Goal: Information Seeking & Learning: Understand process/instructions

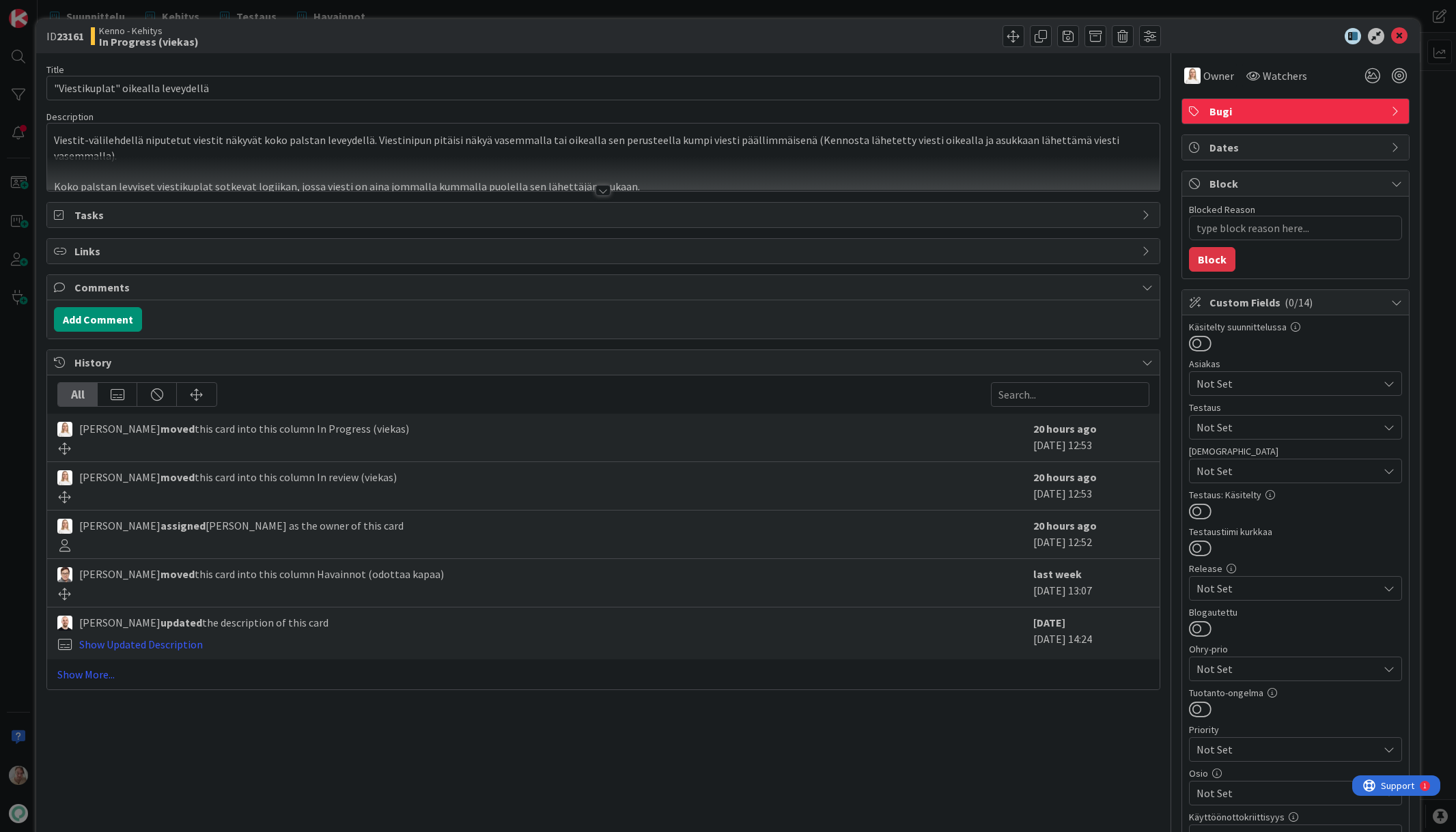
click at [300, 173] on div at bounding box center [603, 173] width 1111 height 35
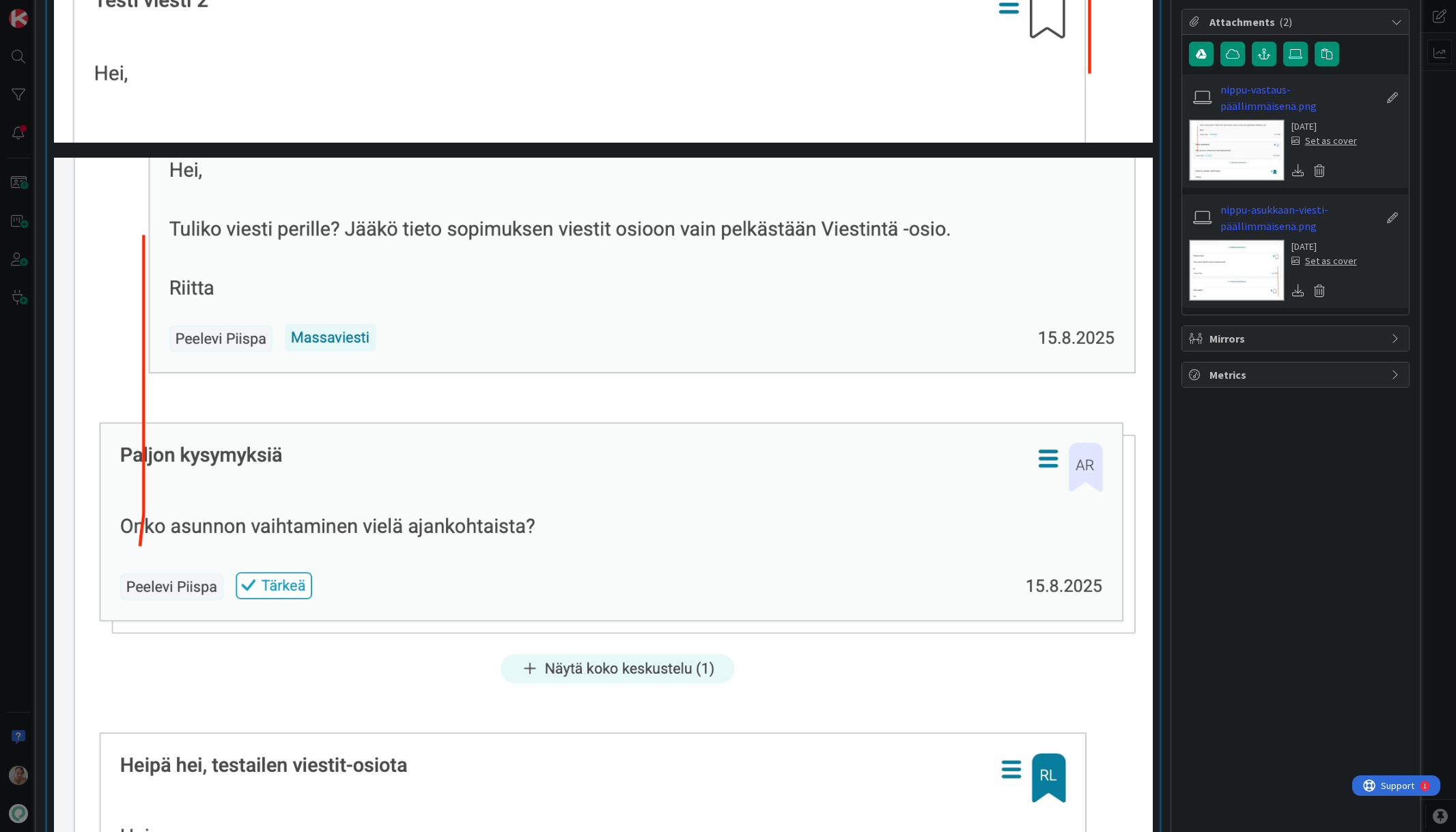
scroll to position [1354, 0]
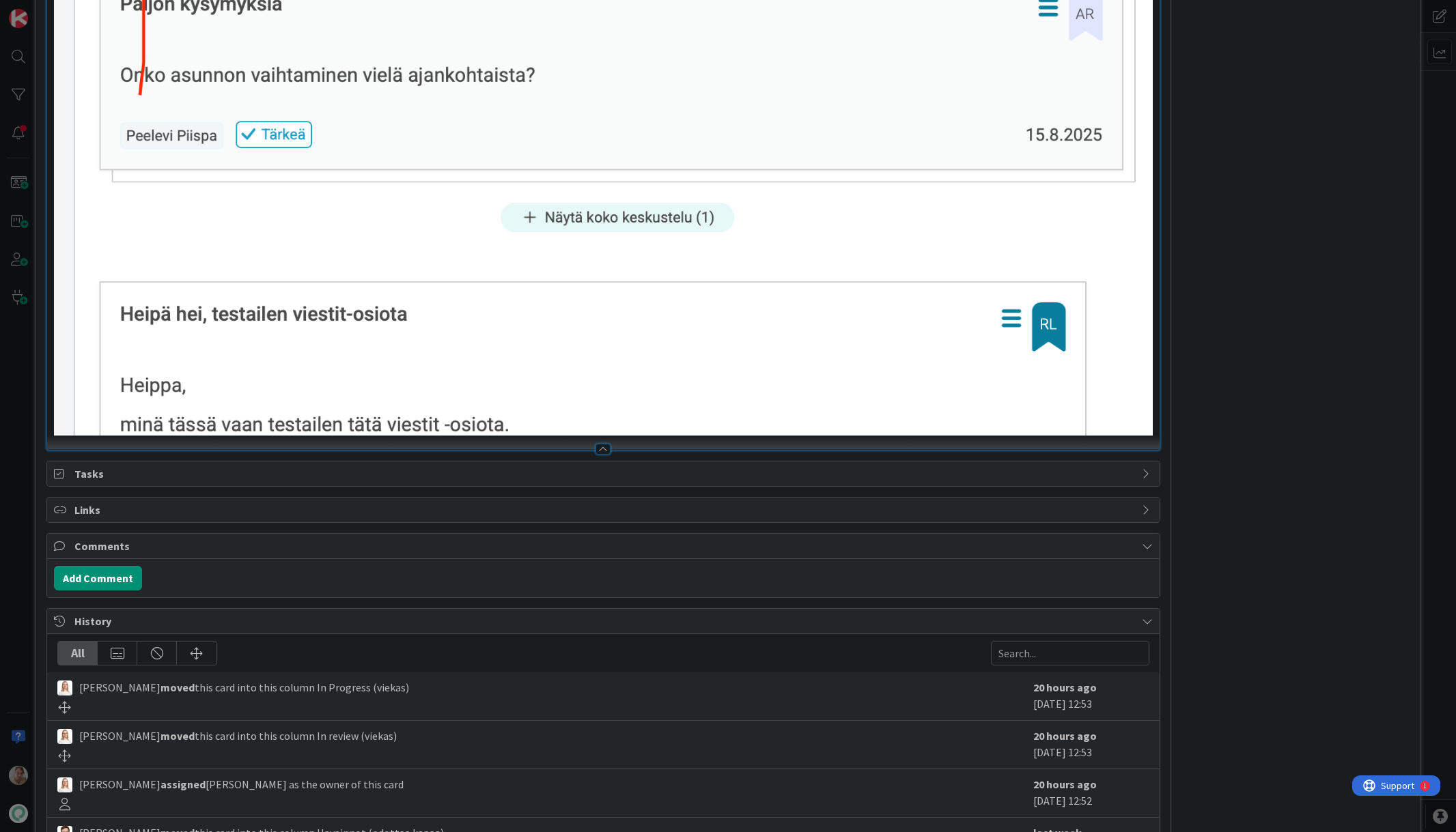
type textarea "x"
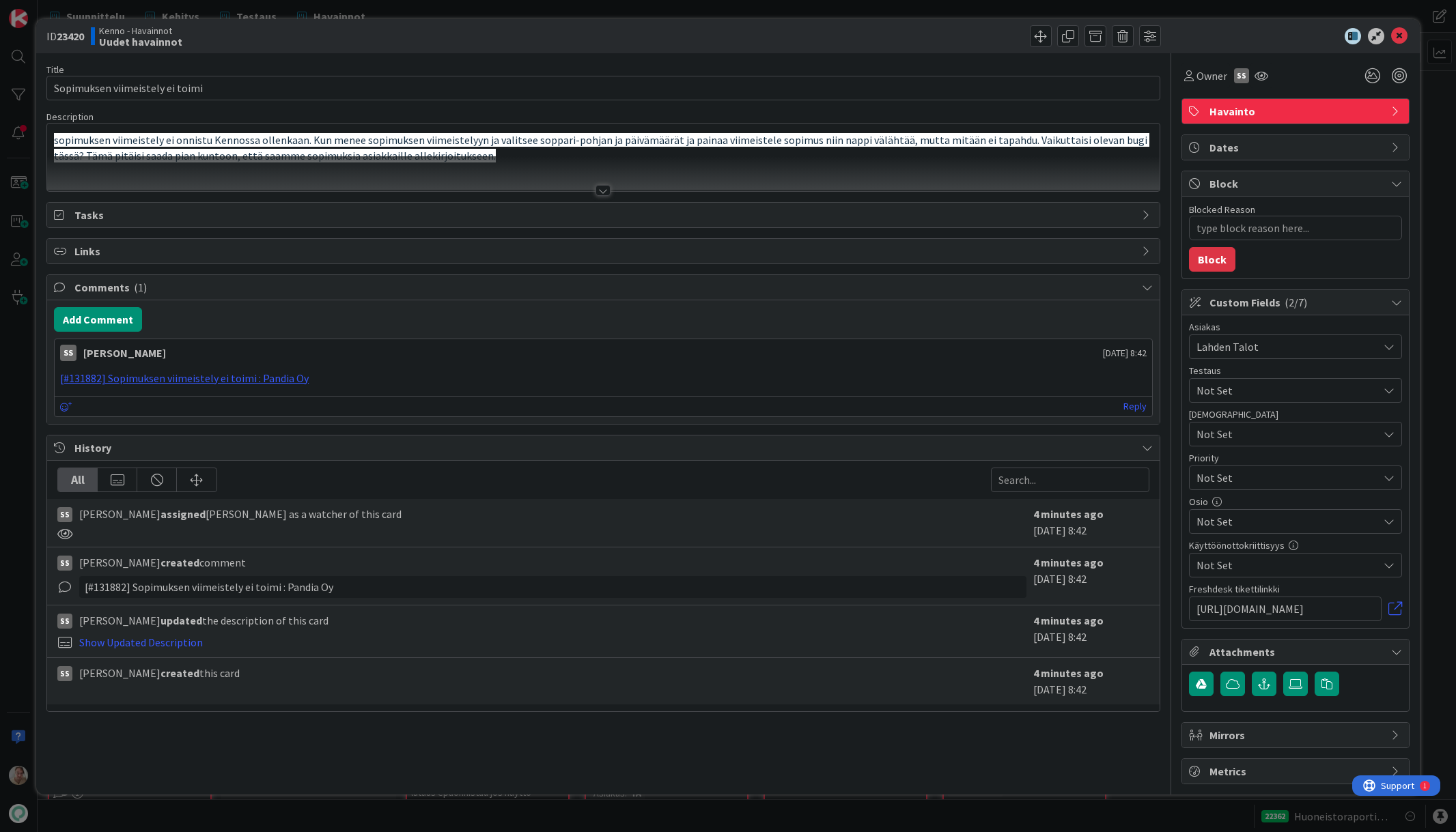
click at [536, 156] on div at bounding box center [603, 173] width 1111 height 35
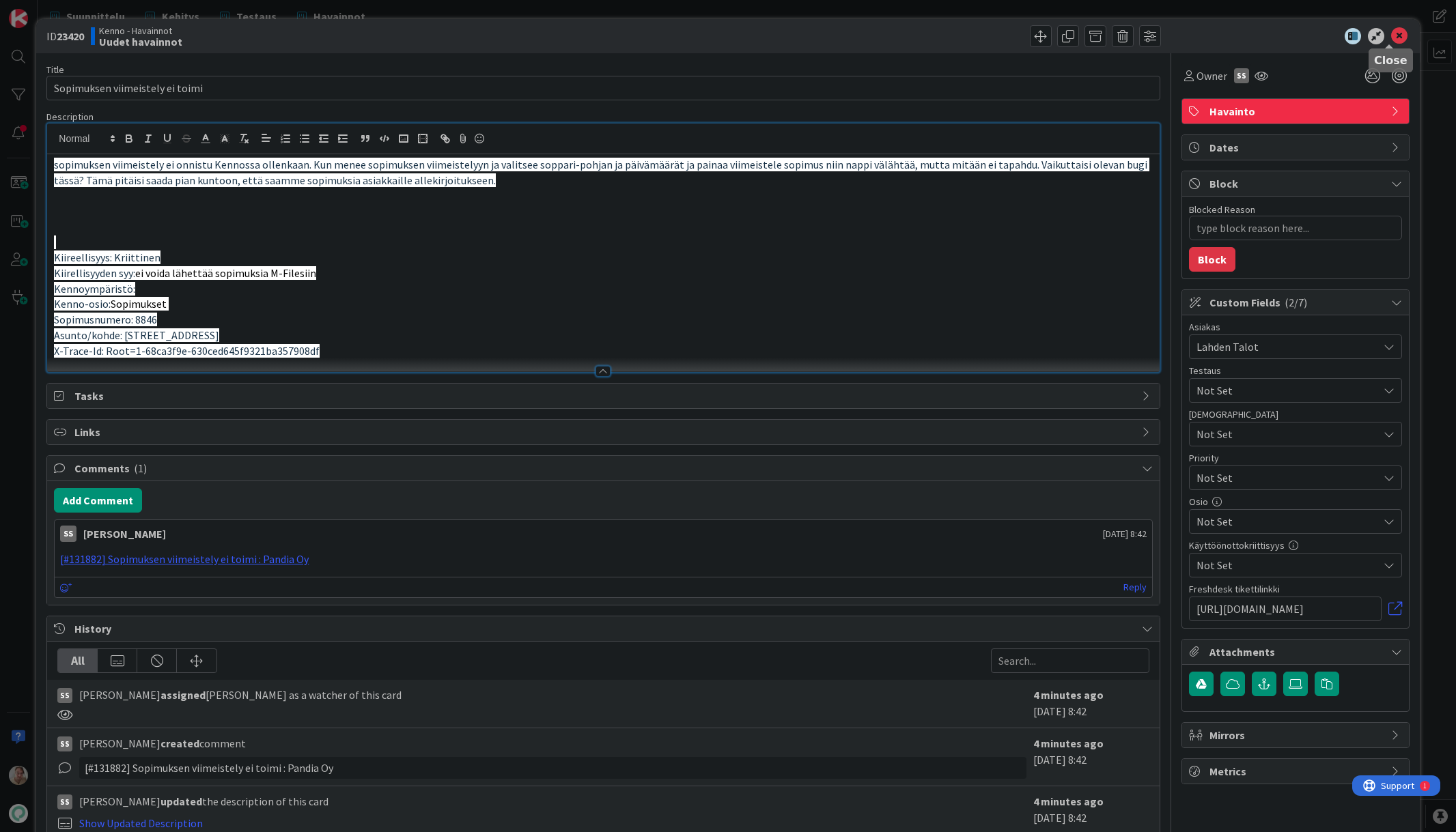
click at [1396, 37] on icon at bounding box center [1398, 36] width 16 height 16
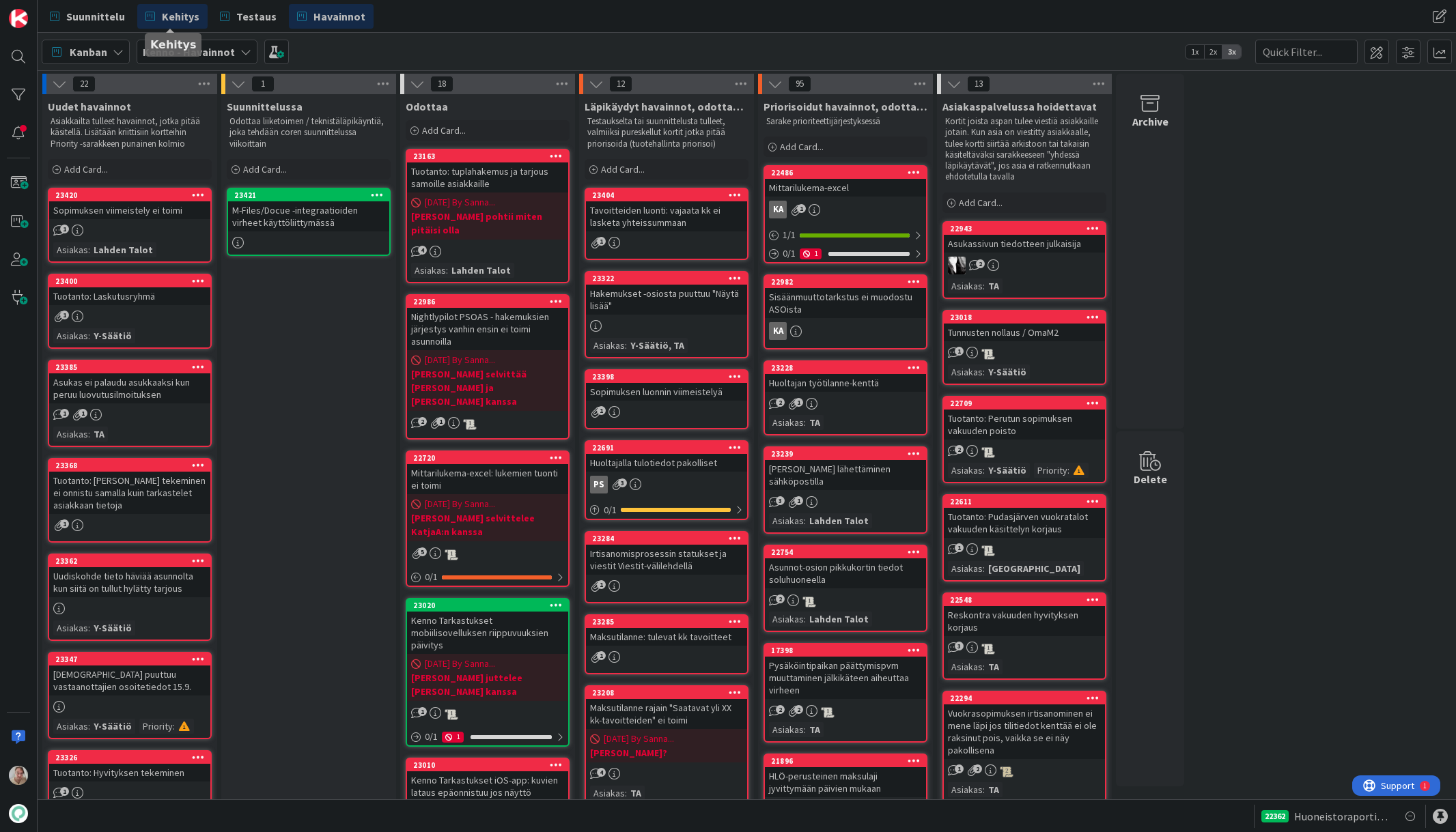
click at [186, 13] on span "Kehitys" at bounding box center [181, 16] width 38 height 16
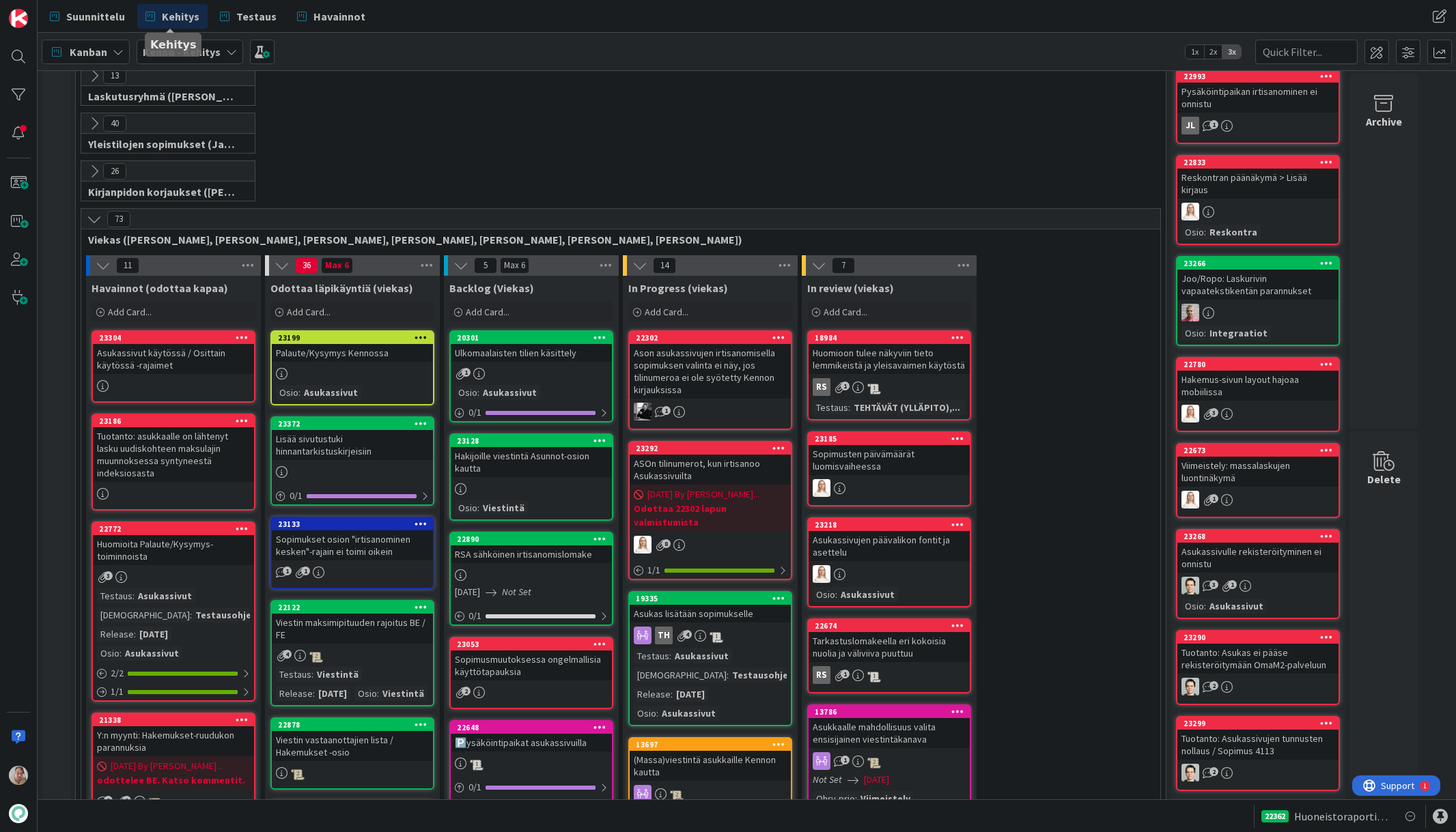
scroll to position [314, 0]
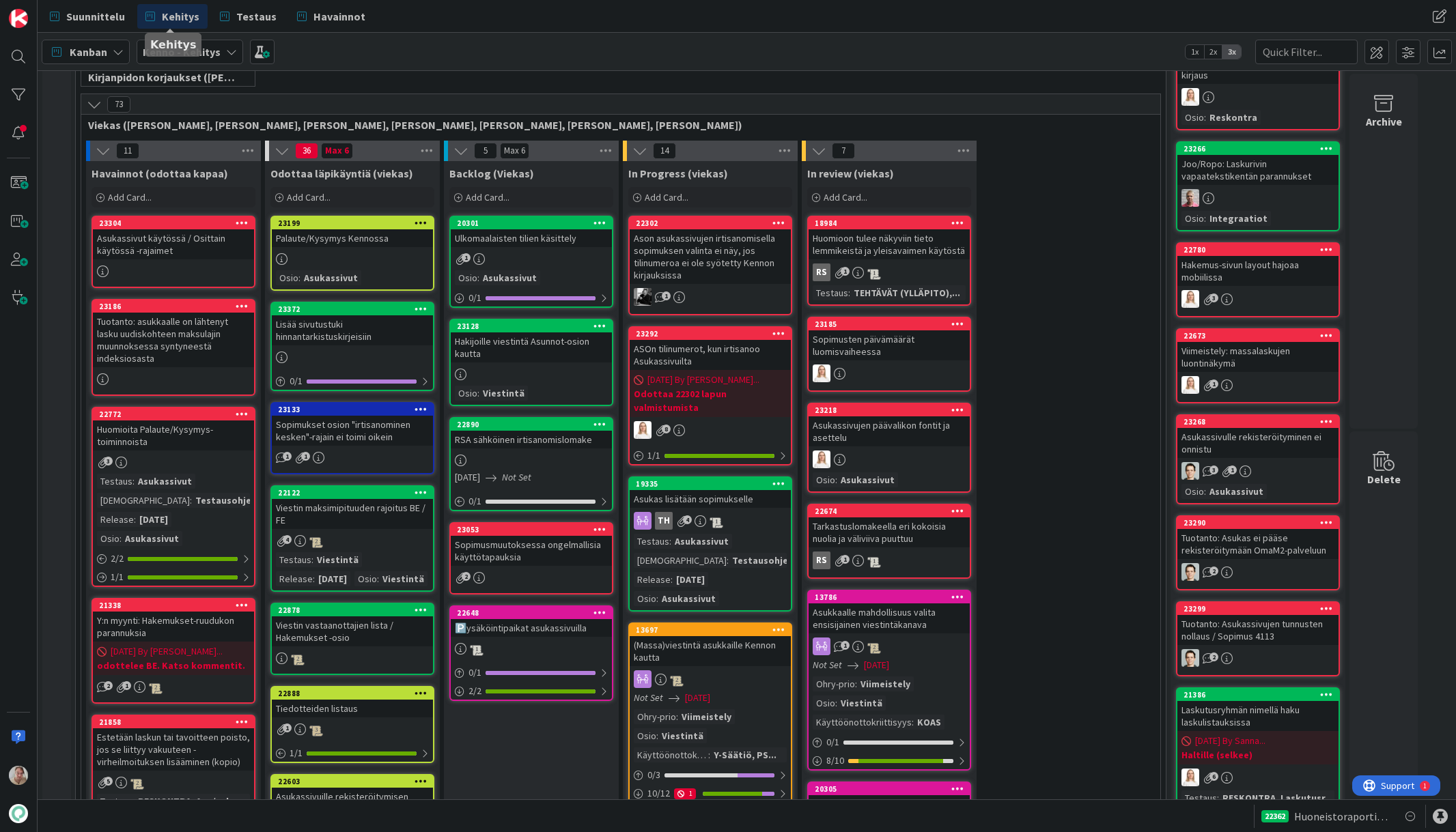
click at [555, 350] on div "Hakijoille viestintä Asunnot-osion kautta" at bounding box center [531, 347] width 161 height 30
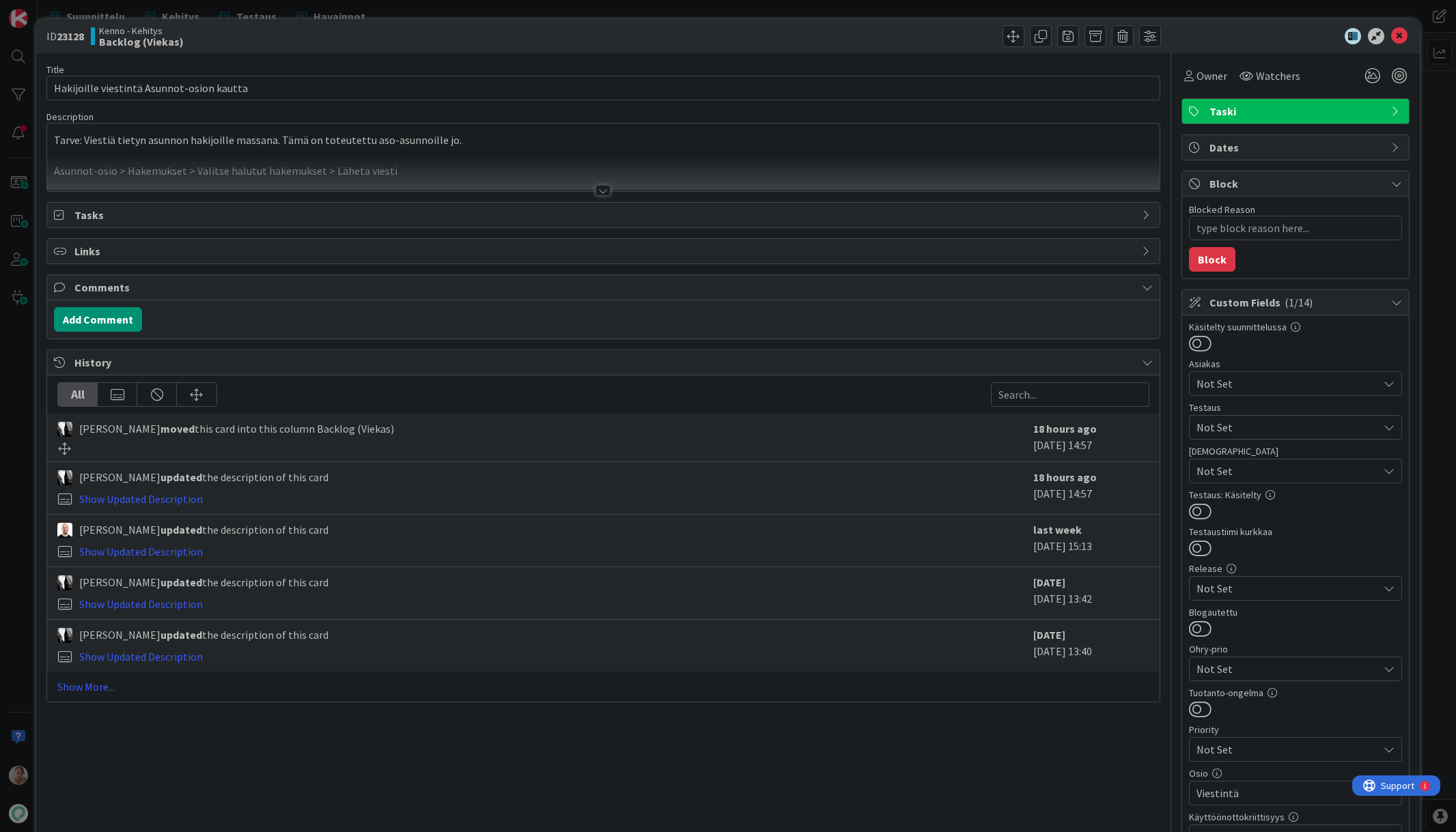
click at [404, 153] on p at bounding box center [603, 156] width 1098 height 16
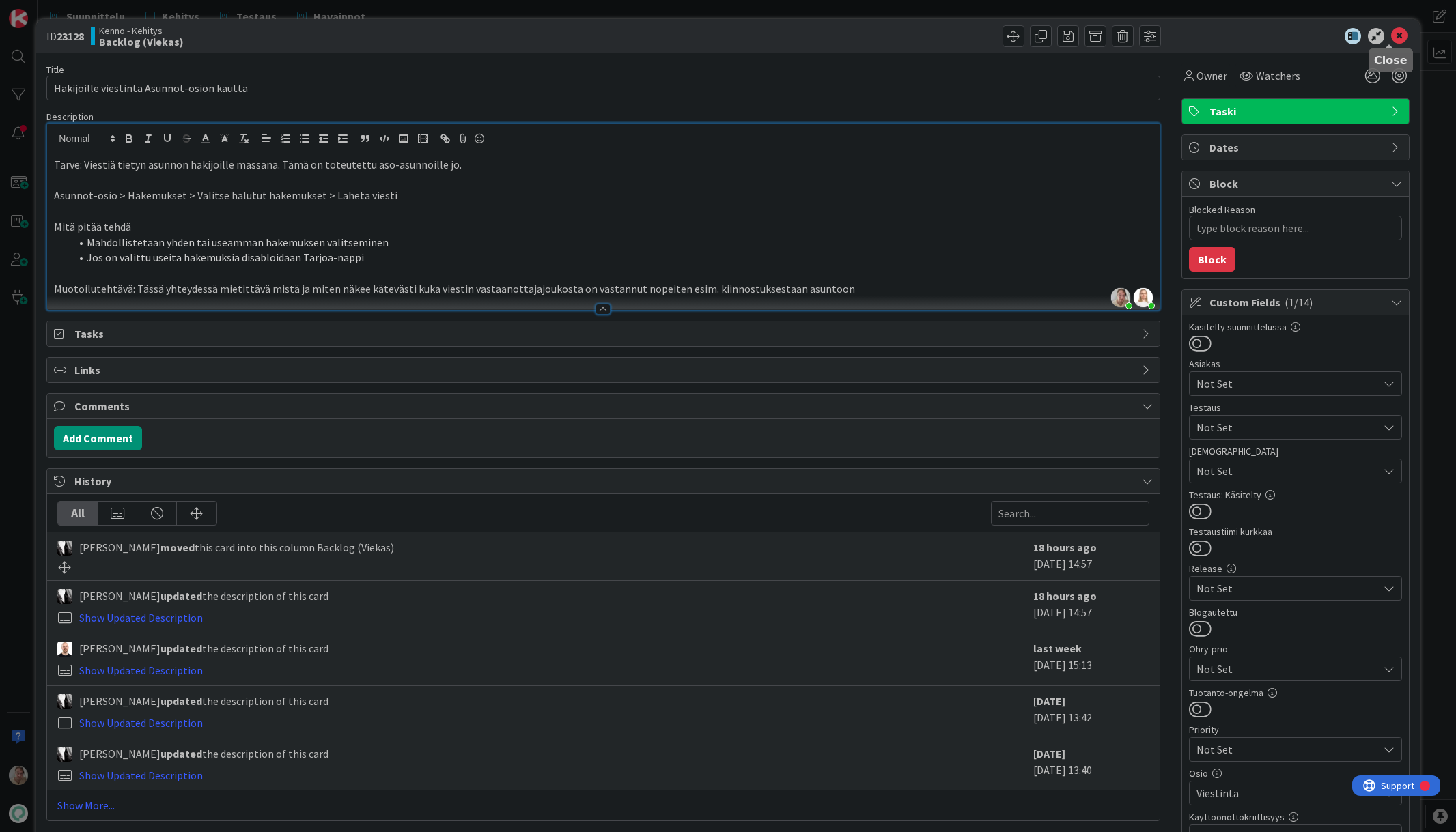
click at [1391, 34] on icon at bounding box center [1398, 36] width 16 height 16
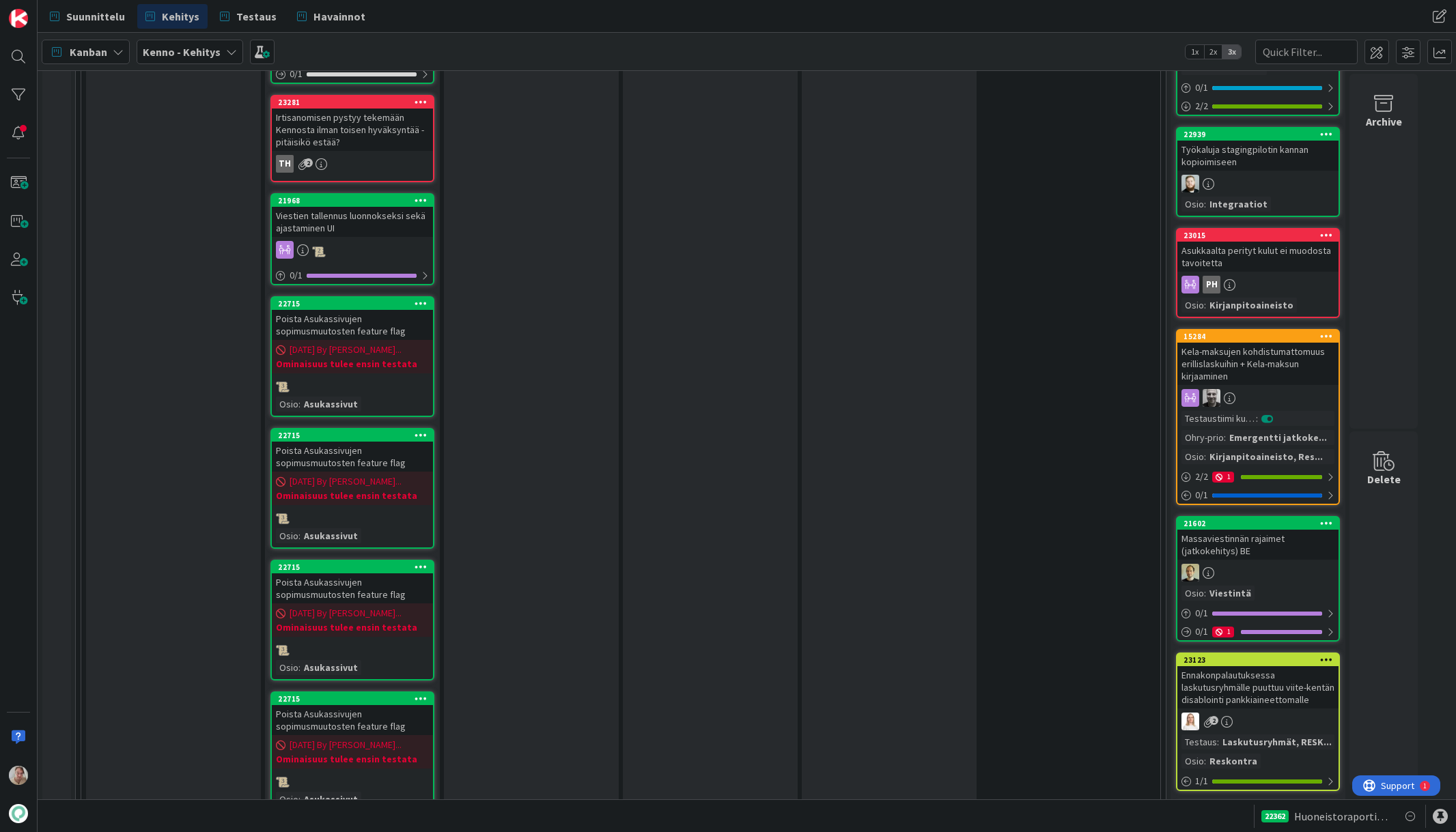
scroll to position [2786, 0]
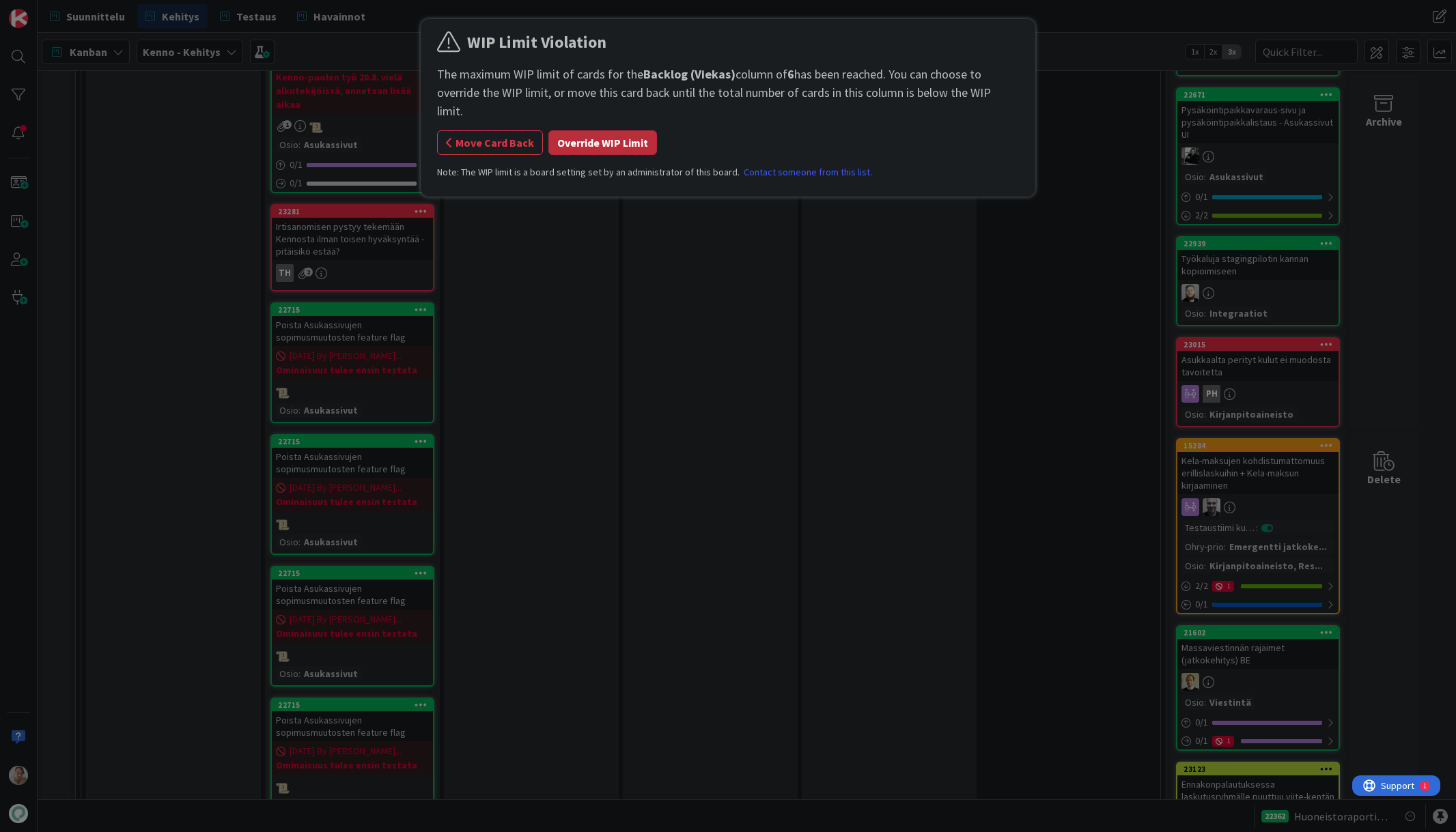
click at [599, 132] on button "Override WIP Limit" at bounding box center [602, 143] width 109 height 25
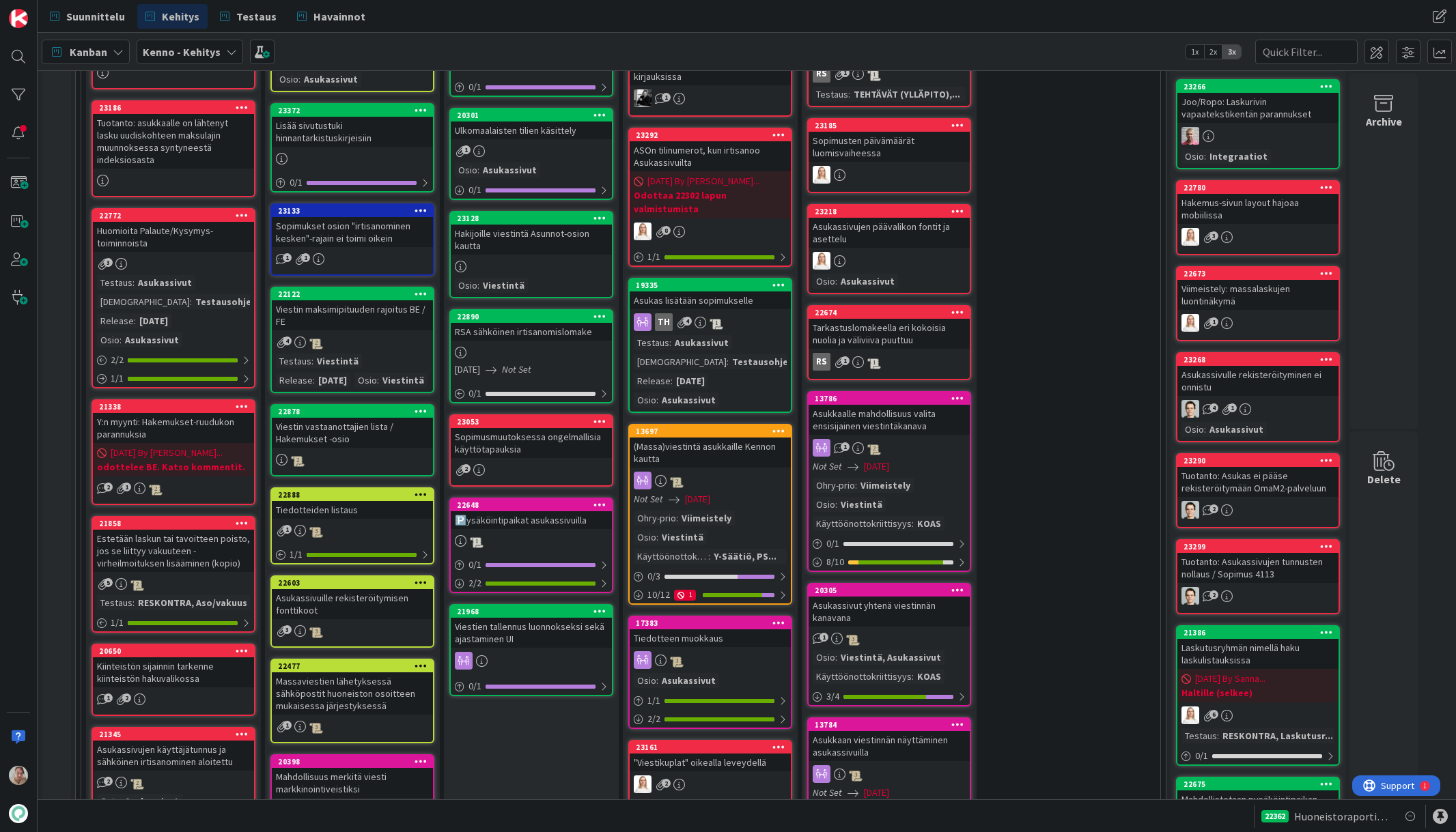
scroll to position [511, 0]
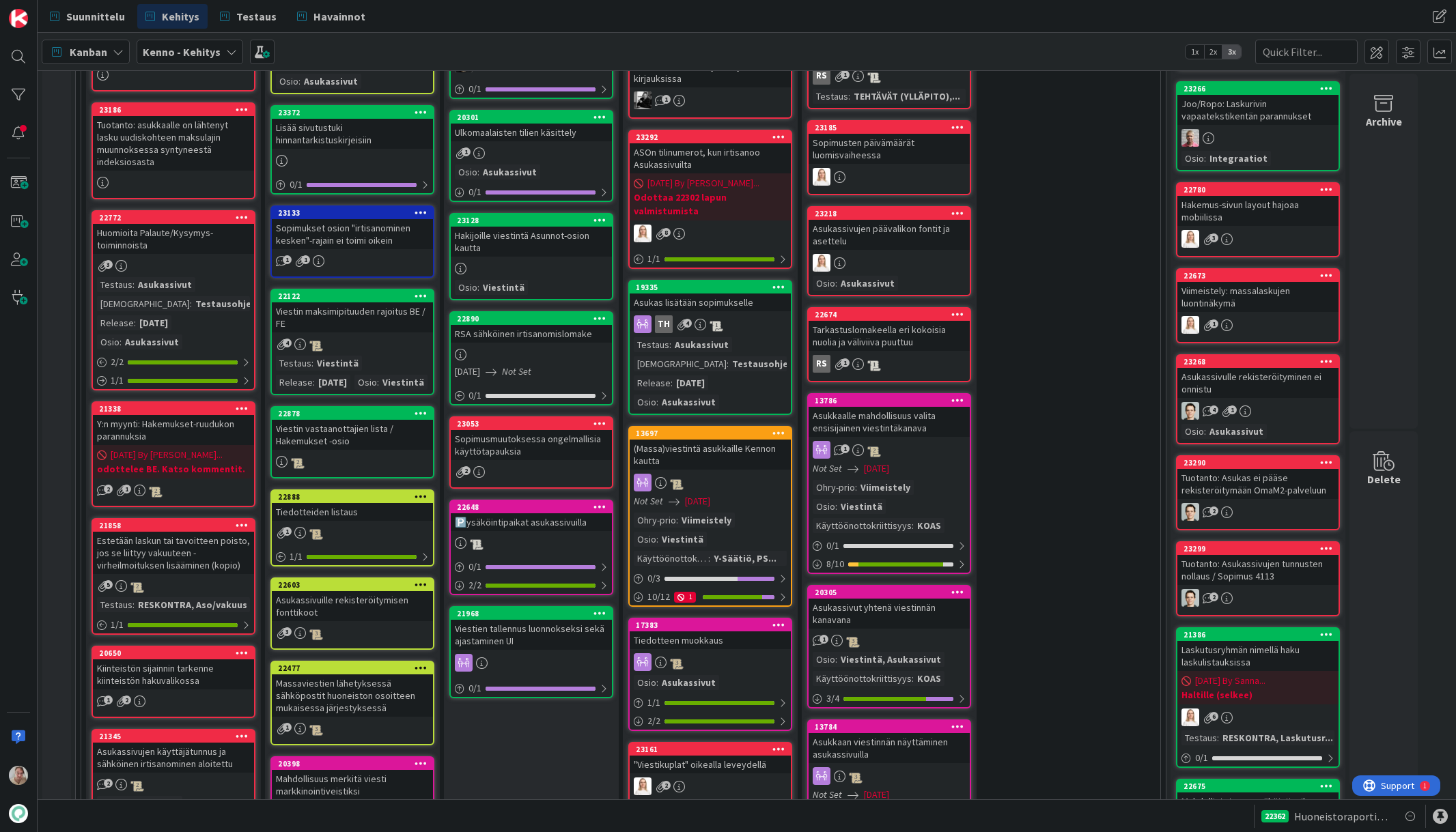
click at [545, 135] on div "Ulkomaalaisten tilien käsittely" at bounding box center [531, 133] width 161 height 18
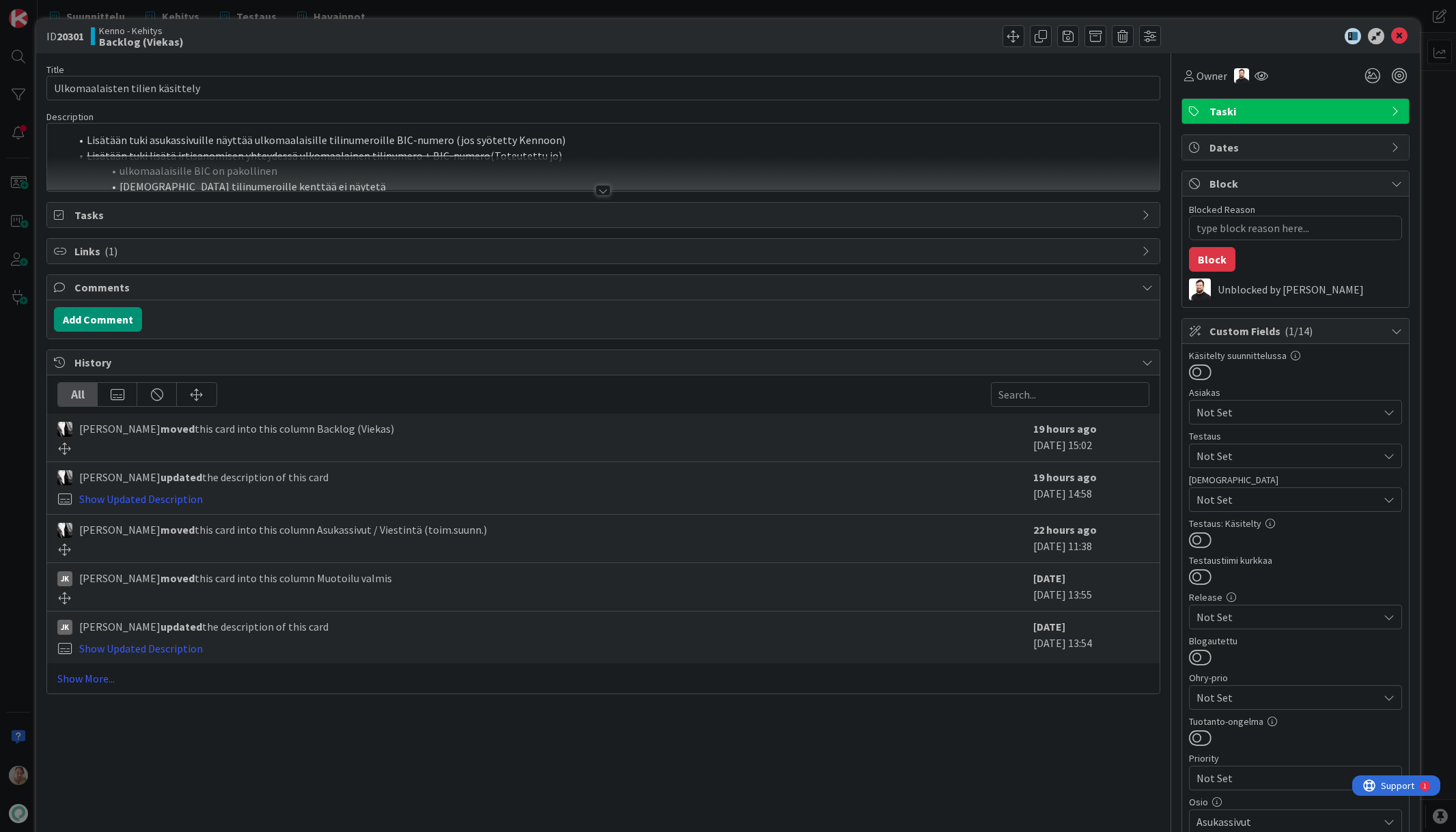
click at [556, 150] on li "Lisätään tuki lisätä irtisanomisen yhteydessä ulkomaalainen tilinumero + BIC-nu…" at bounding box center [611, 156] width 1082 height 16
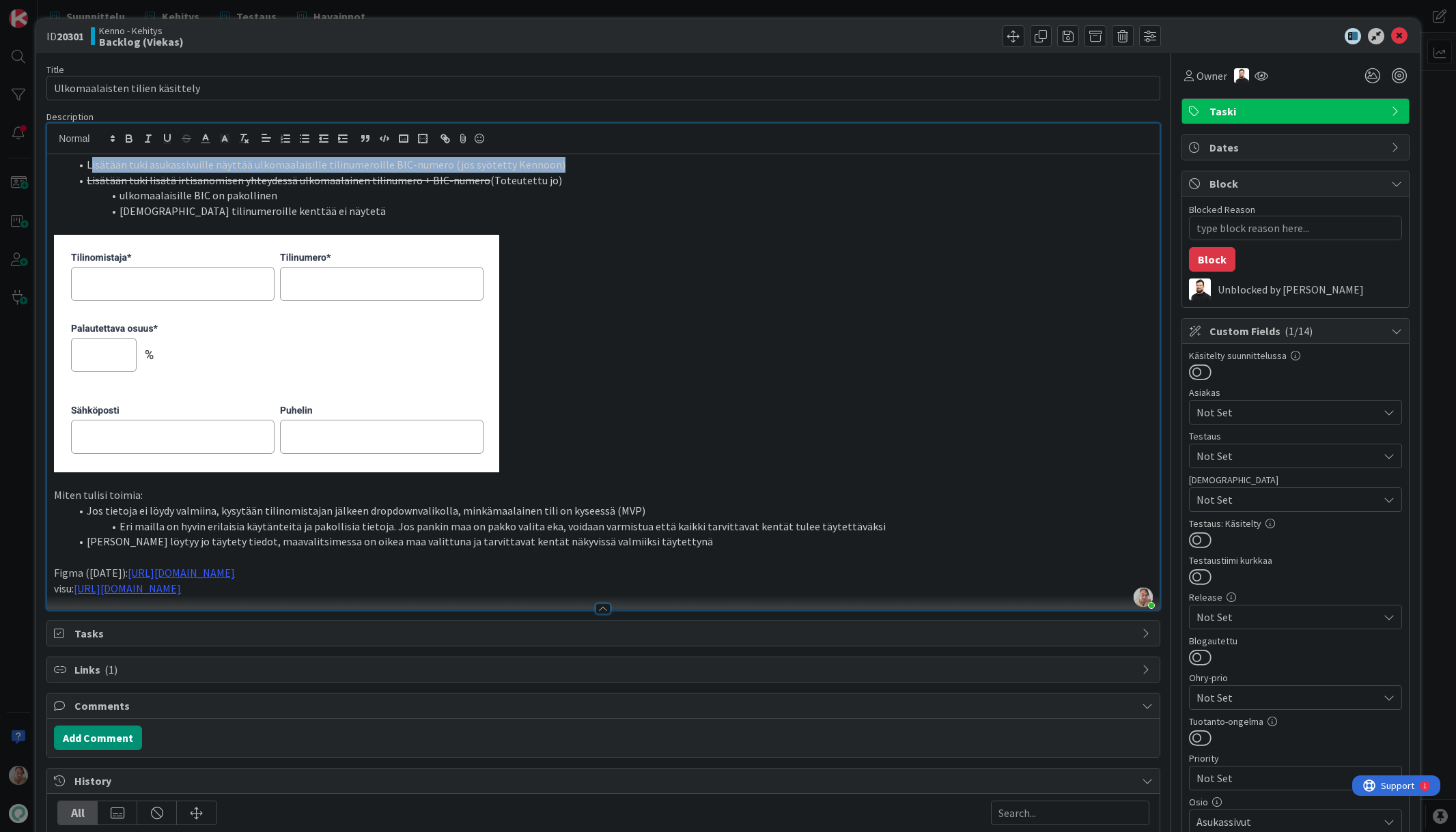
drag, startPoint x: 604, startPoint y: 165, endPoint x: 90, endPoint y: 166, distance: 514.0
click at [90, 166] on li "Lisätään tuki asukassivuille näyttää ulkomaalaisille tilinumeroille BIC-numero …" at bounding box center [611, 165] width 1082 height 16
click at [315, 197] on li "ulkomaalaisille BIC on pakollinen" at bounding box center [611, 195] width 1082 height 16
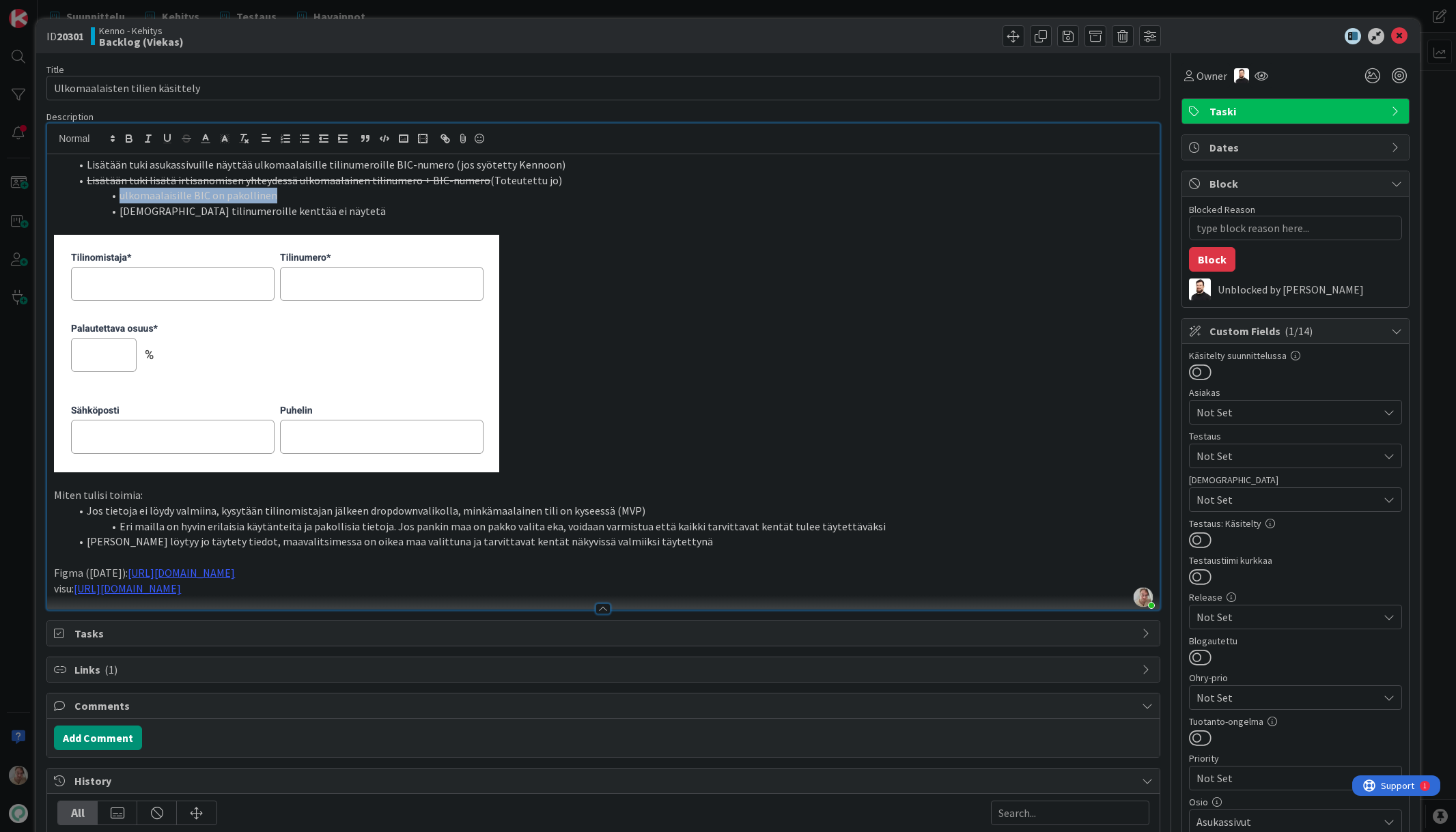
drag, startPoint x: 292, startPoint y: 197, endPoint x: 117, endPoint y: 195, distance: 175.0
click at [117, 195] on li "ulkomaalaisille BIC on pakollinen" at bounding box center [611, 195] width 1082 height 16
click at [1392, 34] on icon at bounding box center [1398, 36] width 16 height 16
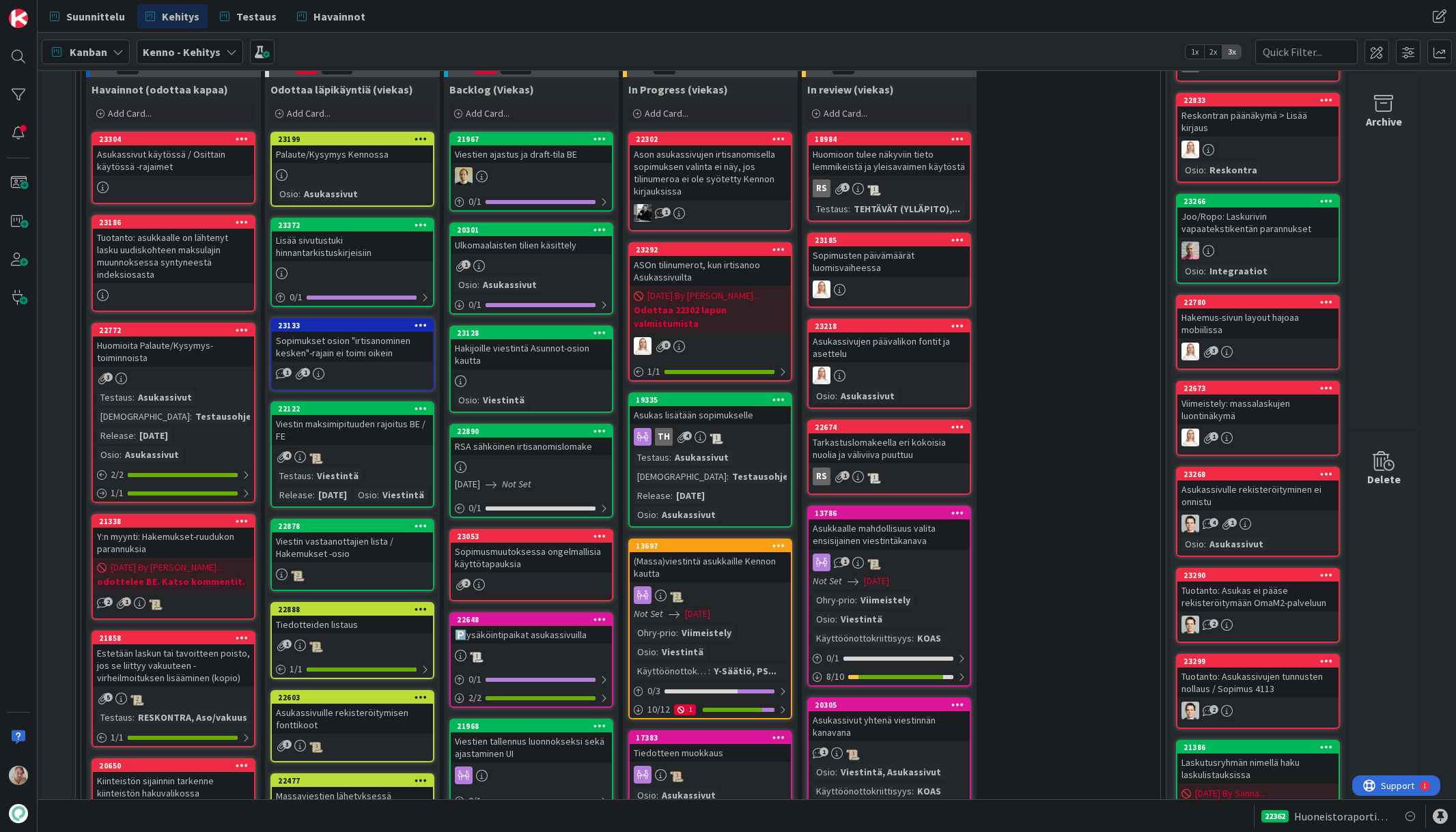
click at [521, 354] on div "Hakijoille viestintä Asunnot-osion kautta" at bounding box center [531, 355] width 161 height 30
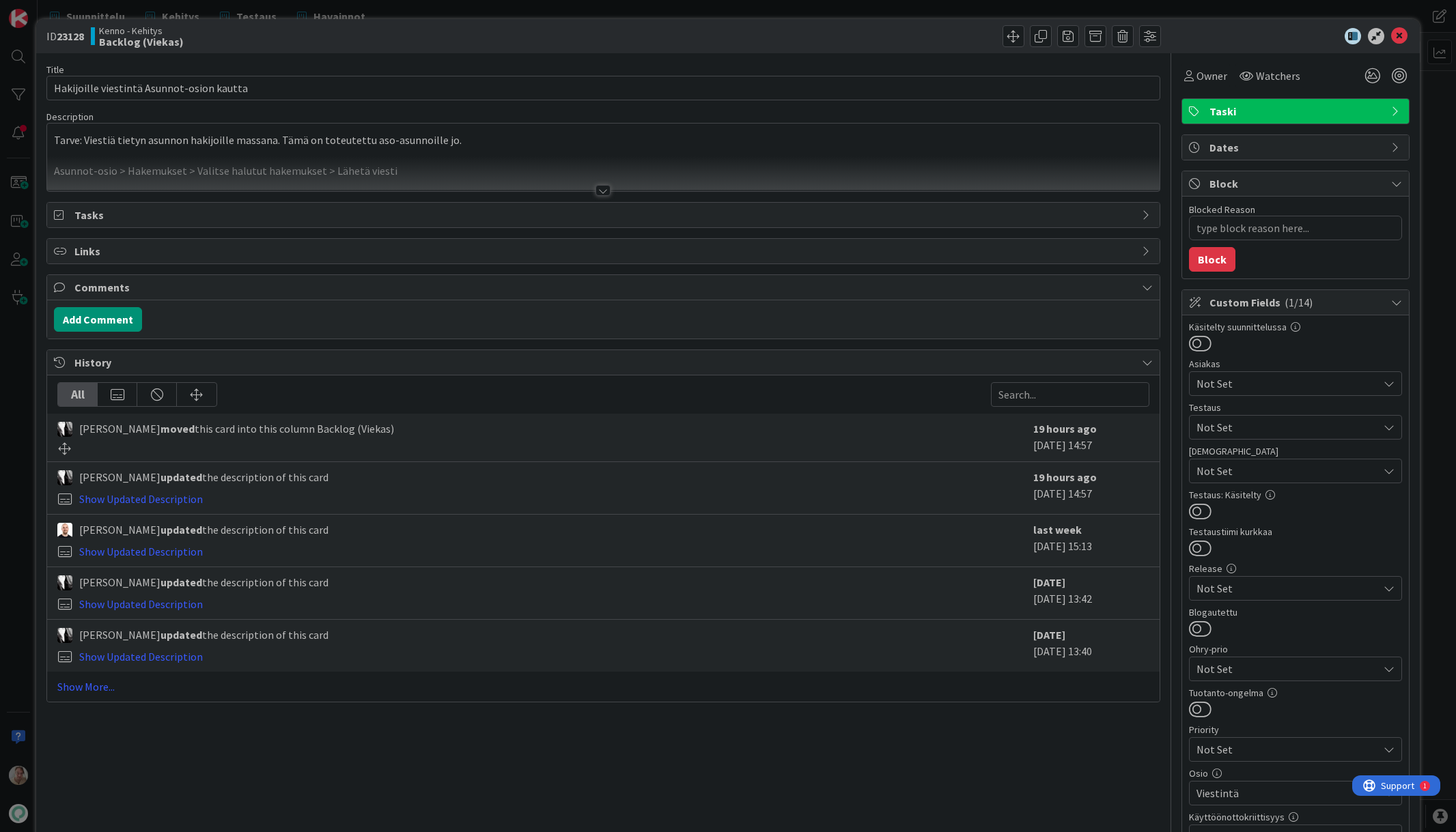
click at [242, 158] on div at bounding box center [603, 173] width 1111 height 35
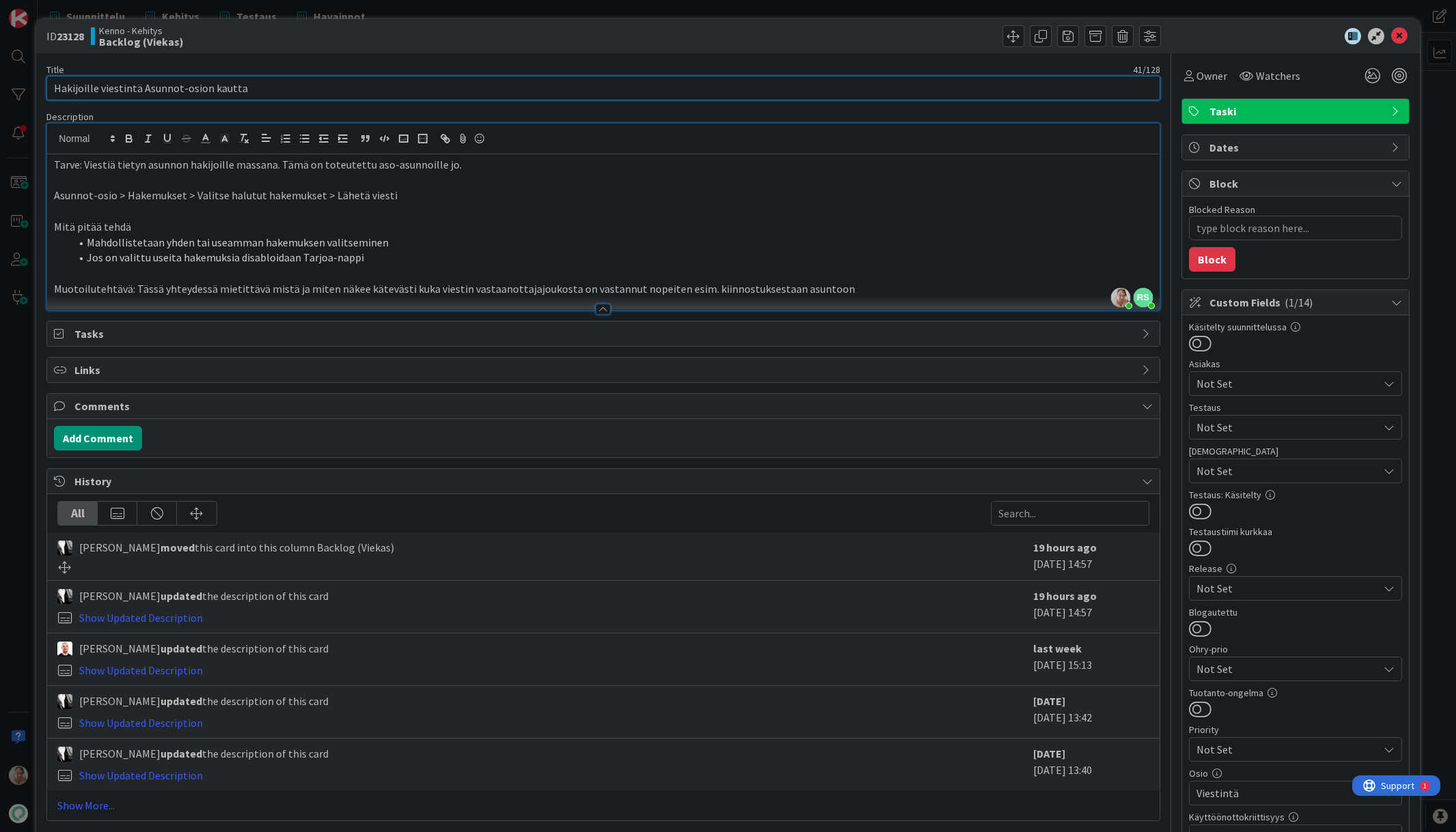
drag, startPoint x: 286, startPoint y: 92, endPoint x: 55, endPoint y: 86, distance: 231.1
click at [55, 86] on input "Hakijoille viestintä Asunnot-osion kautta" at bounding box center [603, 88] width 1113 height 25
drag, startPoint x: 85, startPoint y: 239, endPoint x: 391, endPoint y: 244, distance: 306.0
click at [391, 244] on li "Mahdollistetaan yhden tai useamman hakemuksen valitseminen" at bounding box center [611, 242] width 1082 height 16
drag, startPoint x: 101, startPoint y: 258, endPoint x: 418, endPoint y: 262, distance: 317.0
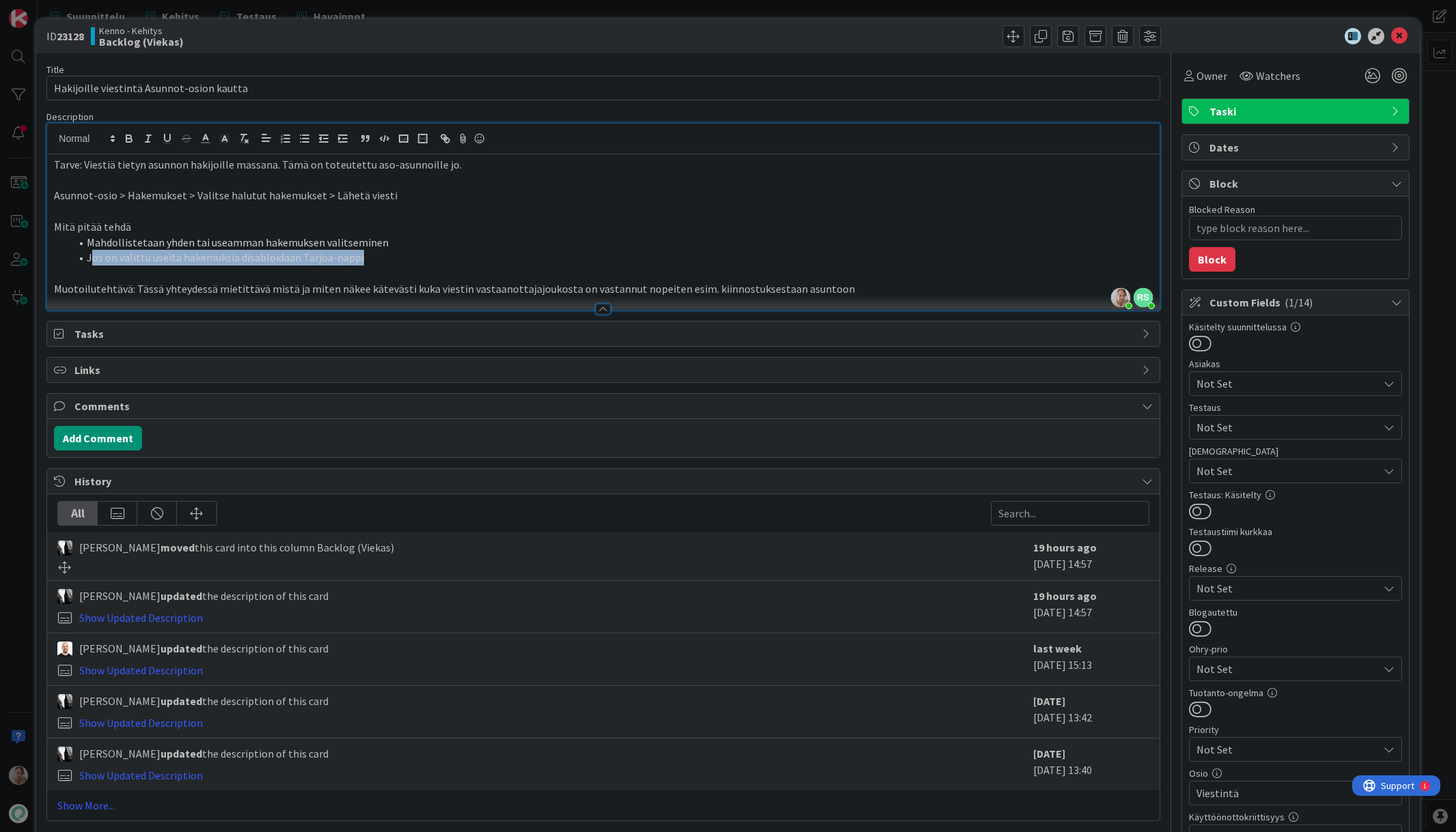
click at [418, 262] on li "Jos on valittu useita hakemuksia disabloidaan Tarjoa-nappi" at bounding box center [611, 257] width 1082 height 16
click at [406, 262] on li "Jos on valittu useita hakemuksia disabloidaan Tarjoa-nappi" at bounding box center [611, 257] width 1082 height 16
drag, startPoint x: 396, startPoint y: 196, endPoint x: 317, endPoint y: 190, distance: 79.2
click at [317, 190] on p "Asunnot-osio > Hakemukset > Valitse halutut hakemukset > Lähetä viesti" at bounding box center [603, 195] width 1098 height 16
click at [1391, 35] on icon at bounding box center [1398, 36] width 16 height 16
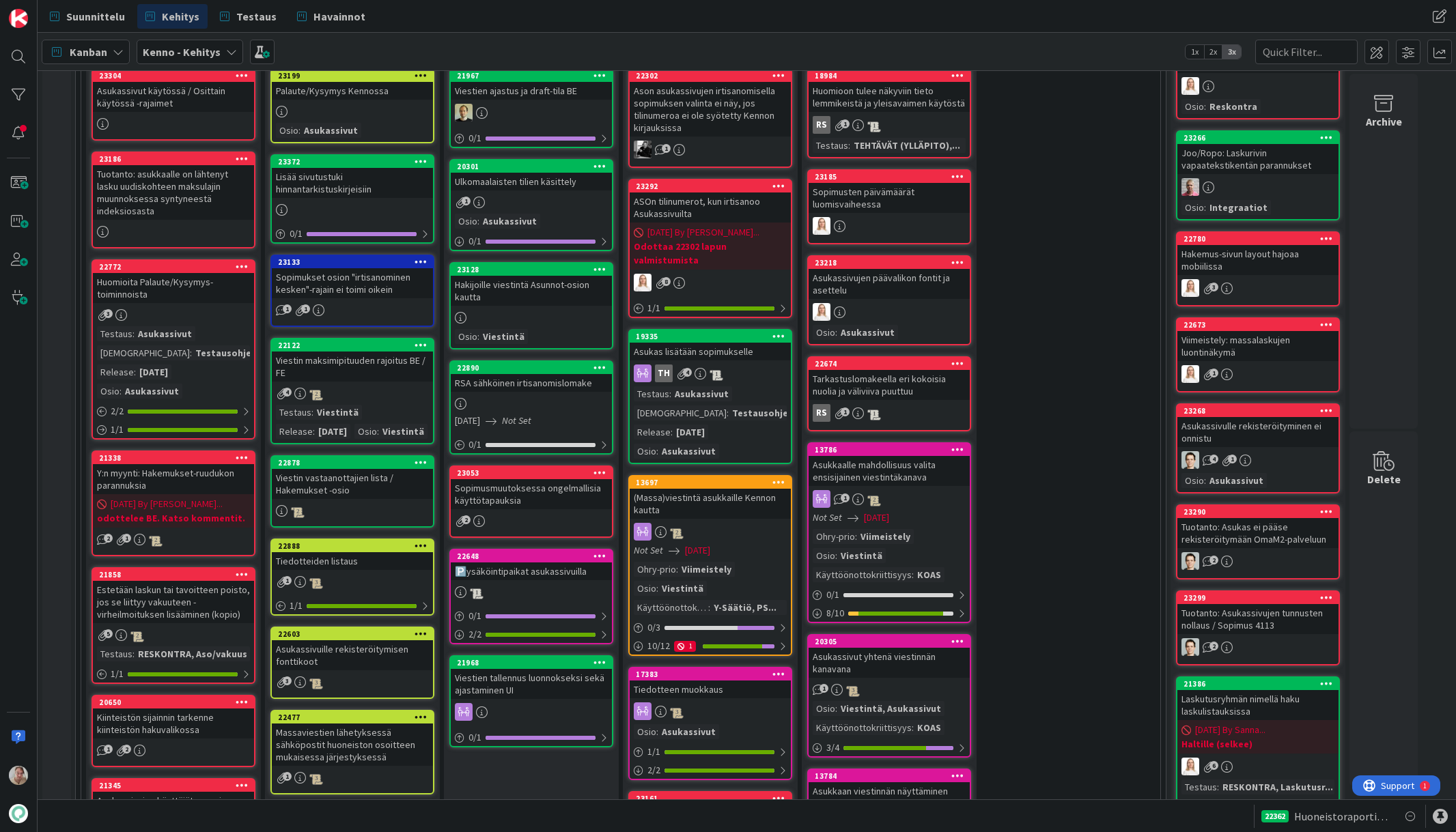
scroll to position [449, 0]
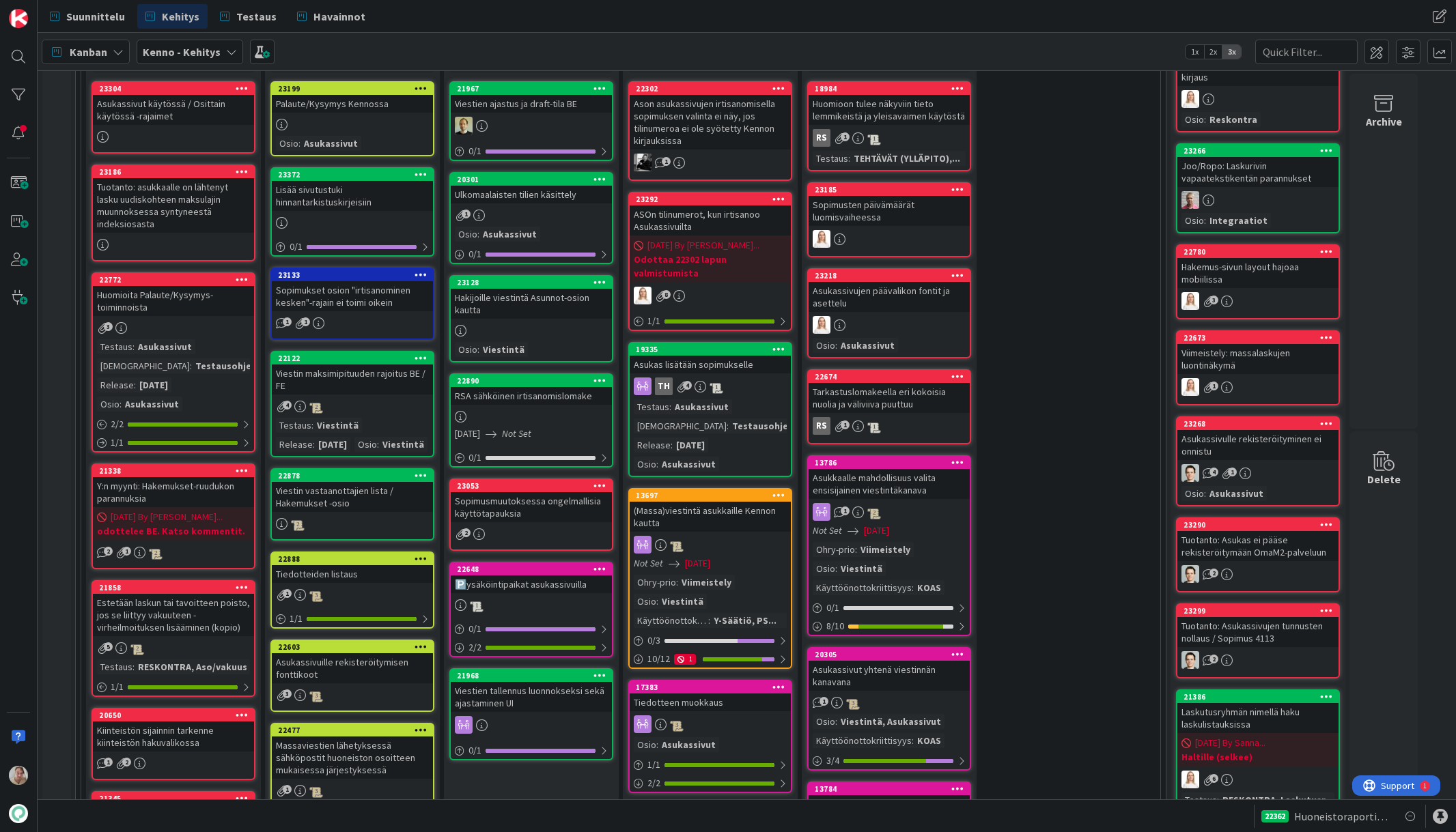
click at [527, 307] on div "Hakijoille viestintä Asunnot-osion kautta" at bounding box center [531, 304] width 161 height 30
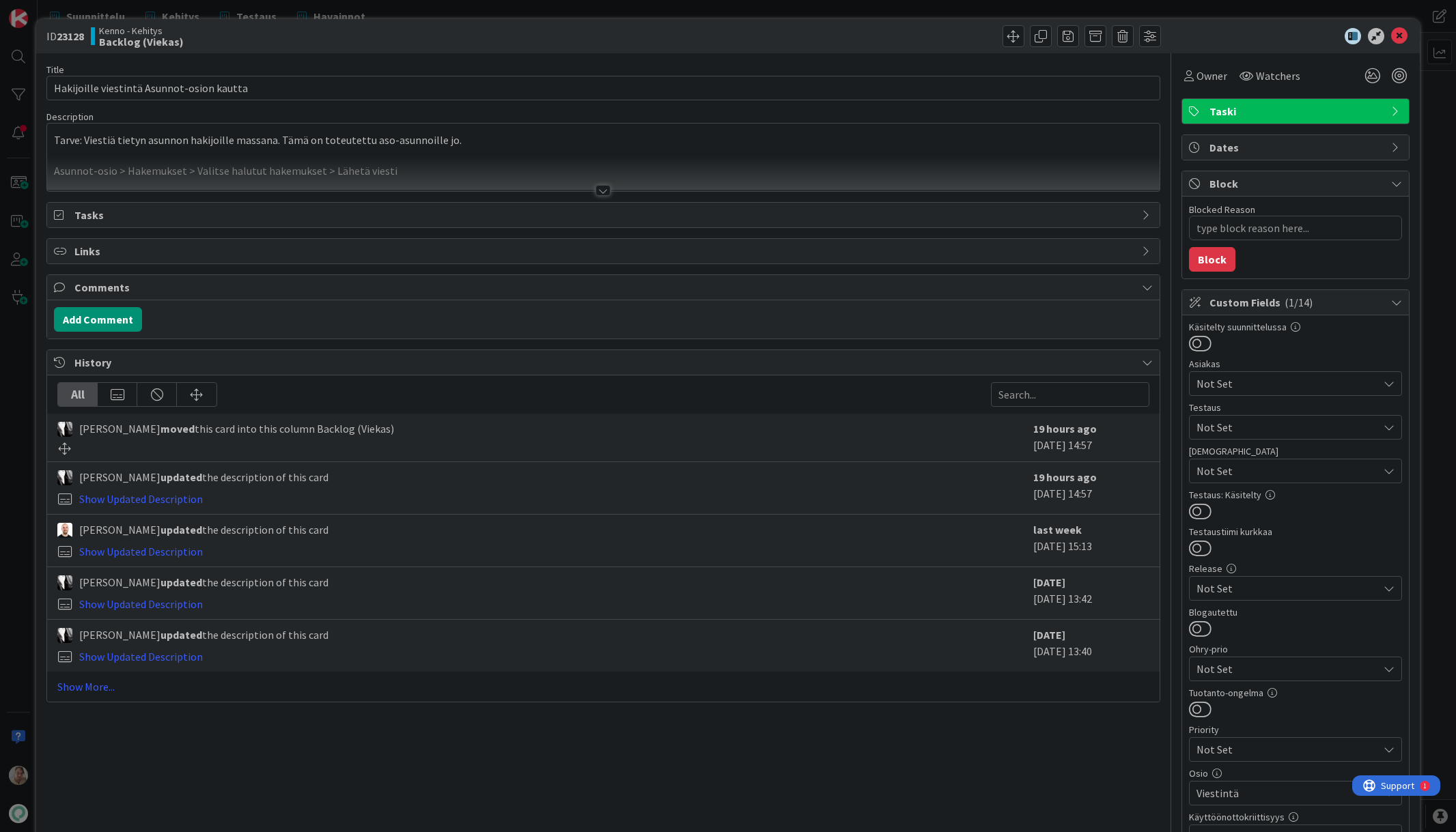
click at [536, 156] on div at bounding box center [603, 173] width 1111 height 35
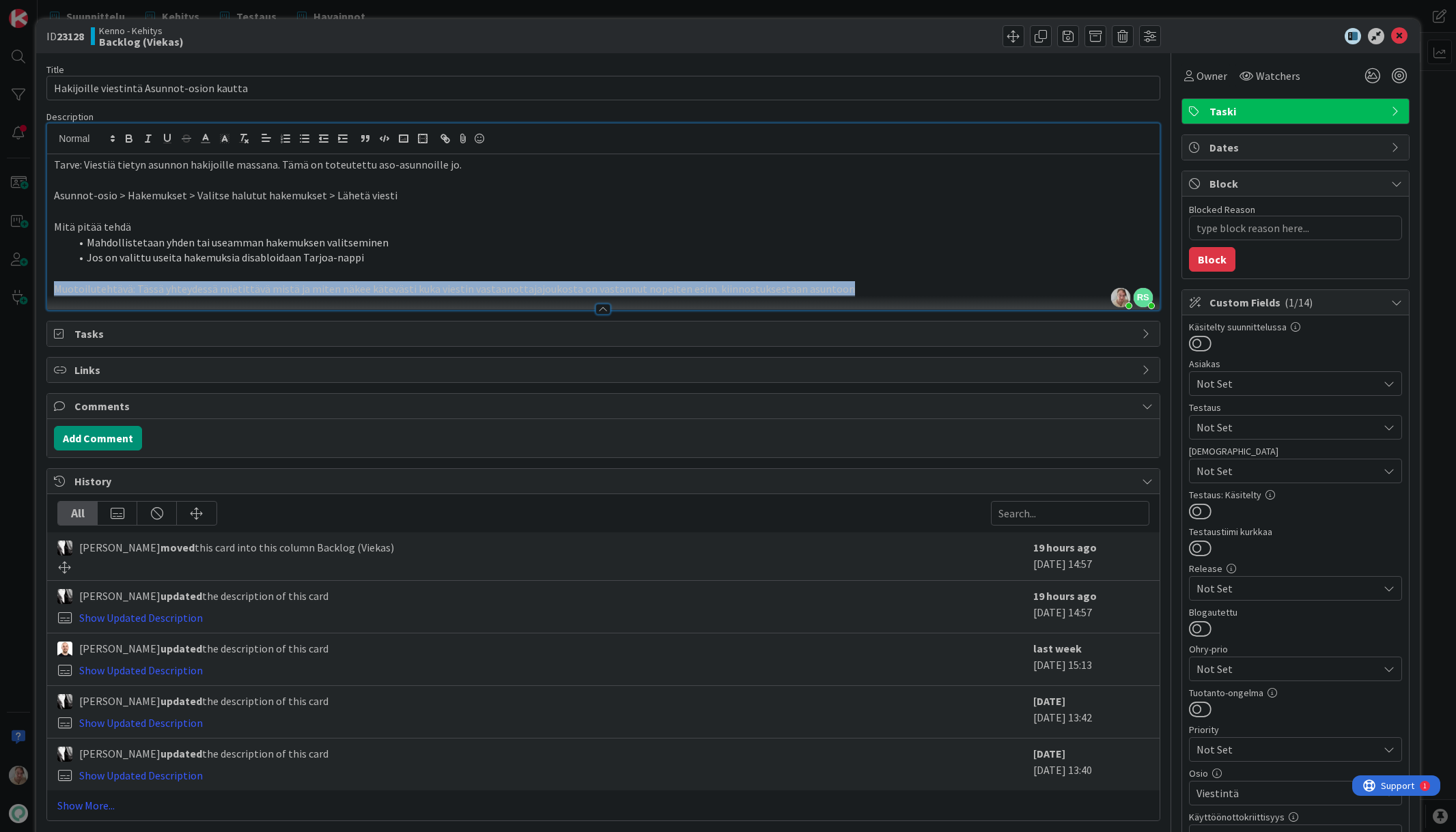
drag, startPoint x: 836, startPoint y: 290, endPoint x: 6, endPoint y: 293, distance: 830.0
click at [6, 293] on div "ID 23128 Kenno - Kehitys Backlog (Viekas) Title 41 / 128 Hakijoille viestintä A…" at bounding box center [728, 416] width 1456 height 832
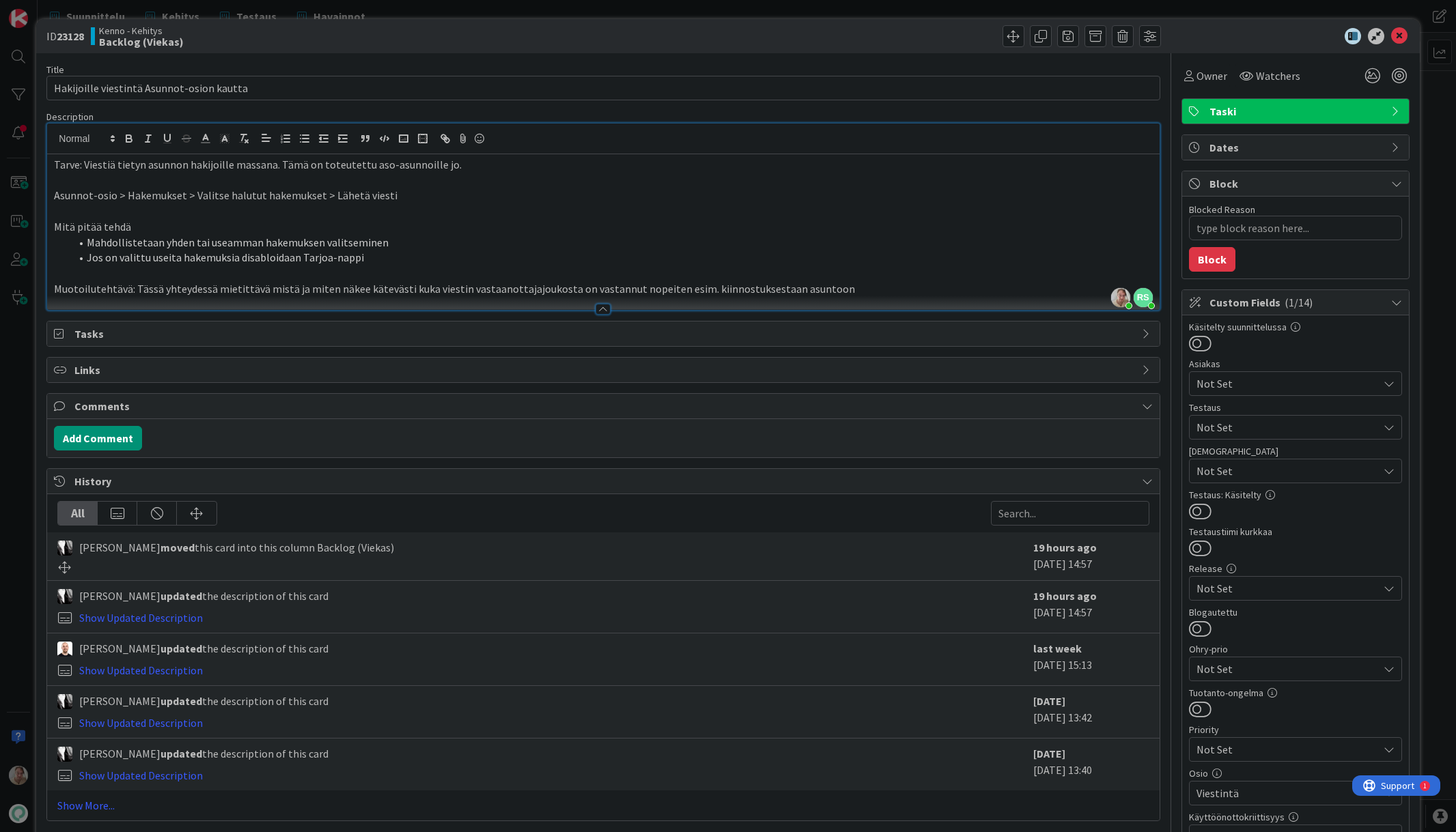
click at [856, 280] on p at bounding box center [603, 274] width 1098 height 16
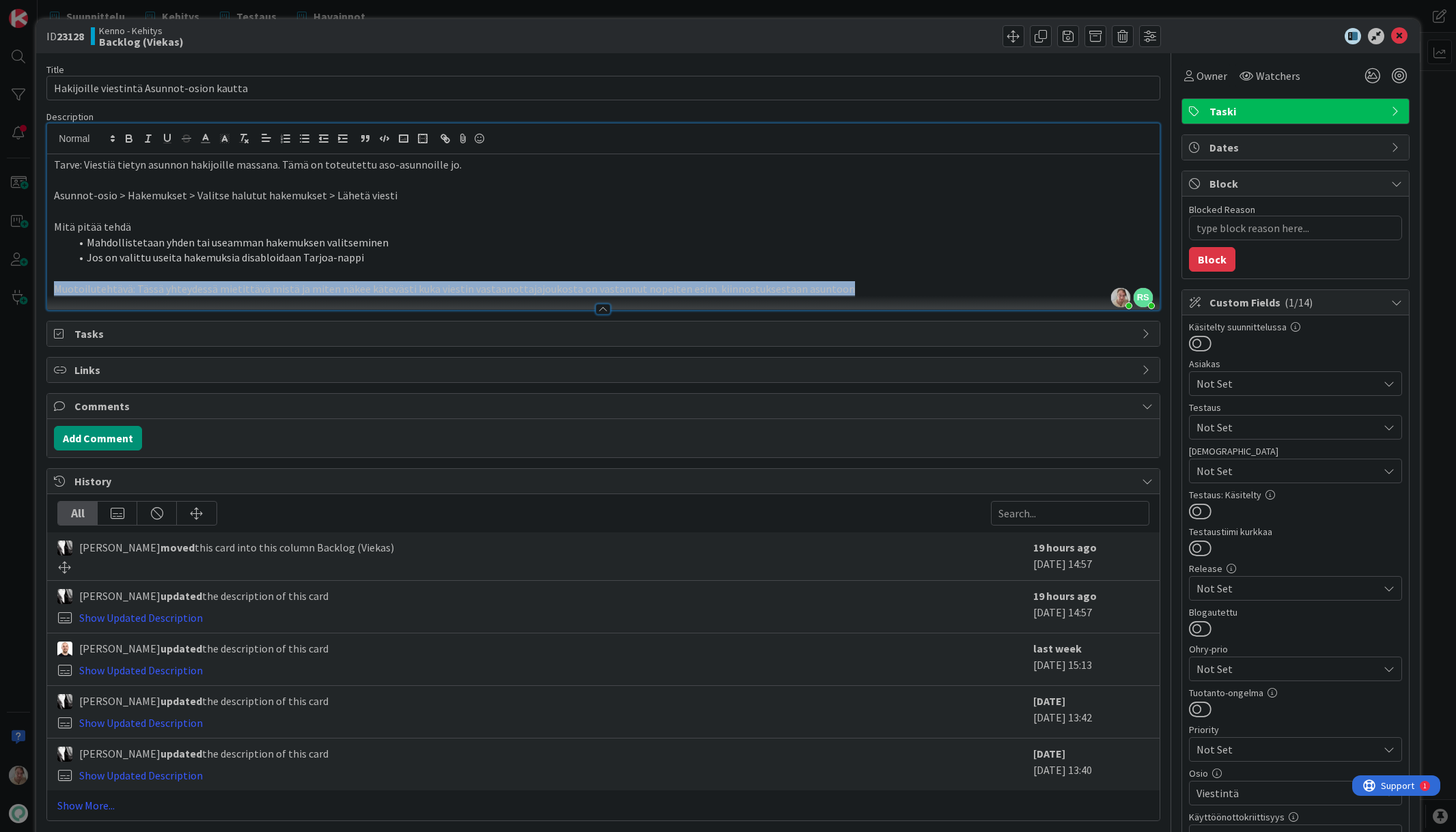
drag, startPoint x: 854, startPoint y: 297, endPoint x: 829, endPoint y: 292, distance: 25.5
click at [829, 292] on div "Description Samuli Lindgren just joined RS Rasmus Säämänen joined 20 m ago Tarv…" at bounding box center [603, 210] width 1113 height 200
drag, startPoint x: 848, startPoint y: 288, endPoint x: 27, endPoint y: 291, distance: 821.0
click at [27, 291] on div "ID 23128 Kenno - Kehitys Backlog (Viekas) Title 41 / 128 Hakijoille viestintä A…" at bounding box center [728, 416] width 1456 height 832
click at [186, 141] on icon "button" at bounding box center [186, 141] width 7 height 4
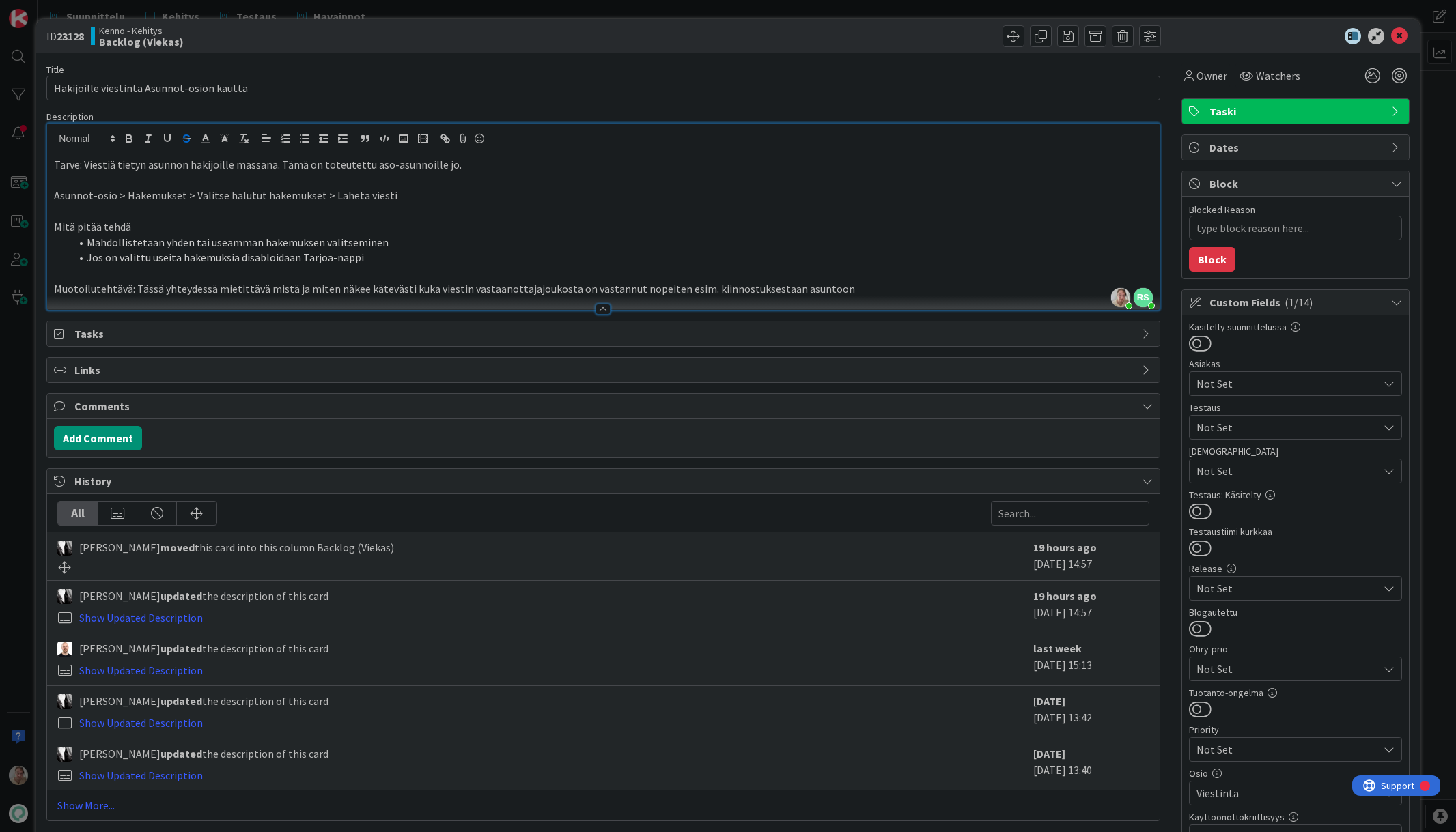
click at [636, 224] on p "Mitä pitää tehdä" at bounding box center [603, 227] width 1098 height 16
click at [1391, 35] on icon at bounding box center [1398, 36] width 16 height 16
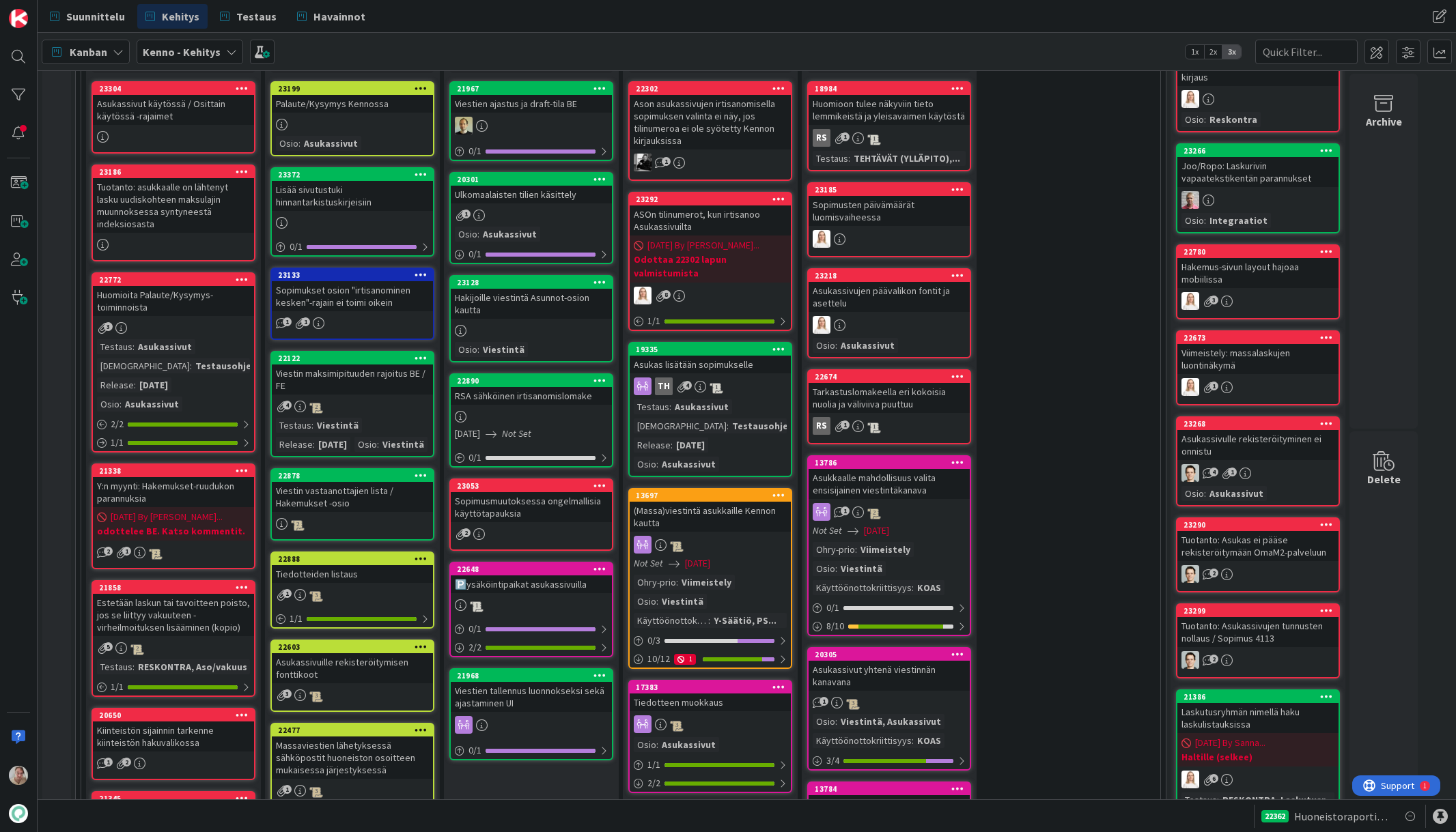
click at [526, 400] on div "RSA sähköinen irtisanomislomake" at bounding box center [531, 396] width 161 height 18
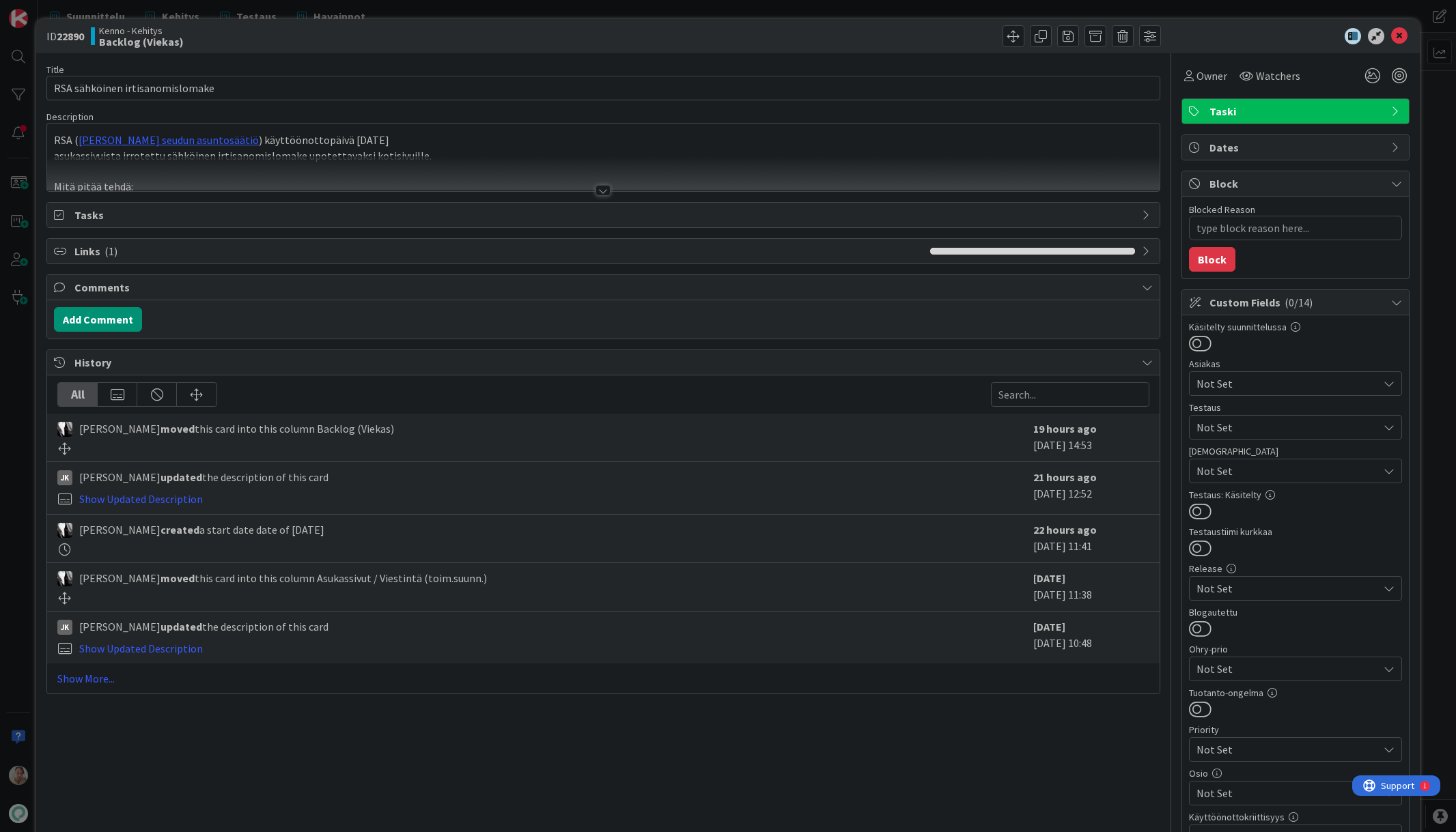
click at [486, 163] on div at bounding box center [603, 173] width 1111 height 35
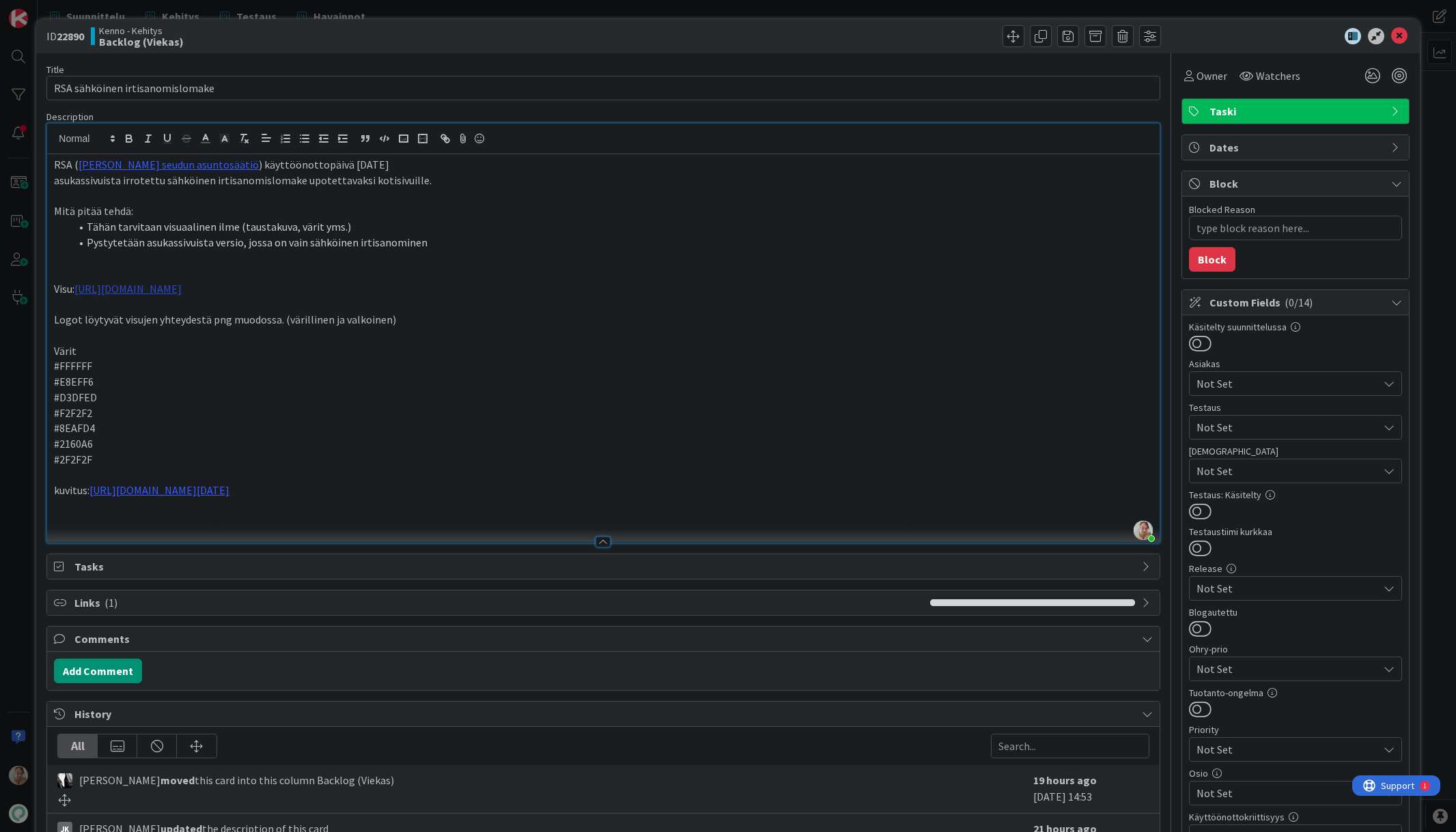
click at [182, 287] on link "https://www.figma.com/design/8nkeArknswRheh0fKWhyRc/Asukassivut?node-id=11487-1…" at bounding box center [128, 289] width 107 height 13
click at [344, 319] on link "https://www.figma.com/design/8nkeArknswRheh0fKWhyRc/Asukassivut?node-id=11487-1…" at bounding box center [315, 315] width 94 height 18
click at [117, 431] on p "#8EAFD4" at bounding box center [603, 428] width 1098 height 16
click at [1391, 39] on icon at bounding box center [1398, 36] width 16 height 16
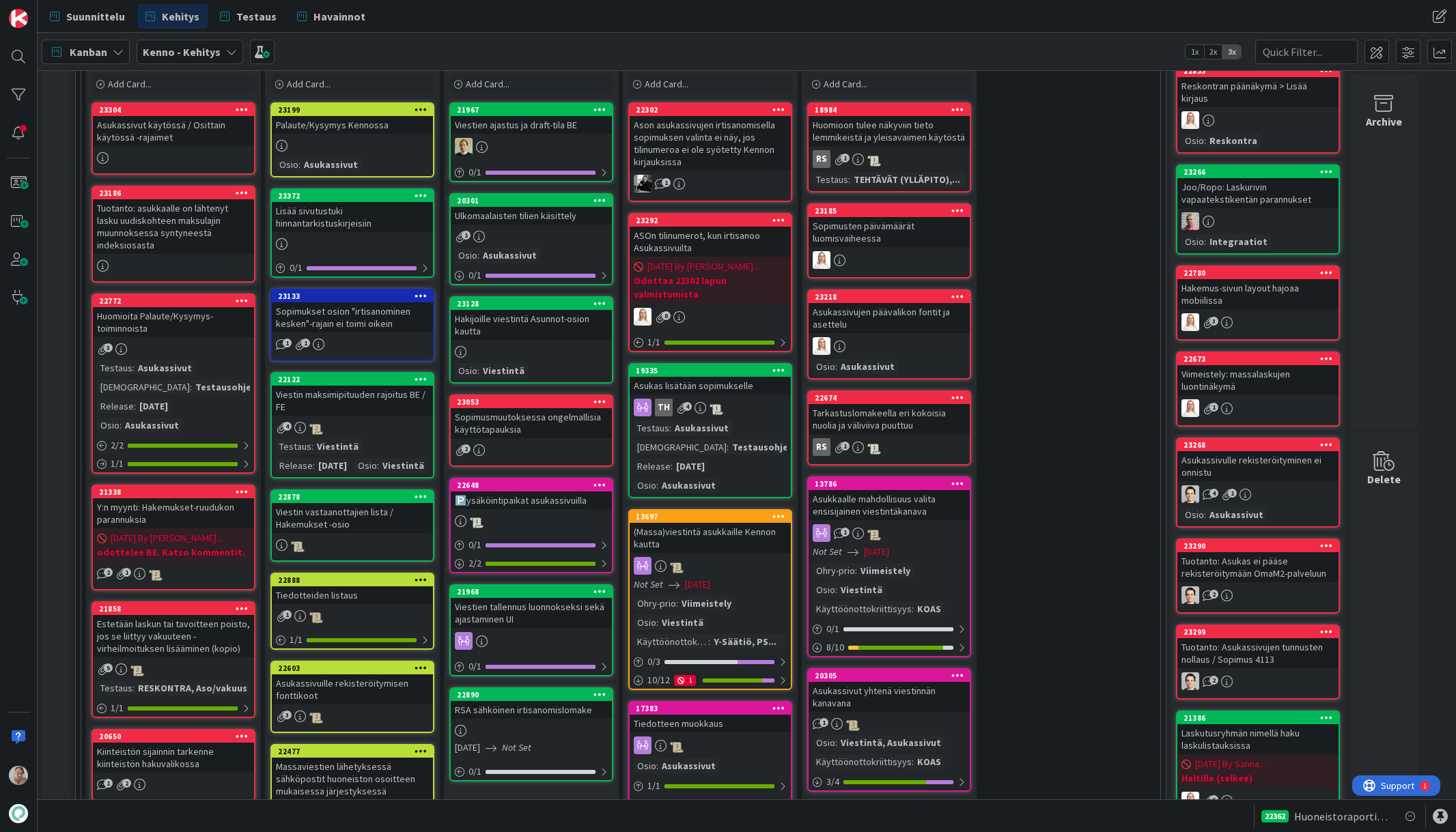
scroll to position [415, 0]
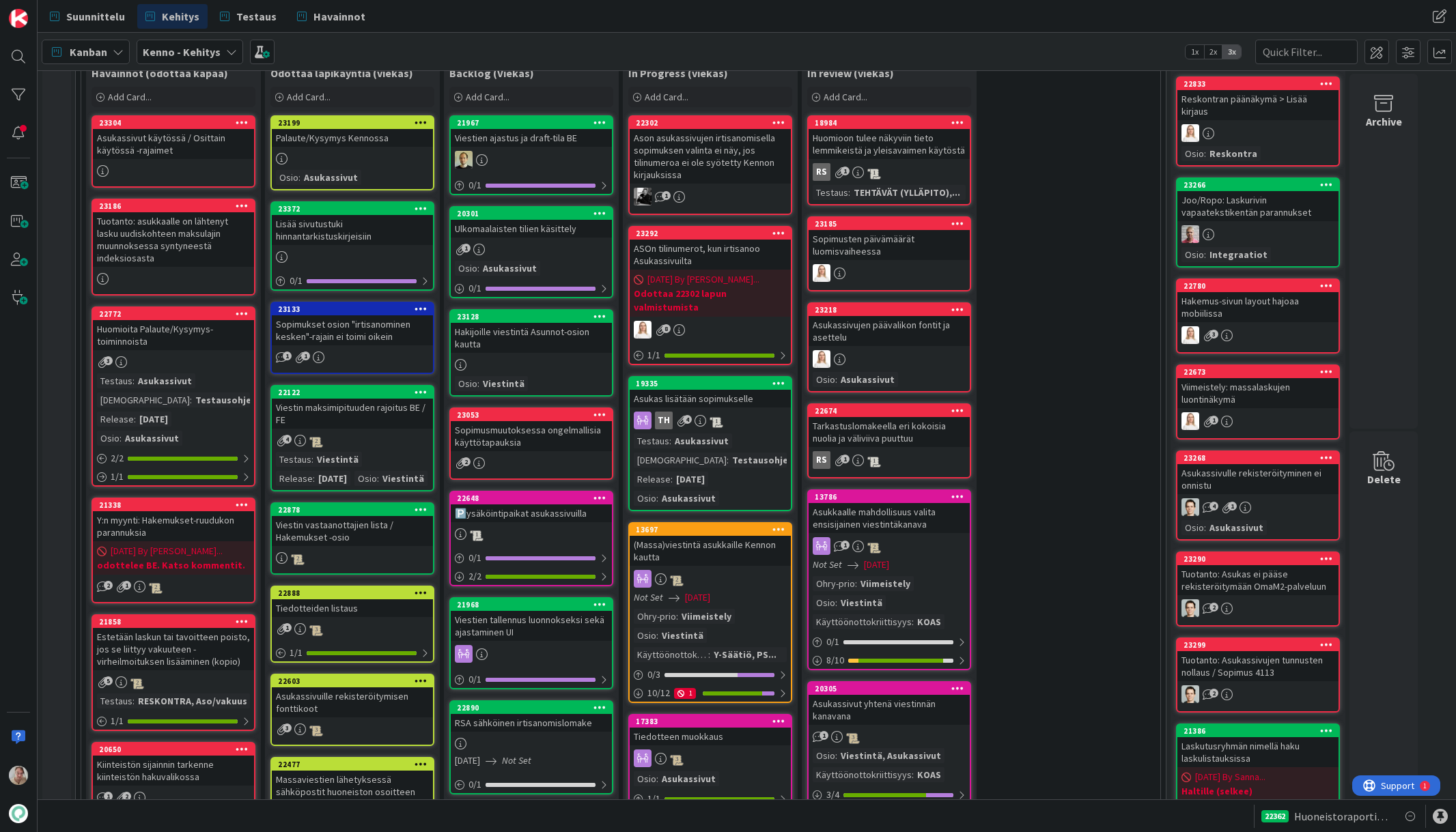
drag, startPoint x: 545, startPoint y: 409, endPoint x: 1296, endPoint y: 374, distance: 751.8
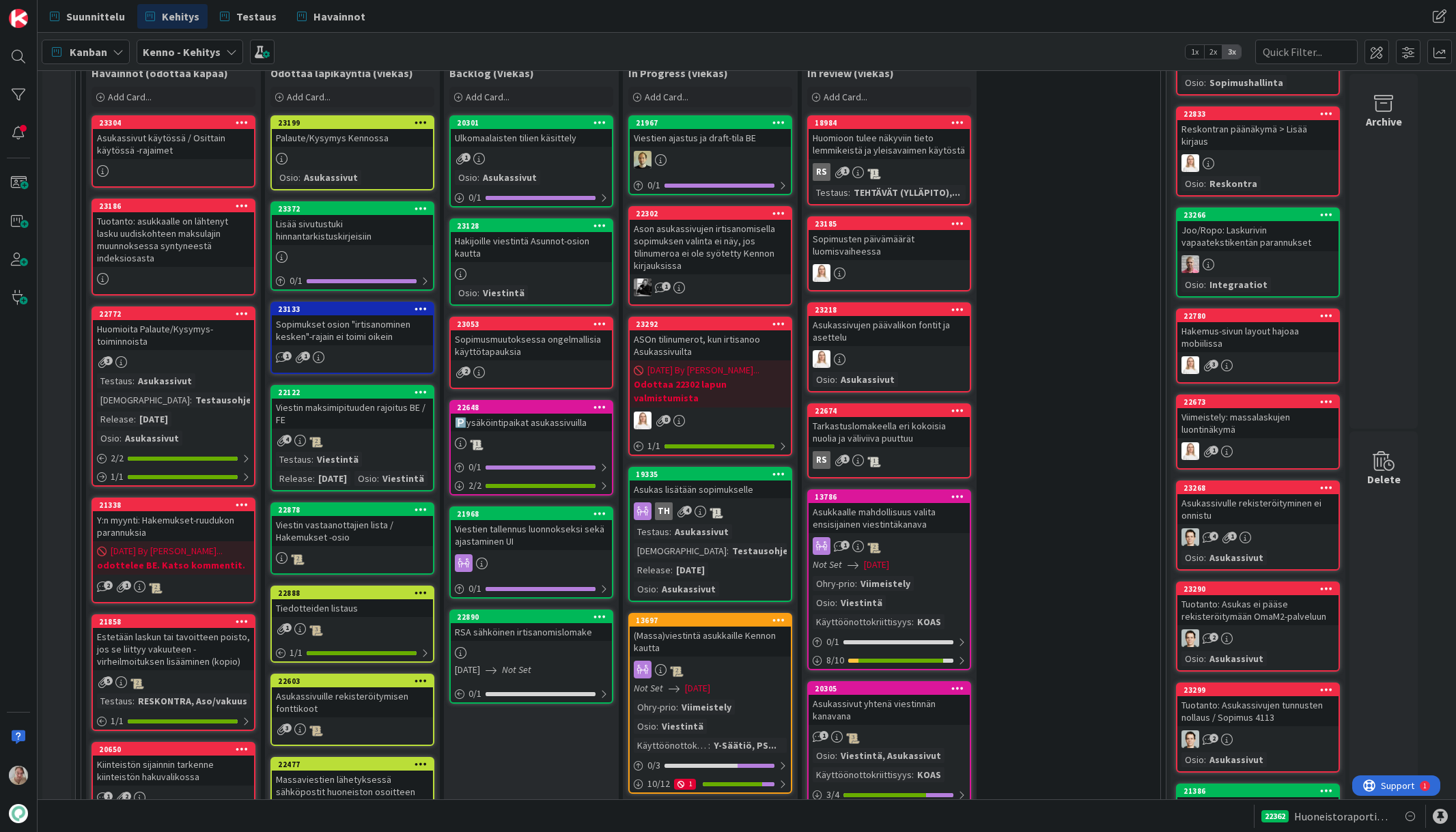
click at [525, 142] on div "Ulkomaalaisten tilien käsittely" at bounding box center [531, 137] width 161 height 18
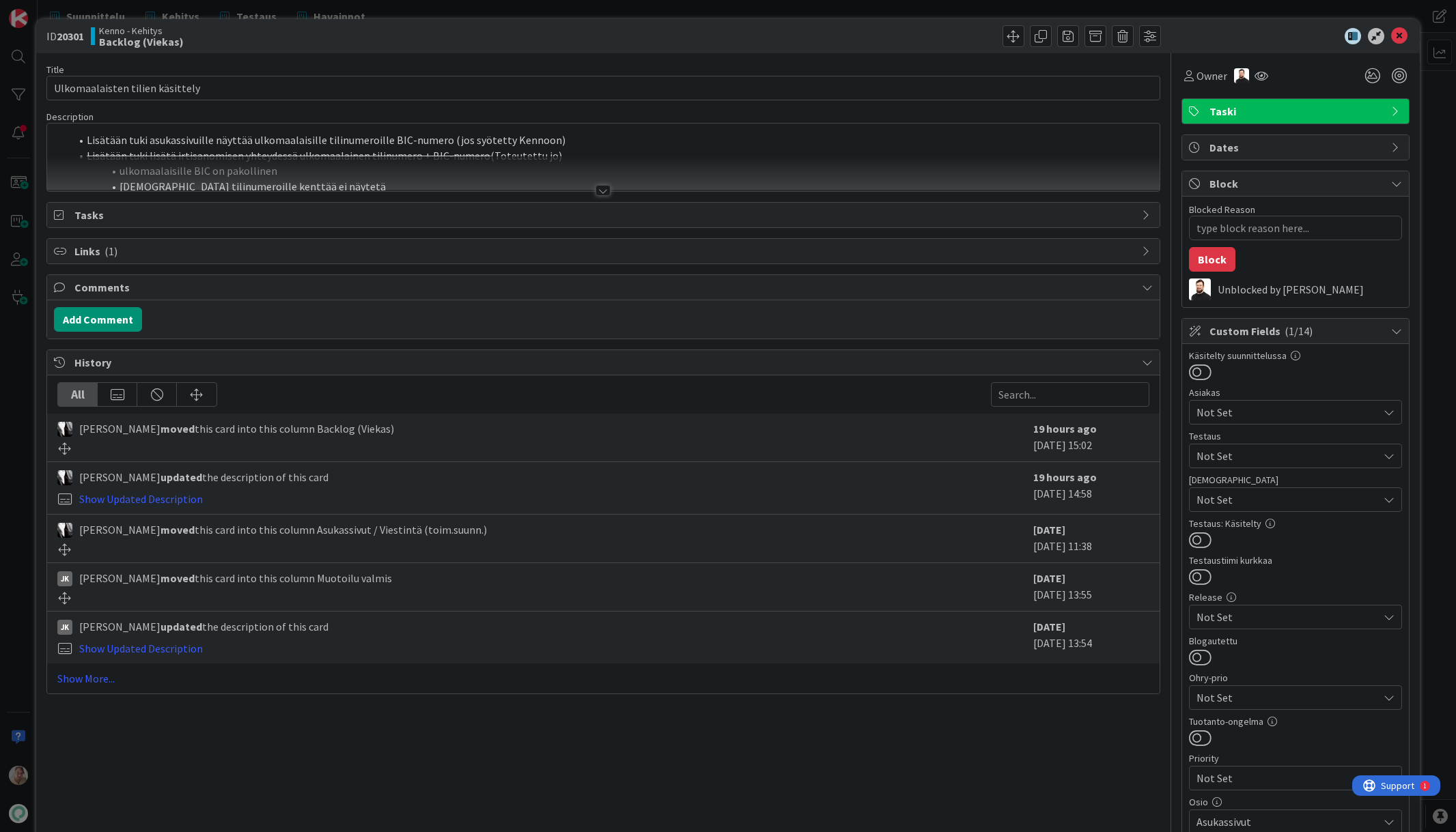
type textarea "x"
click at [357, 162] on div at bounding box center [603, 173] width 1111 height 35
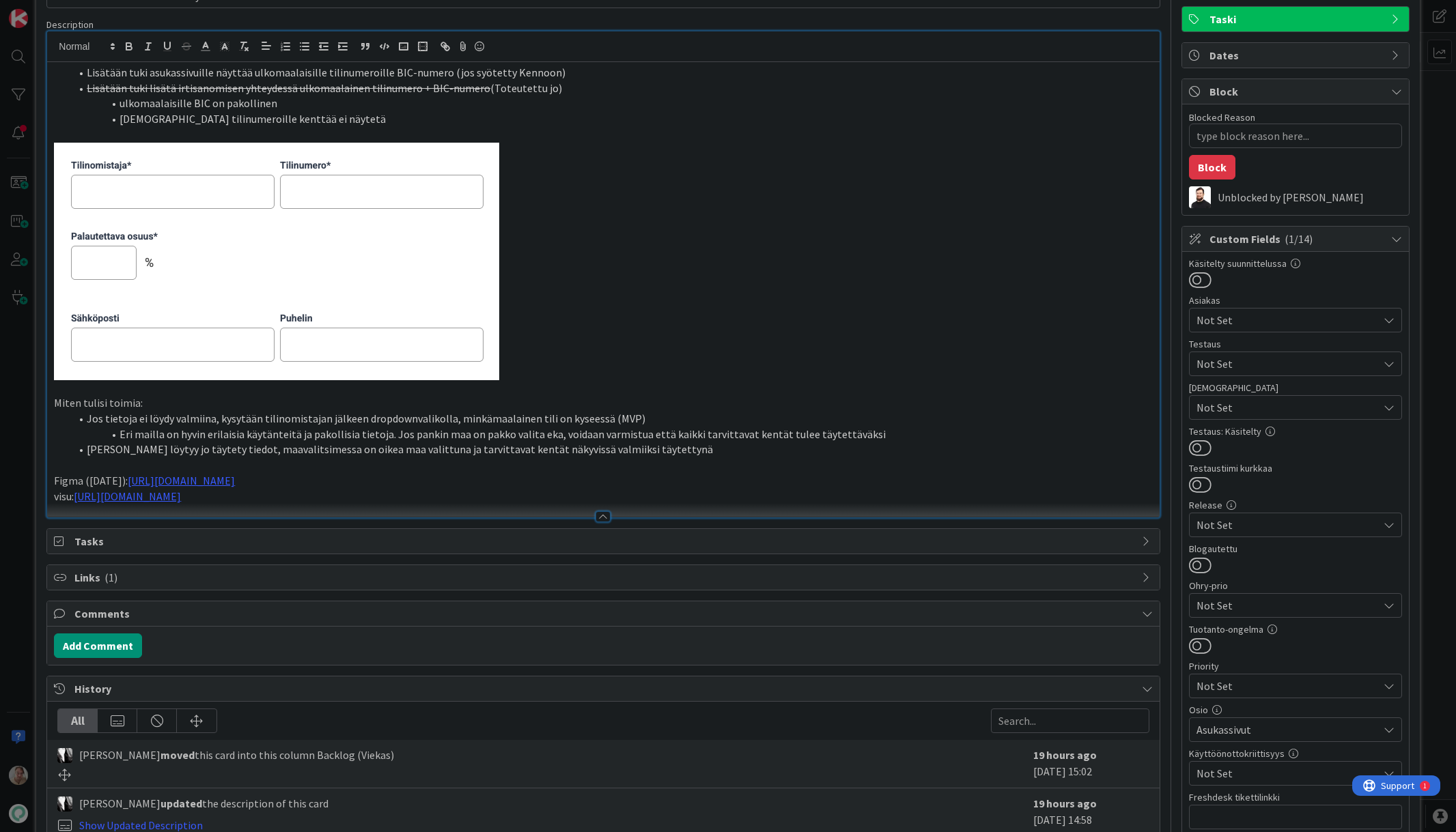
scroll to position [97, 0]
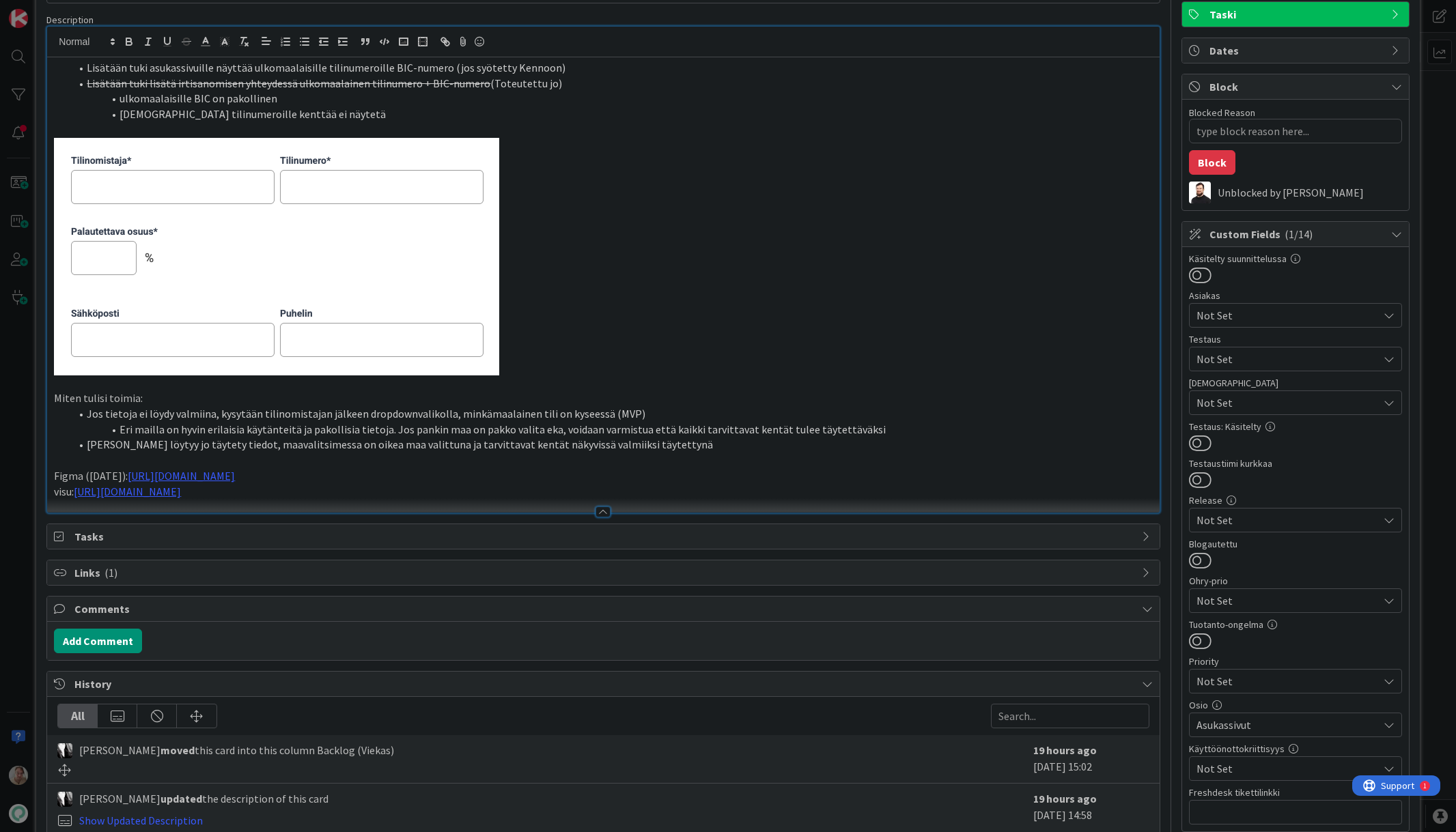
click at [679, 446] on li "Jos Kennosta löytyy jo täytety tiedot, maavalitsimessa on oikea maa valittuna j…" at bounding box center [611, 445] width 1082 height 16
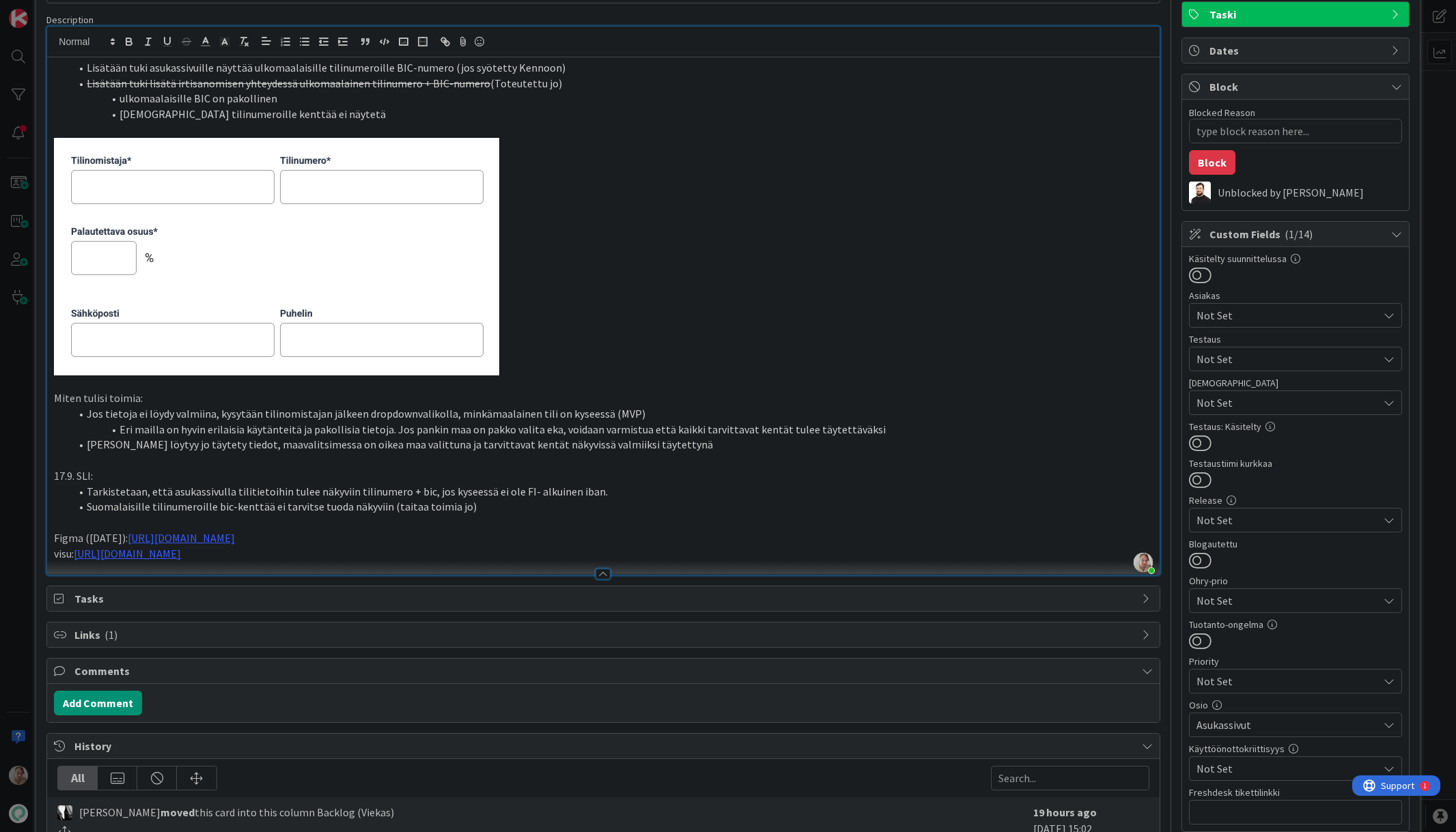
scroll to position [0, 0]
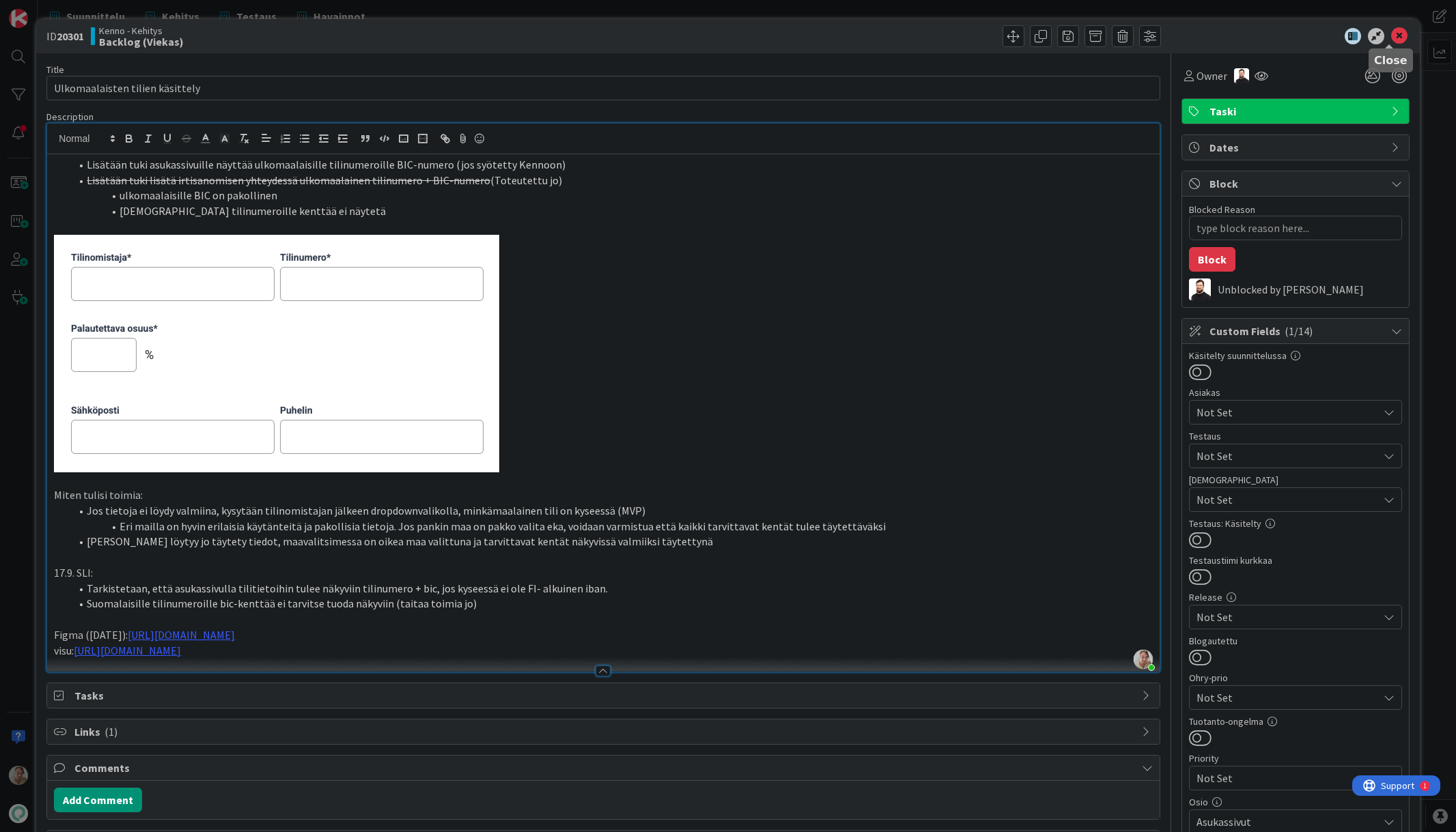
click at [1391, 41] on icon at bounding box center [1398, 36] width 16 height 16
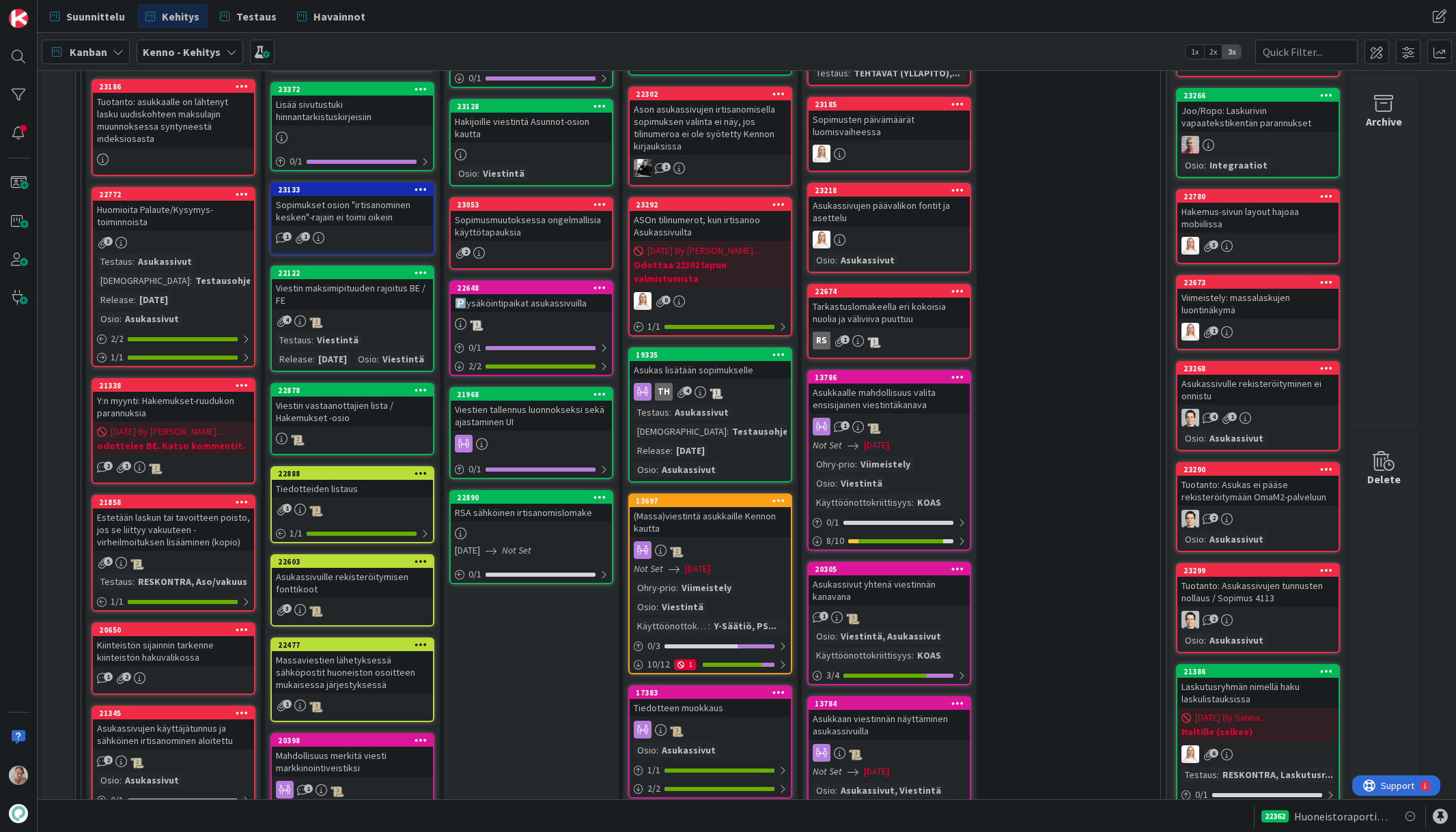
scroll to position [859, 0]
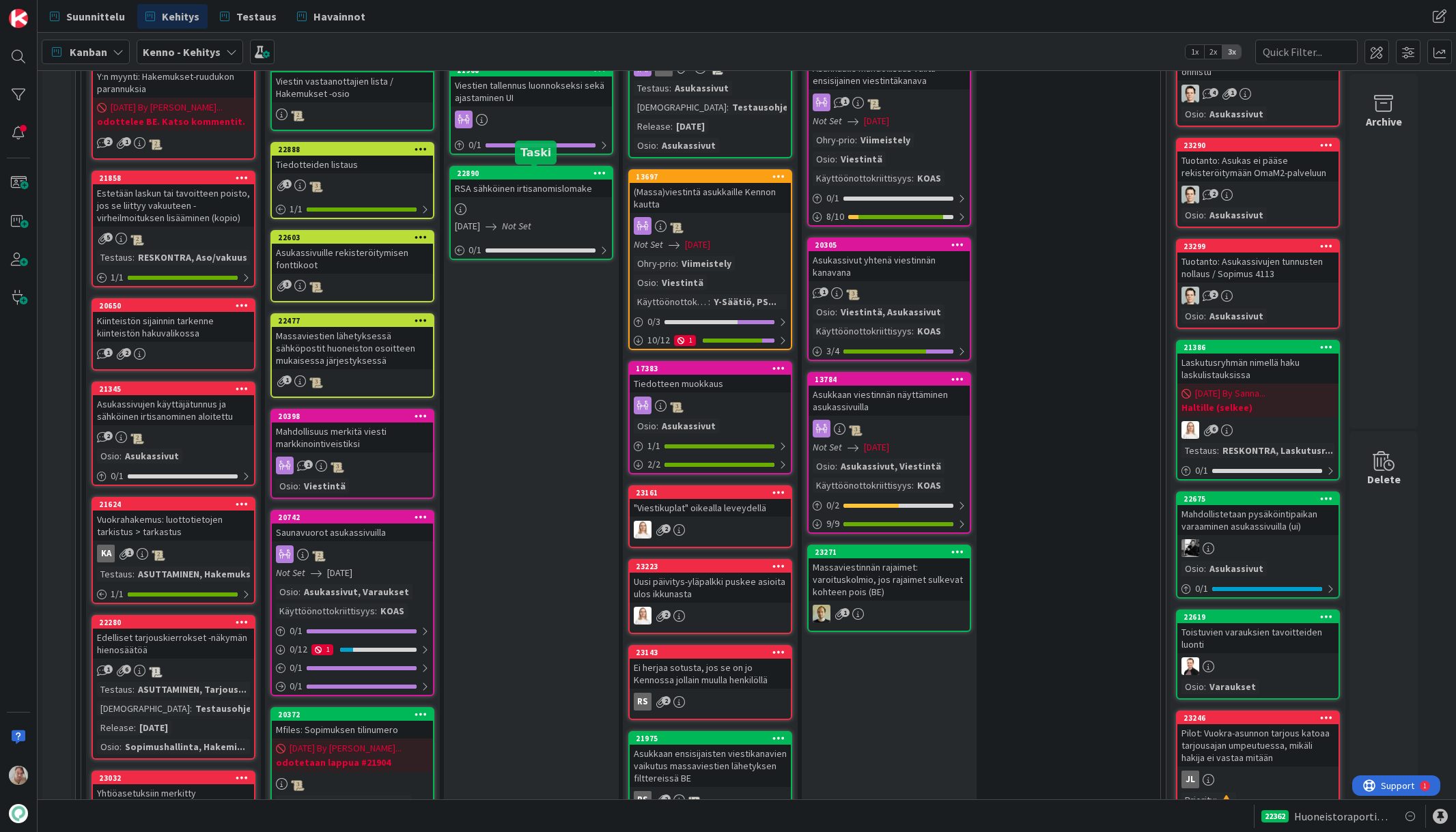
click at [519, 181] on div "RSA sähköinen irtisanomislomake" at bounding box center [531, 188] width 161 height 18
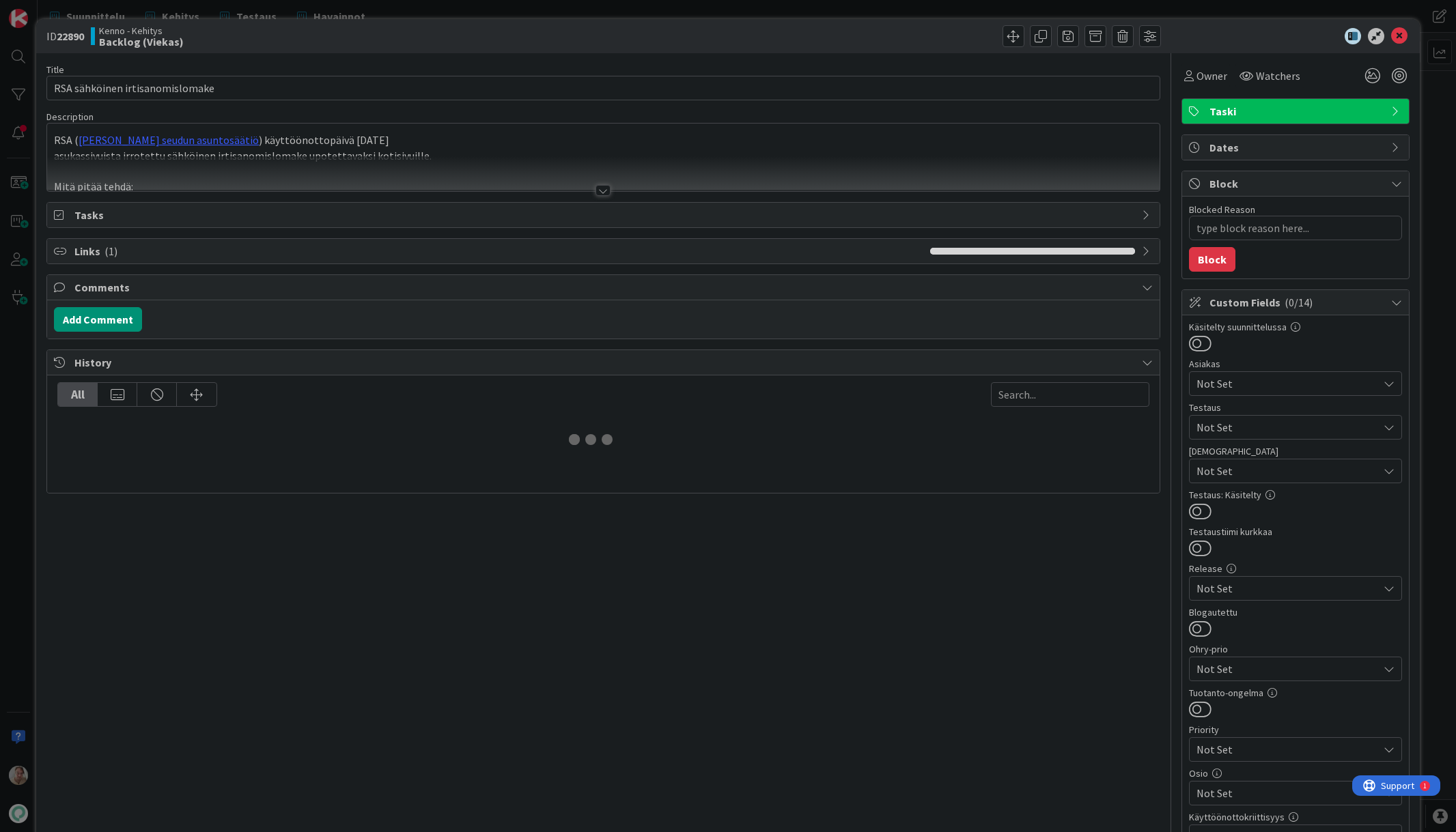
type textarea "x"
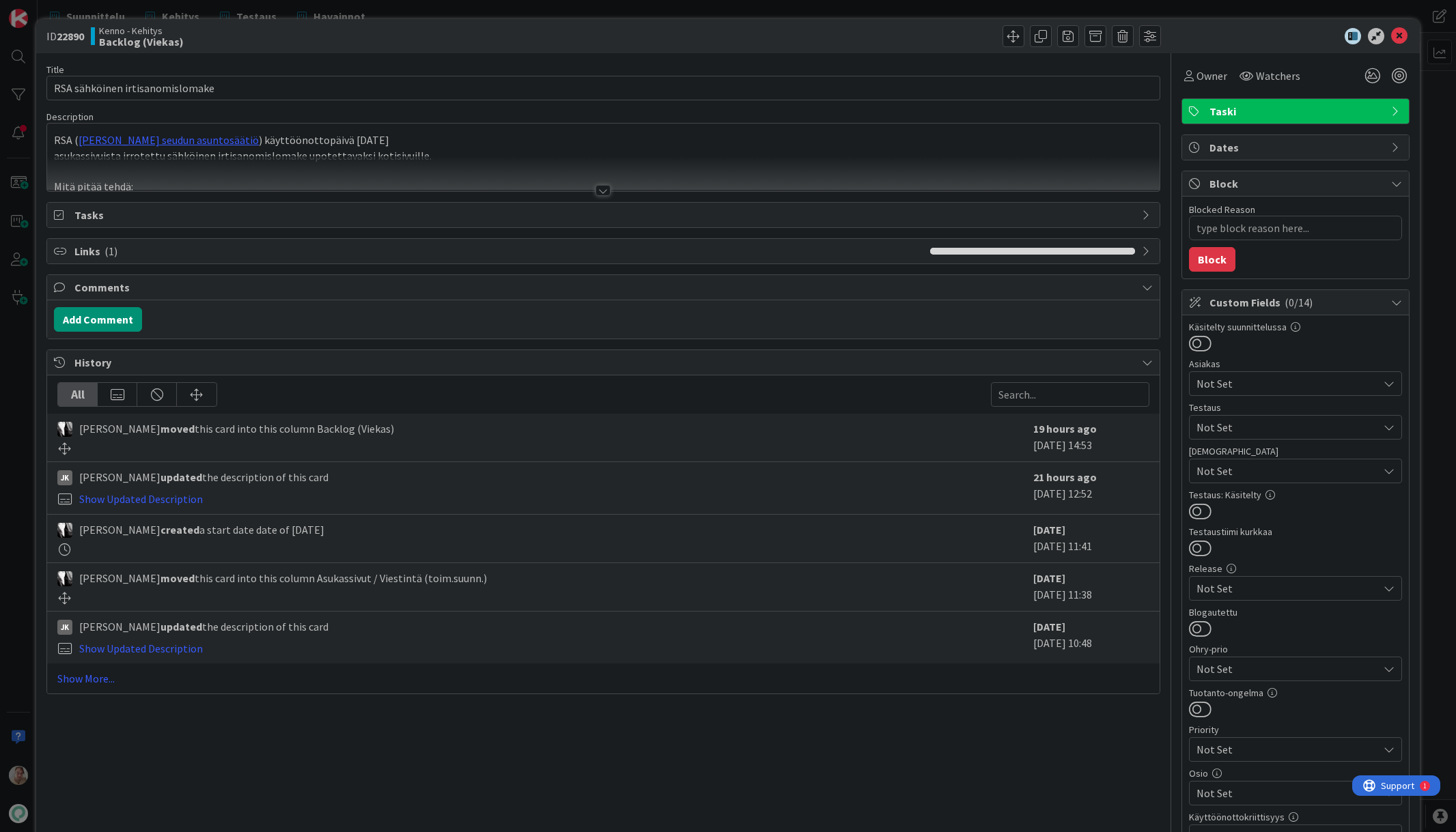
click at [379, 156] on div at bounding box center [603, 173] width 1111 height 35
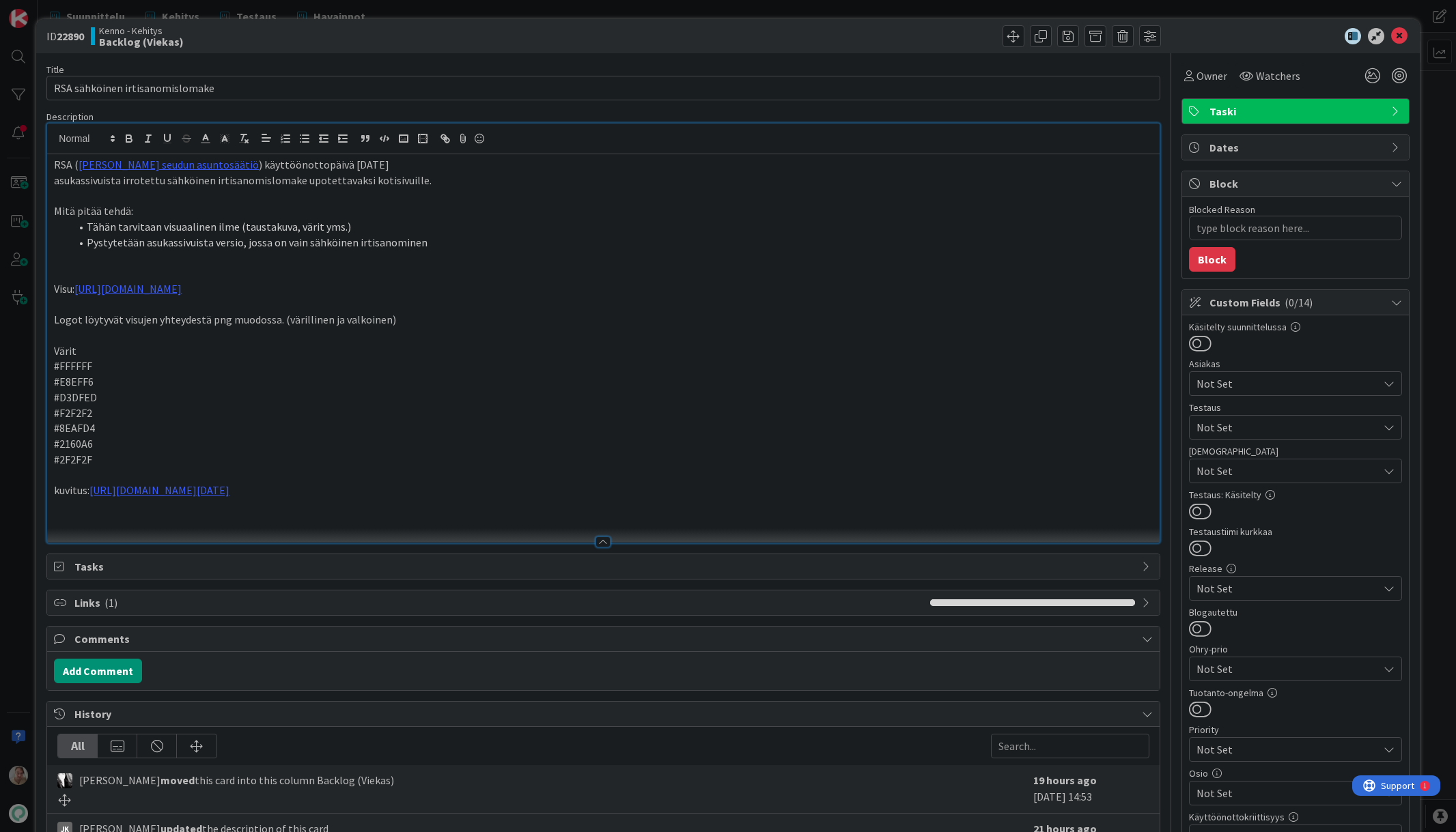
scroll to position [3, 0]
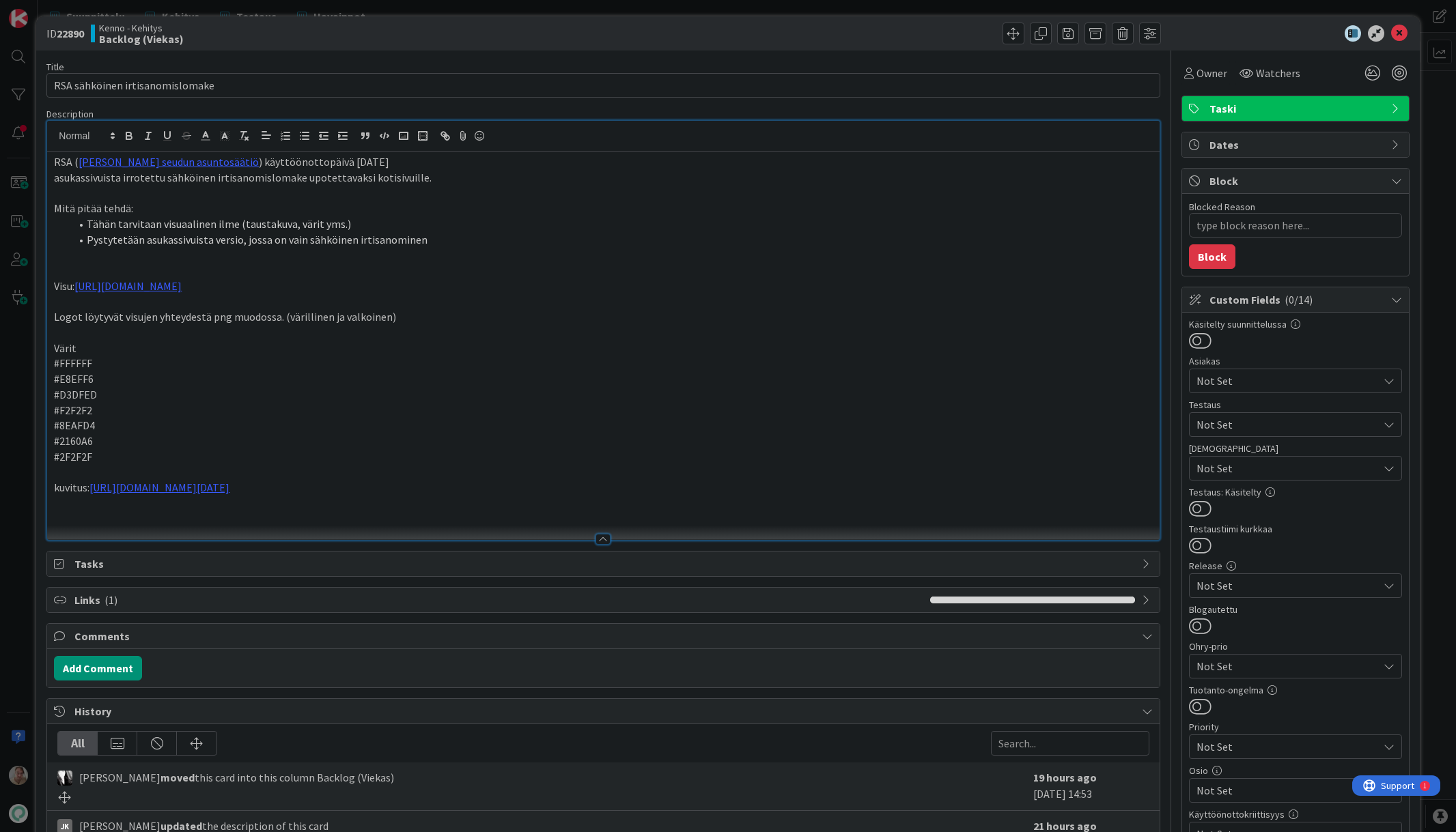
click at [257, 514] on p at bounding box center [603, 519] width 1098 height 16
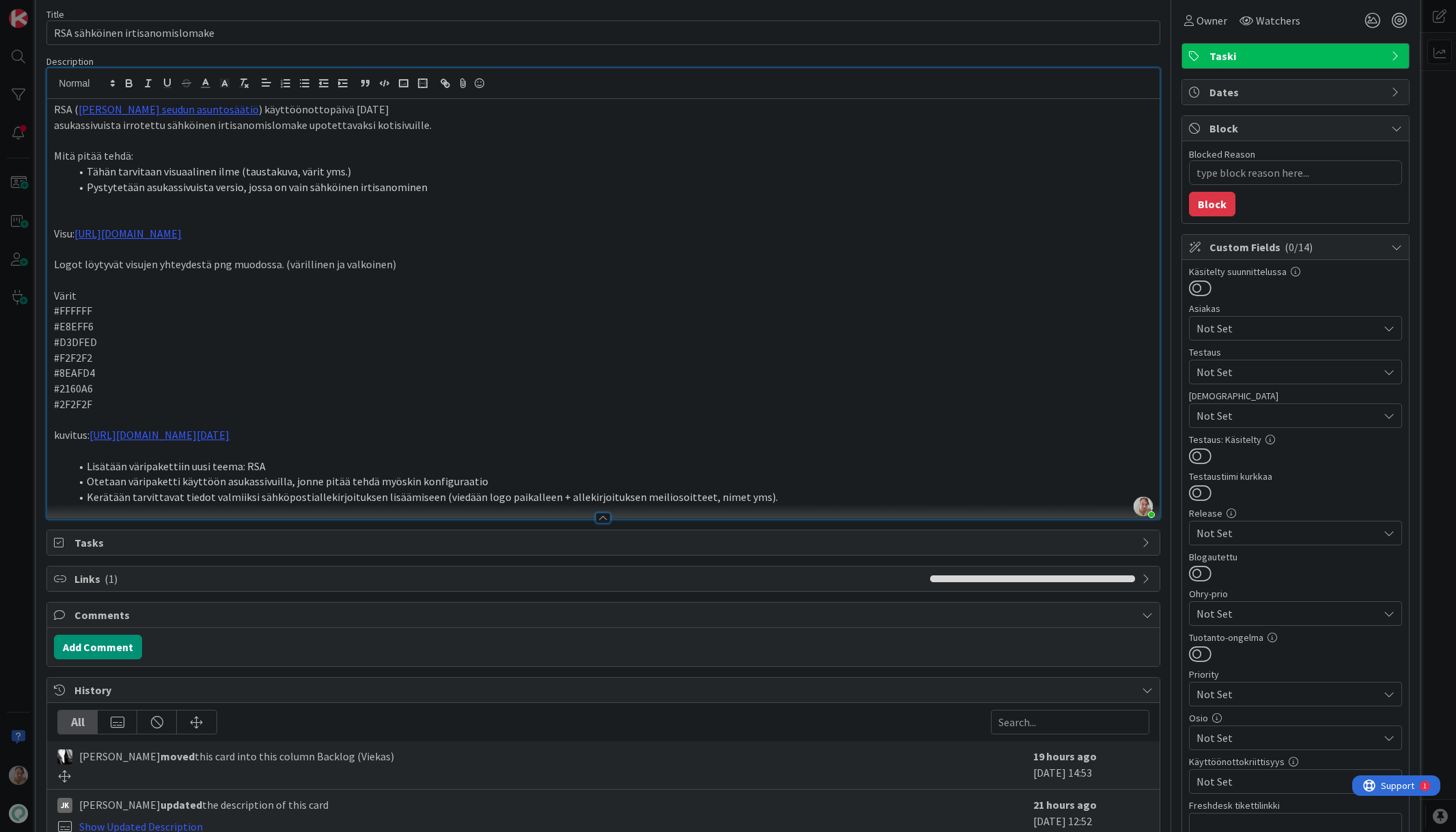
scroll to position [141, 0]
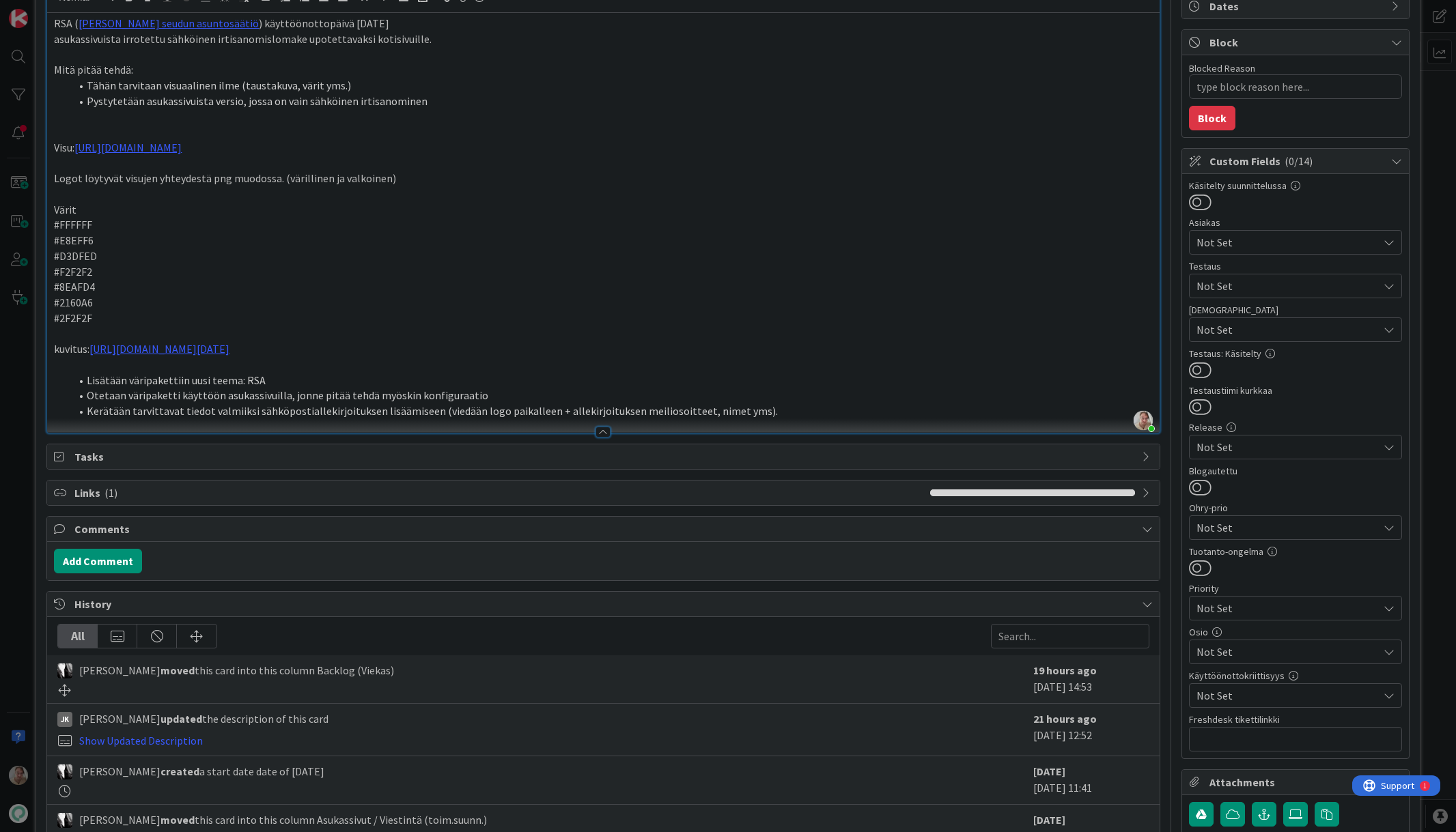
click at [506, 398] on li "Otetaan väripaketti käyttöön asukassivuilla, jonne pitää tehdä myöskin konfigur…" at bounding box center [611, 396] width 1082 height 16
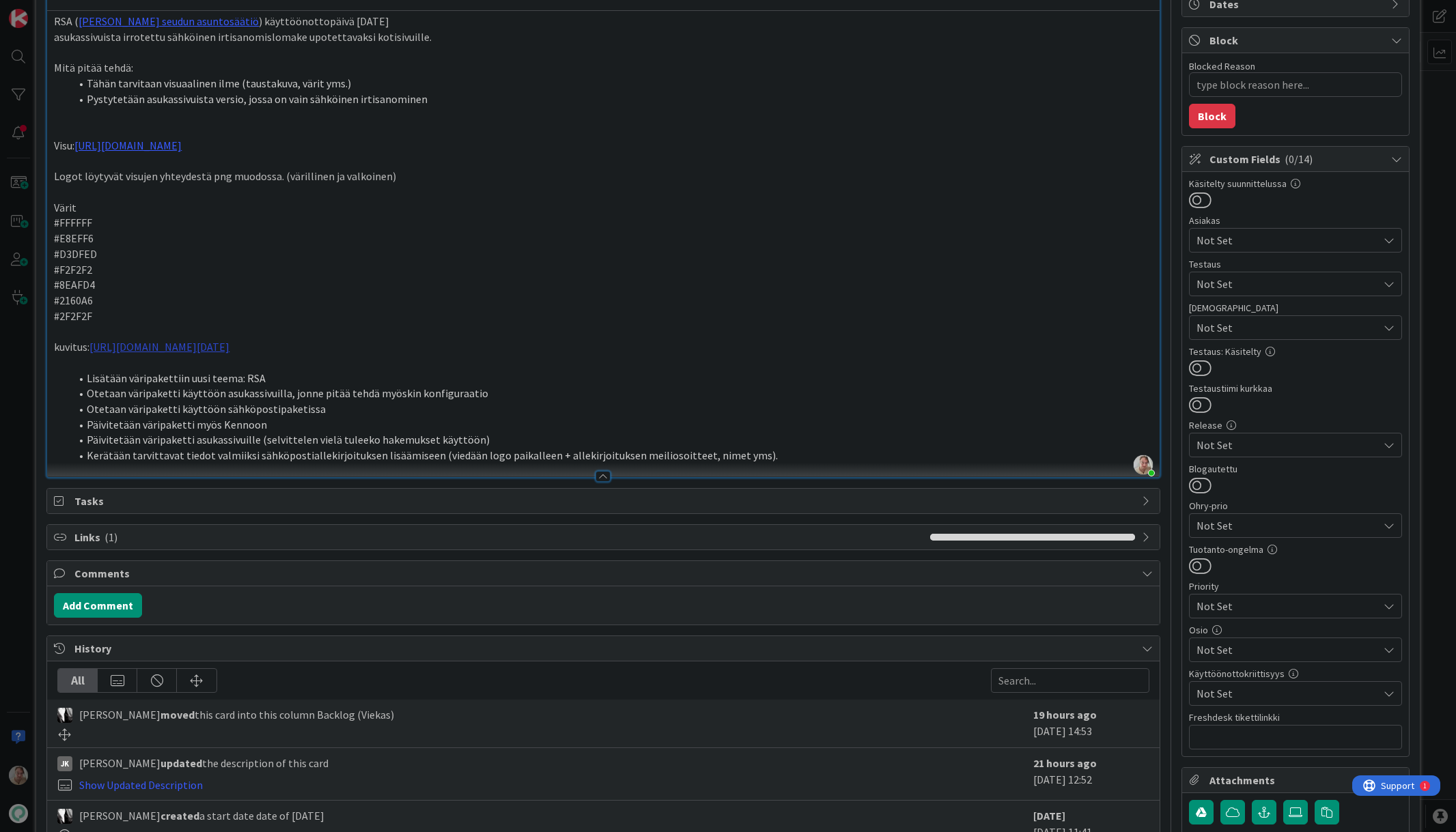
scroll to position [144, 0]
click at [237, 435] on li "Päivitetään väripaketti asukassivuille (selvittelen vielä tuleeko hakemukset kä…" at bounding box center [611, 439] width 1082 height 16
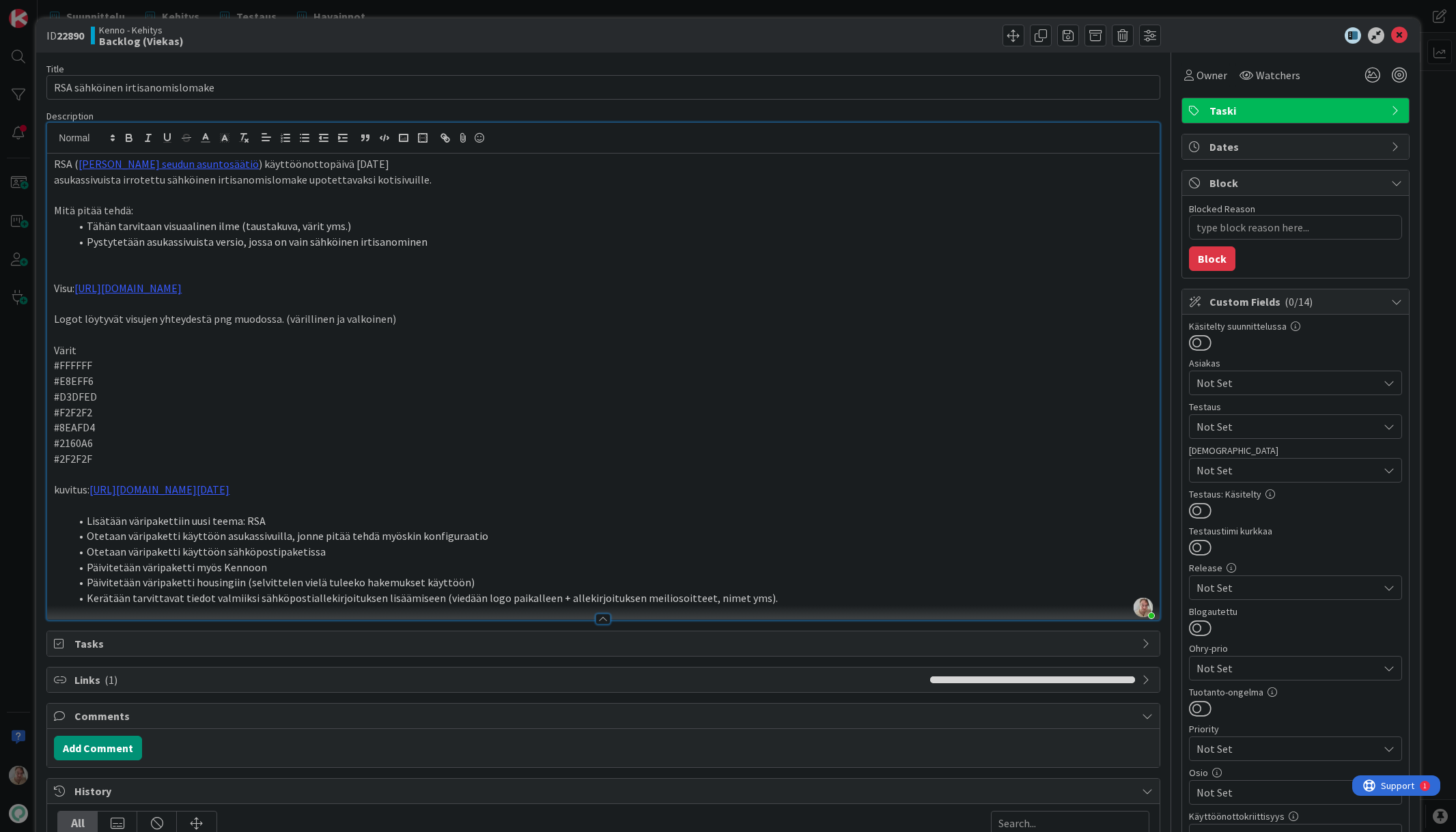
scroll to position [0, 0]
click at [1197, 71] on span "Owner" at bounding box center [1212, 75] width 30 height 16
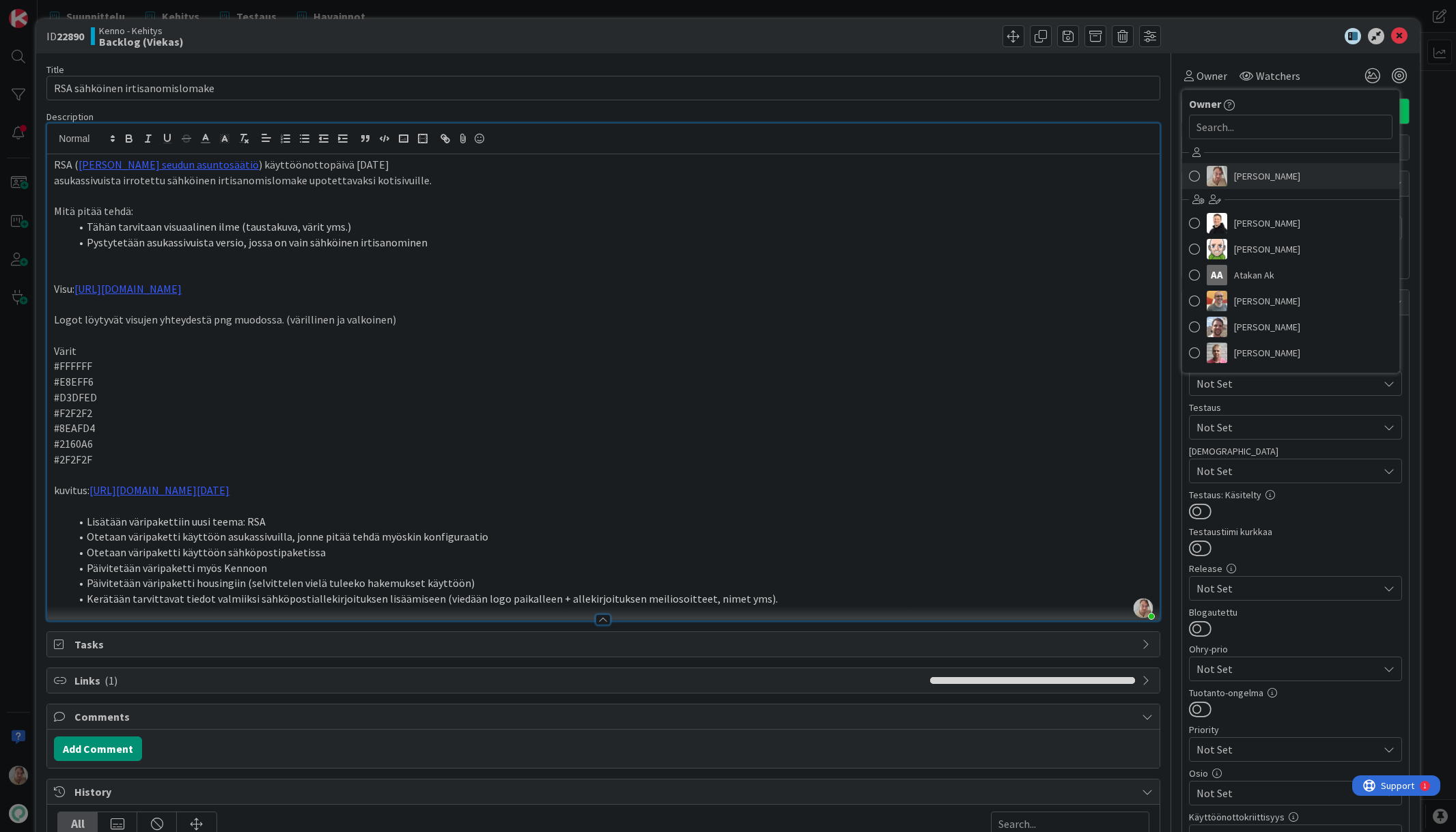
click at [1234, 178] on span "Samuli Lindgren" at bounding box center [1268, 176] width 66 height 21
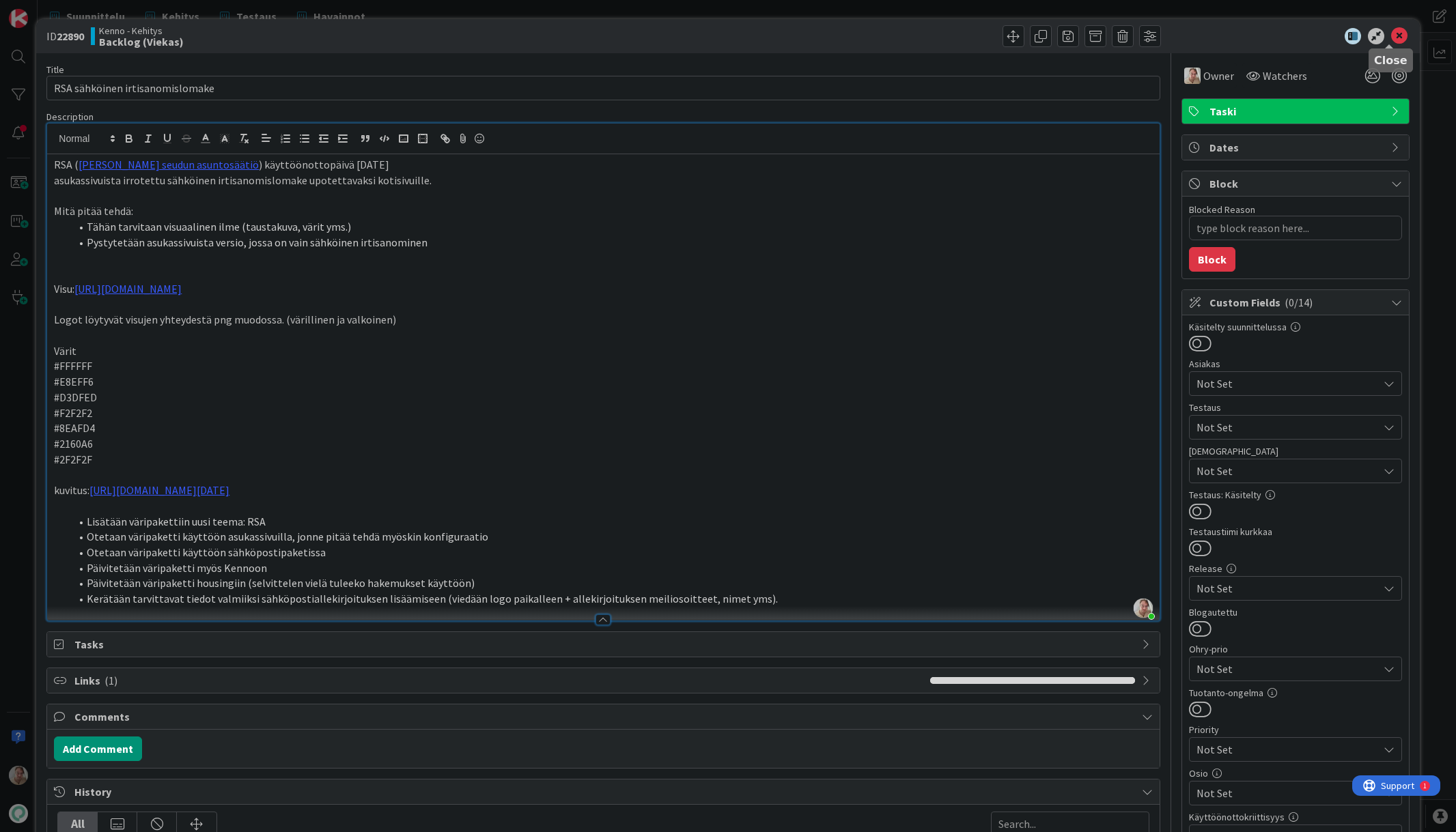
drag, startPoint x: 1391, startPoint y: 33, endPoint x: 1301, endPoint y: 46, distance: 90.9
click at [1391, 33] on icon at bounding box center [1398, 36] width 16 height 16
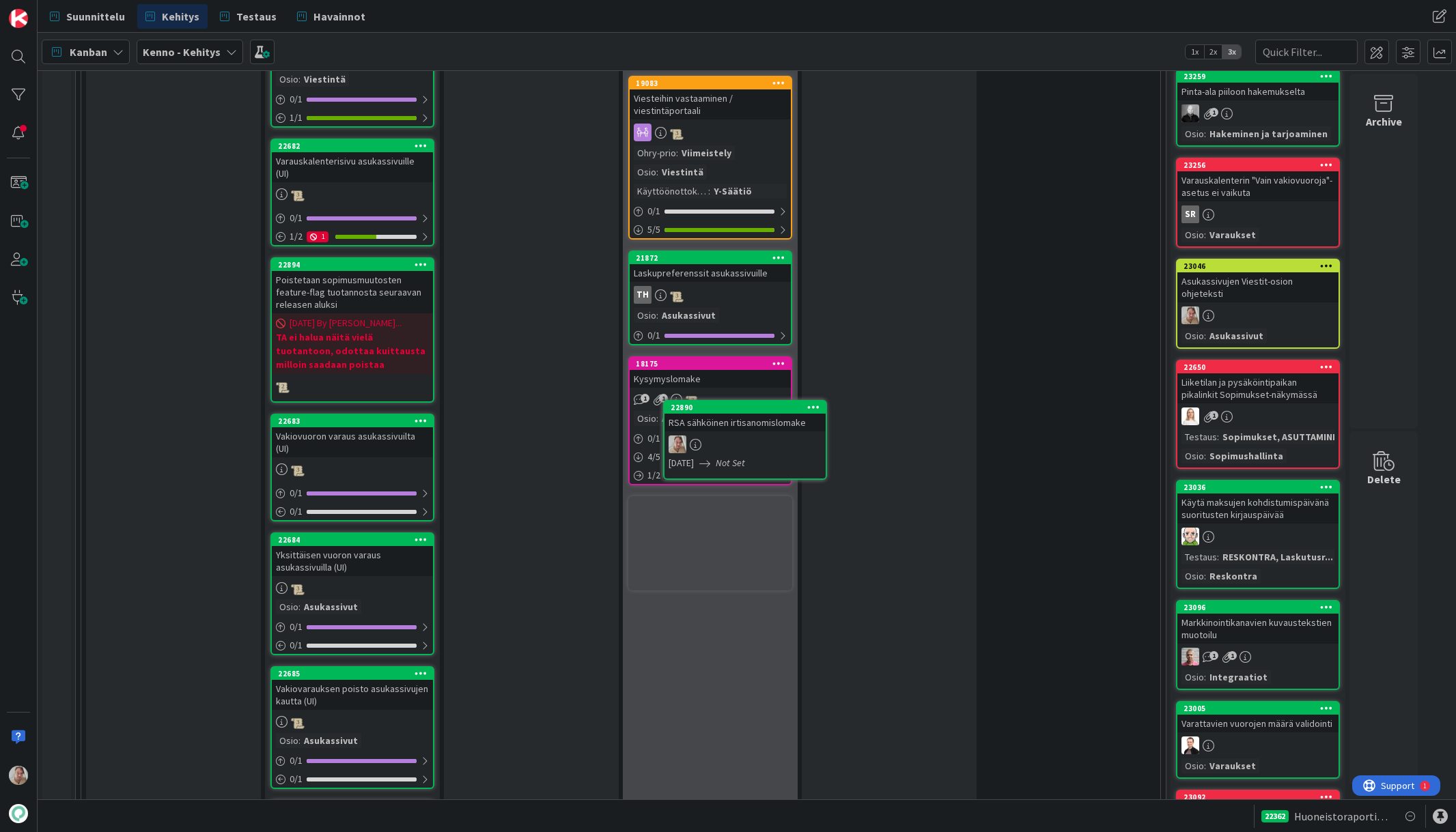
scroll to position [1839, 0]
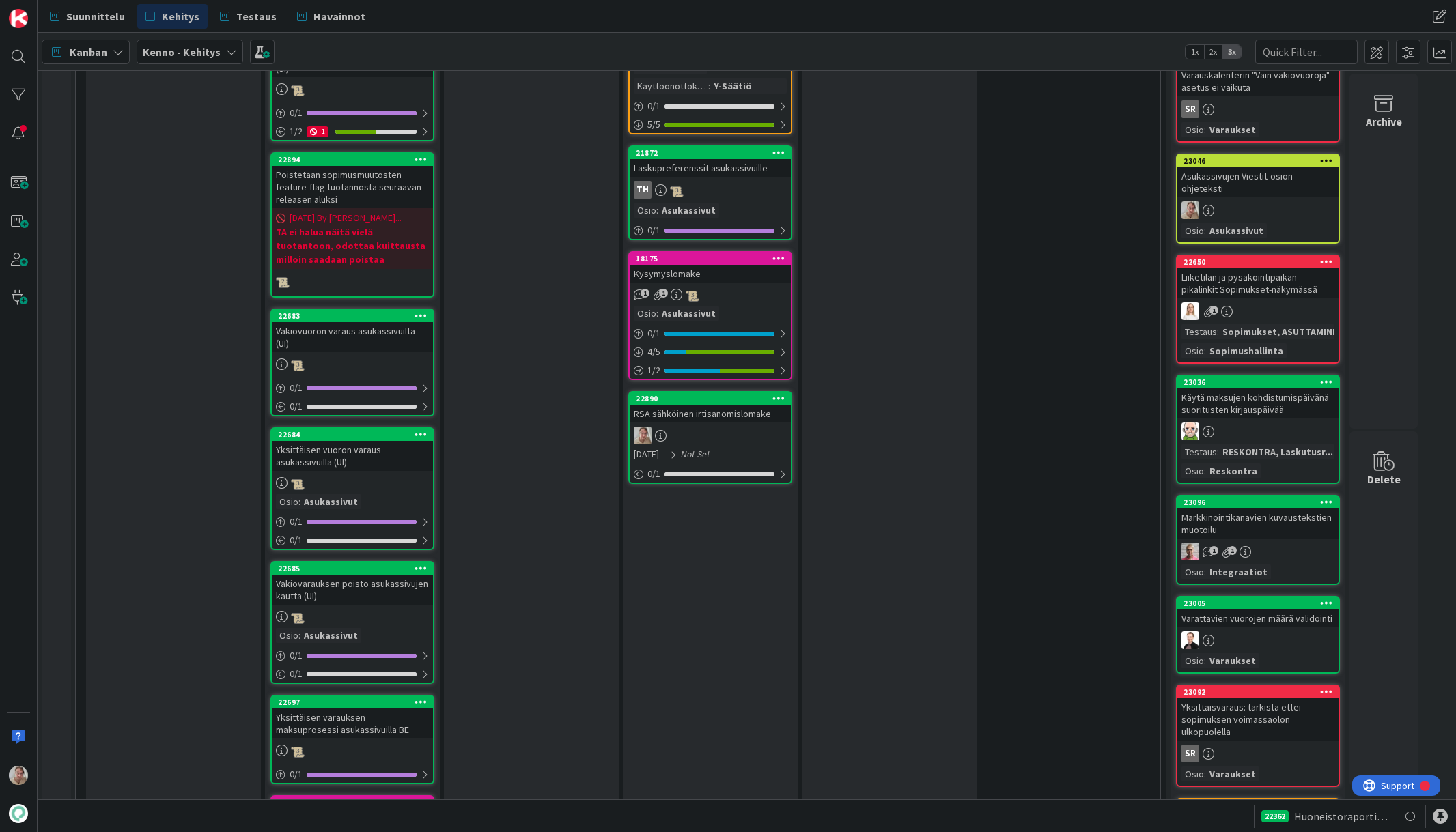
click at [709, 405] on div "RSA sähköinen irtisanomislomake" at bounding box center [710, 414] width 161 height 18
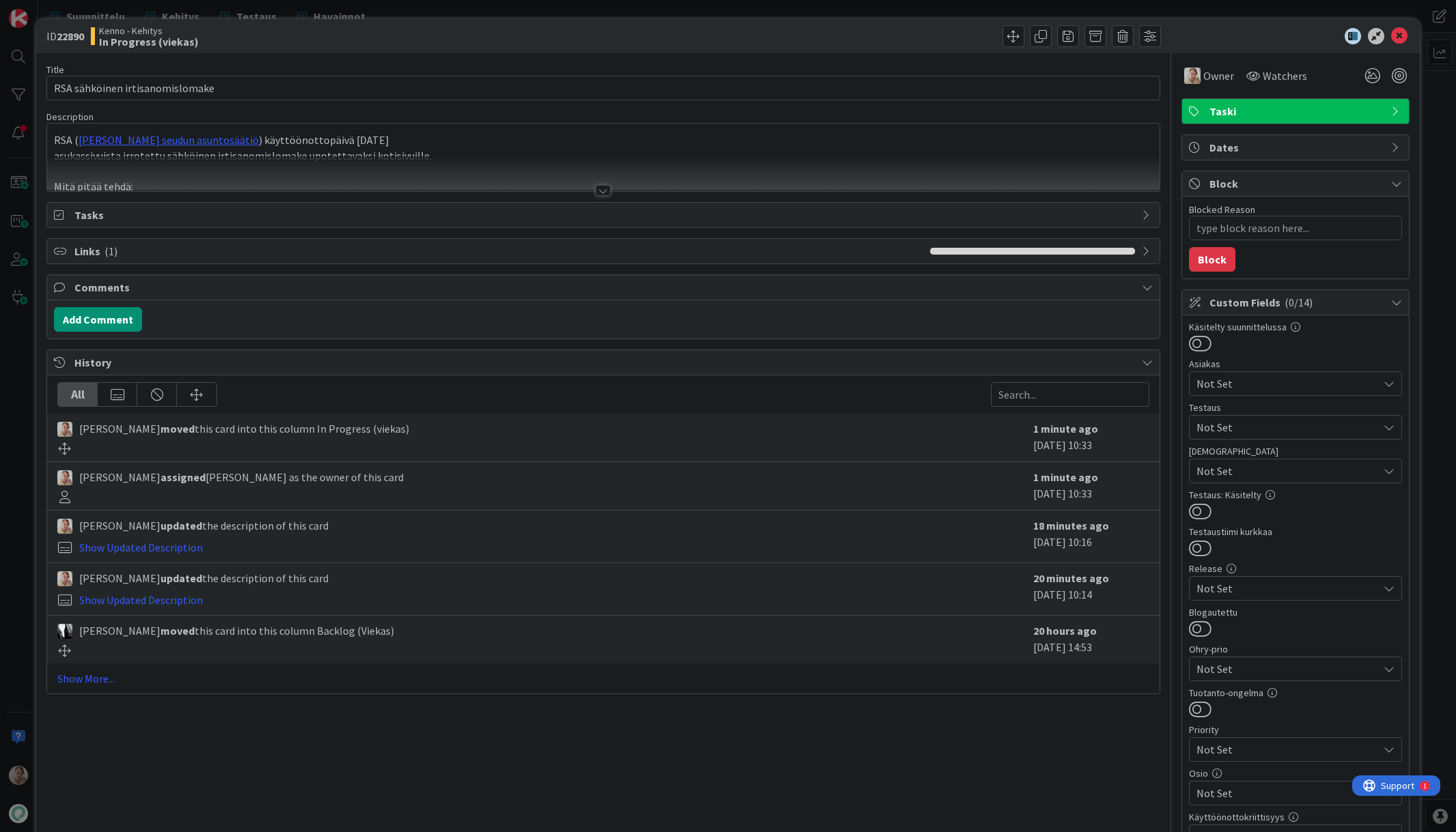
click at [442, 163] on div at bounding box center [603, 173] width 1111 height 35
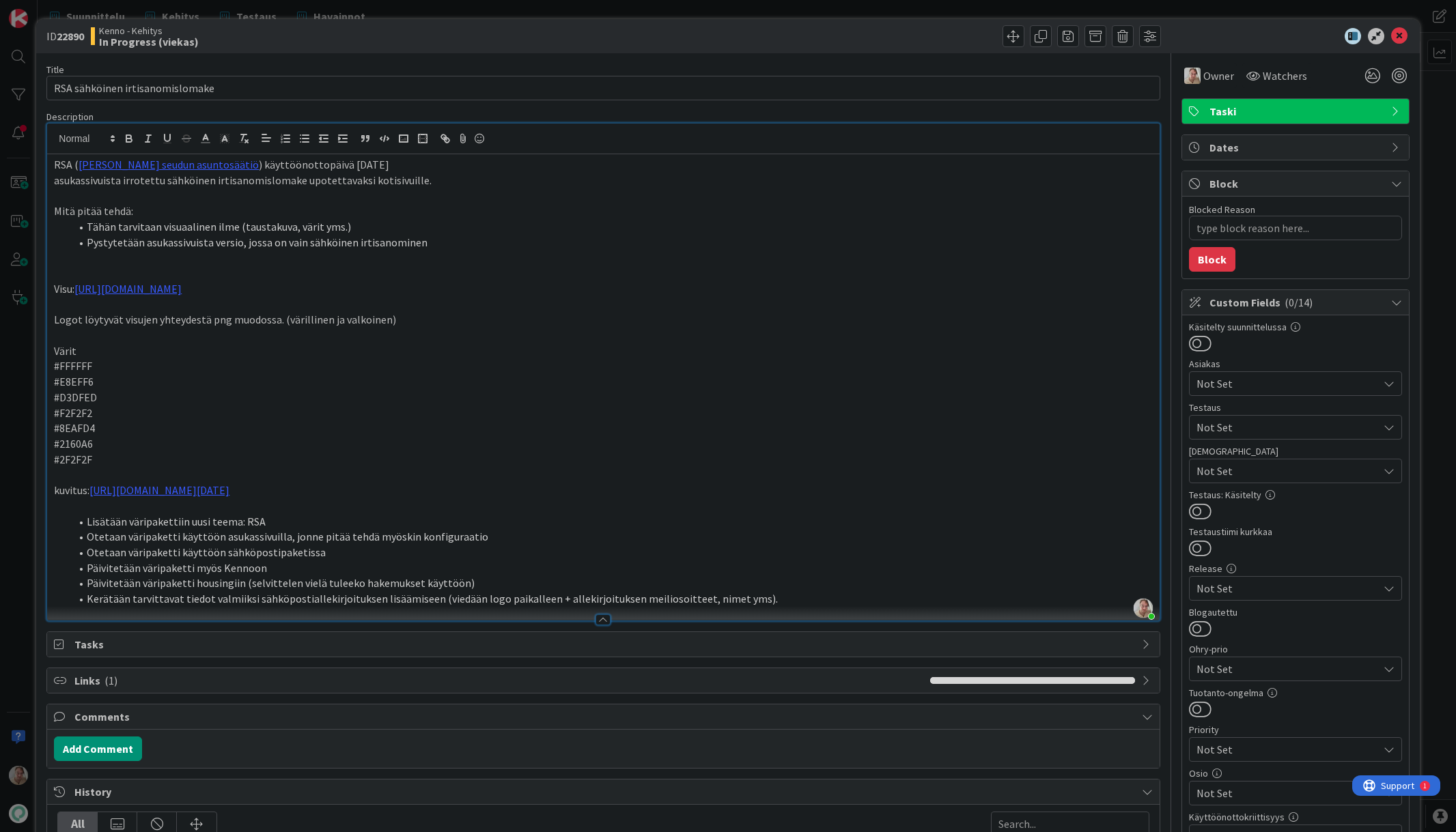
click at [84, 363] on p "#FFFFFF" at bounding box center [603, 366] width 1098 height 16
copy p "FFFFFF"
click at [75, 381] on p "#E8EFF6" at bounding box center [603, 381] width 1098 height 16
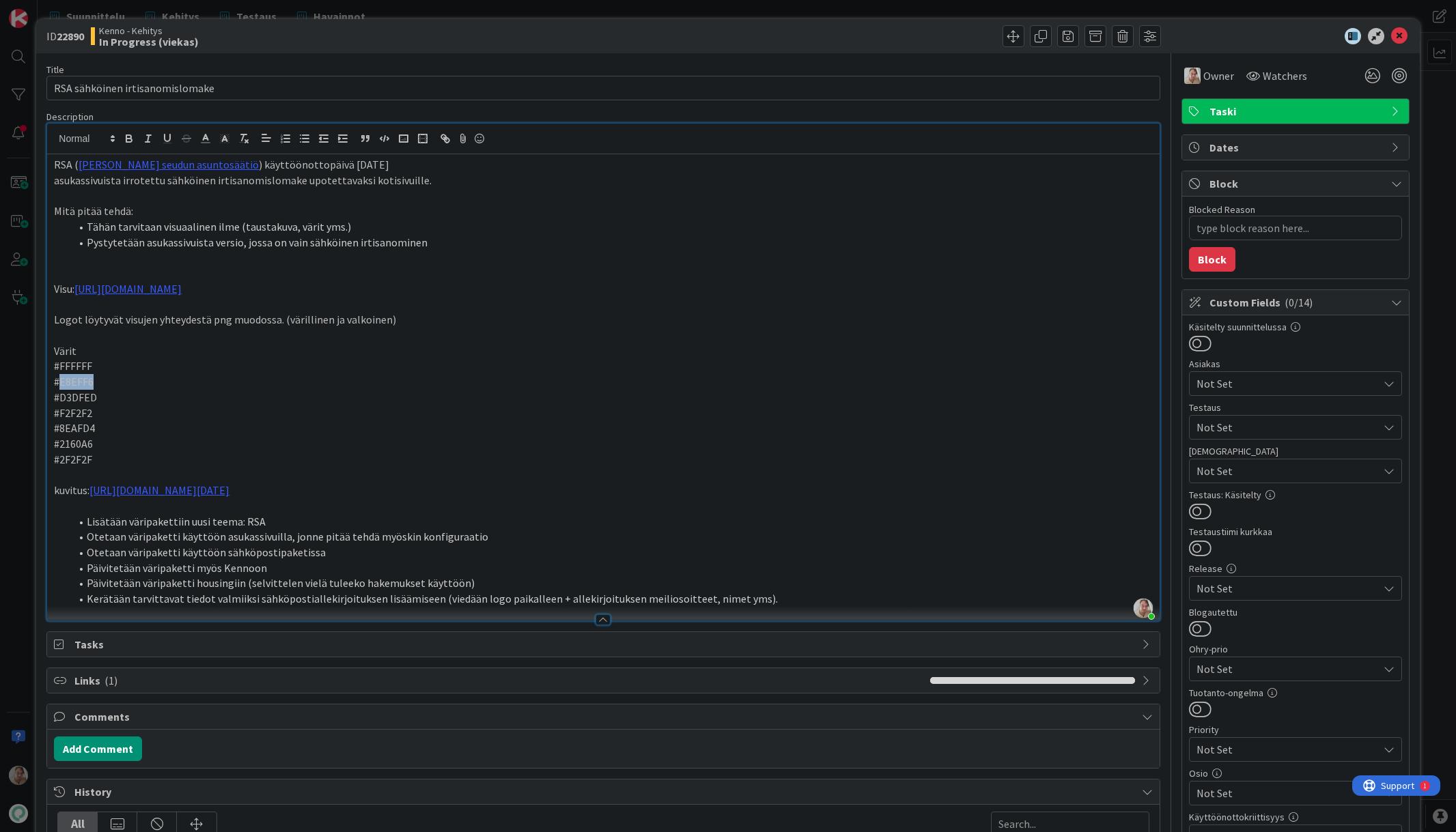
copy p "E8EFF6"
click at [79, 400] on p "#D3DFED" at bounding box center [603, 398] width 1098 height 16
copy p "D3DFED"
click at [82, 414] on p "#F2F2F2" at bounding box center [603, 414] width 1098 height 16
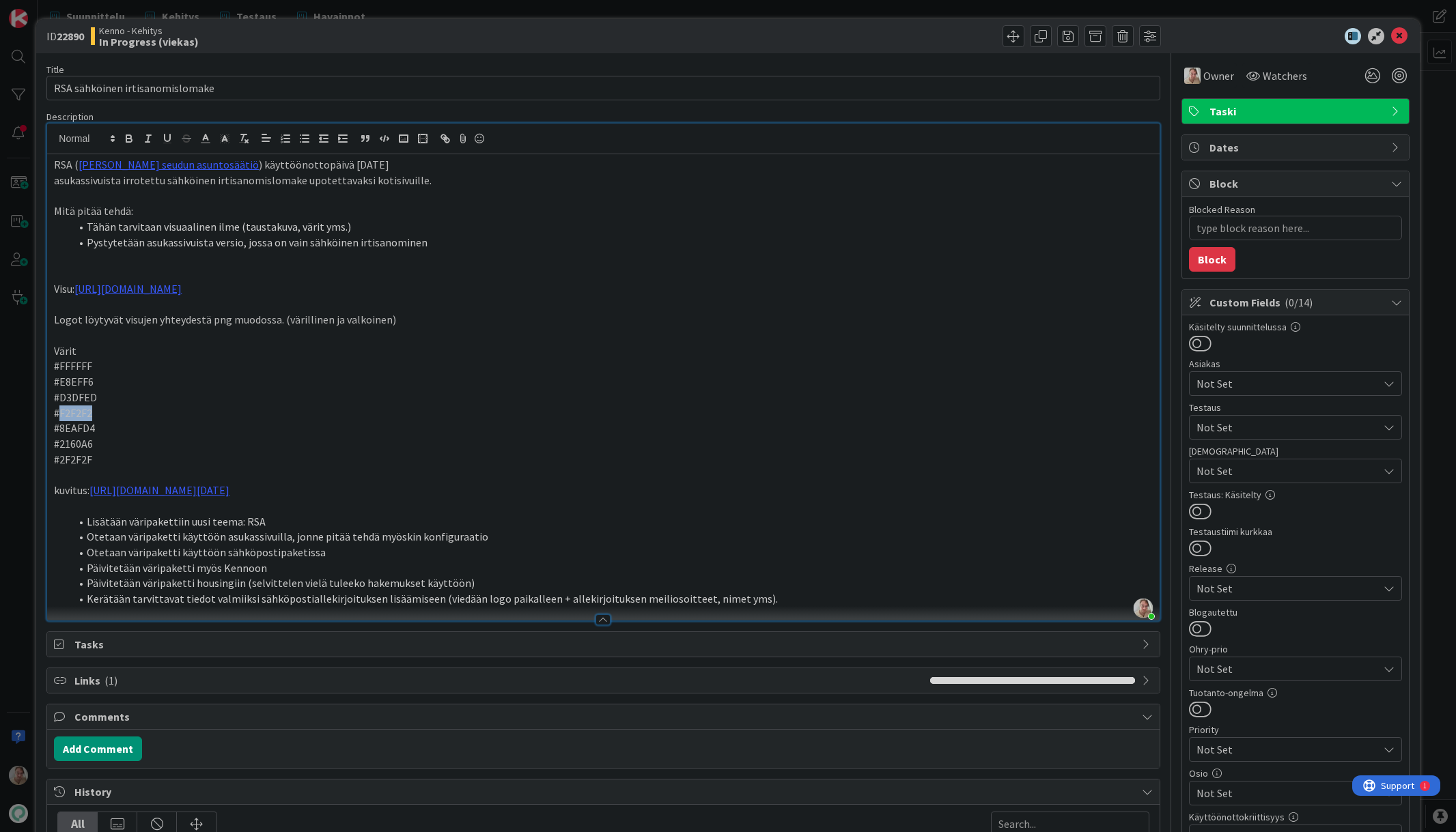
click at [82, 414] on p "#F2F2F2" at bounding box center [603, 414] width 1098 height 16
copy p "F2F2F2"
click at [74, 430] on p "#8EAFD4" at bounding box center [603, 428] width 1098 height 16
copy p "8EAFD4"
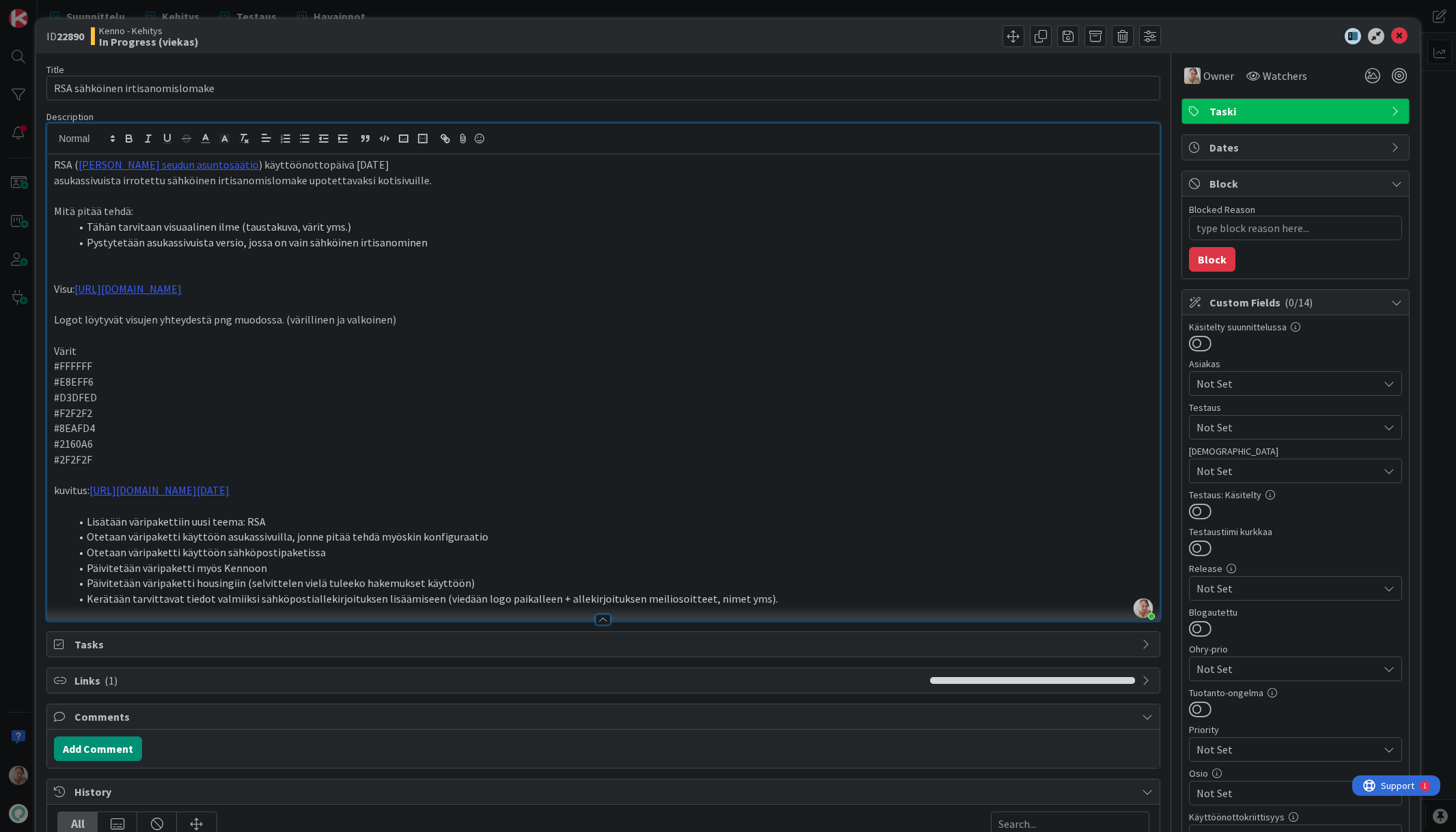
click at [70, 448] on p "#2160A6" at bounding box center [603, 444] width 1098 height 16
copy p "2160A6"
click at [72, 460] on p "#2F2F2F" at bounding box center [603, 460] width 1098 height 16
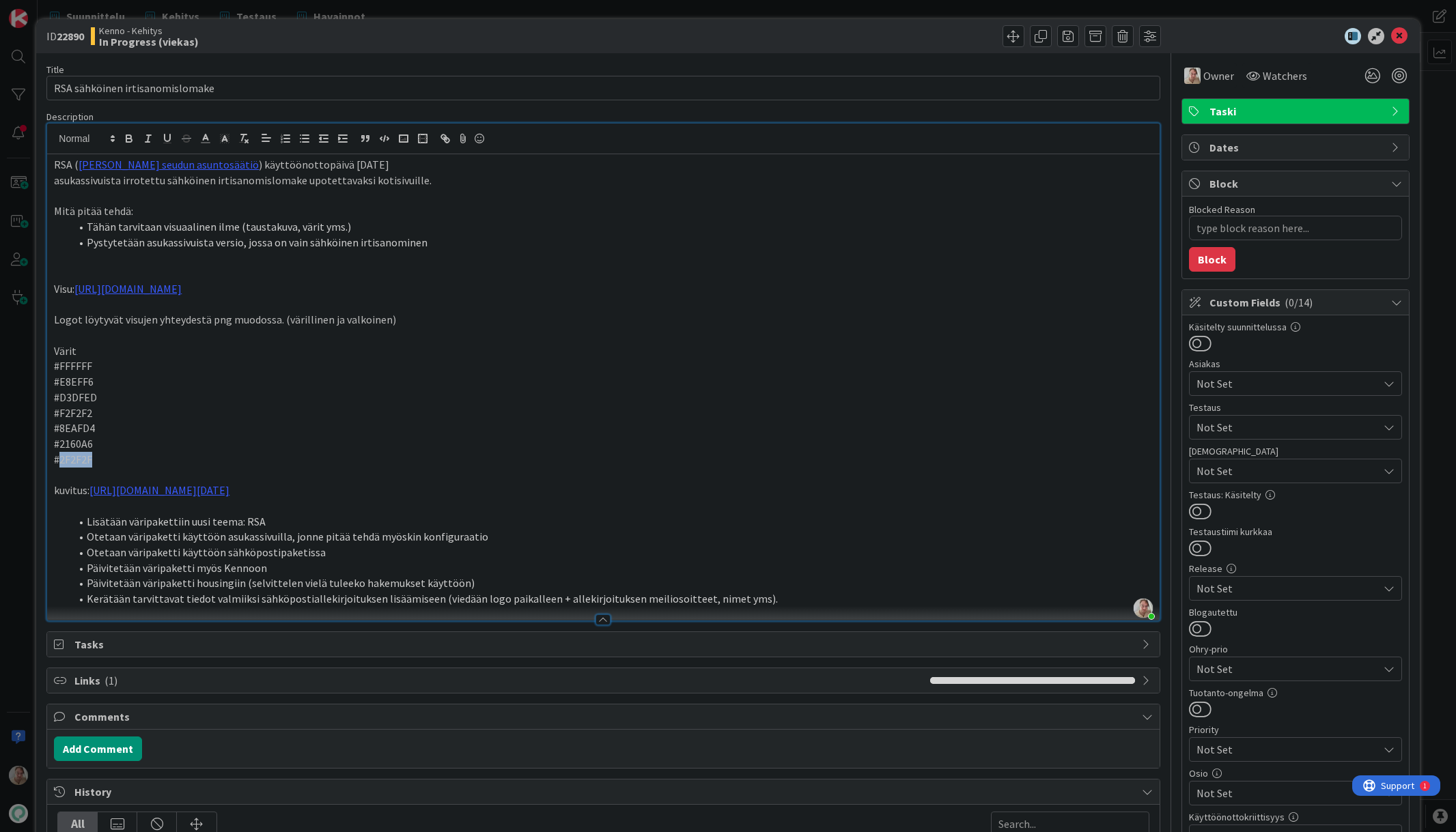
copy p "2F2F2F"
click at [319, 423] on p "#8EAFD4" at bounding box center [603, 428] width 1098 height 16
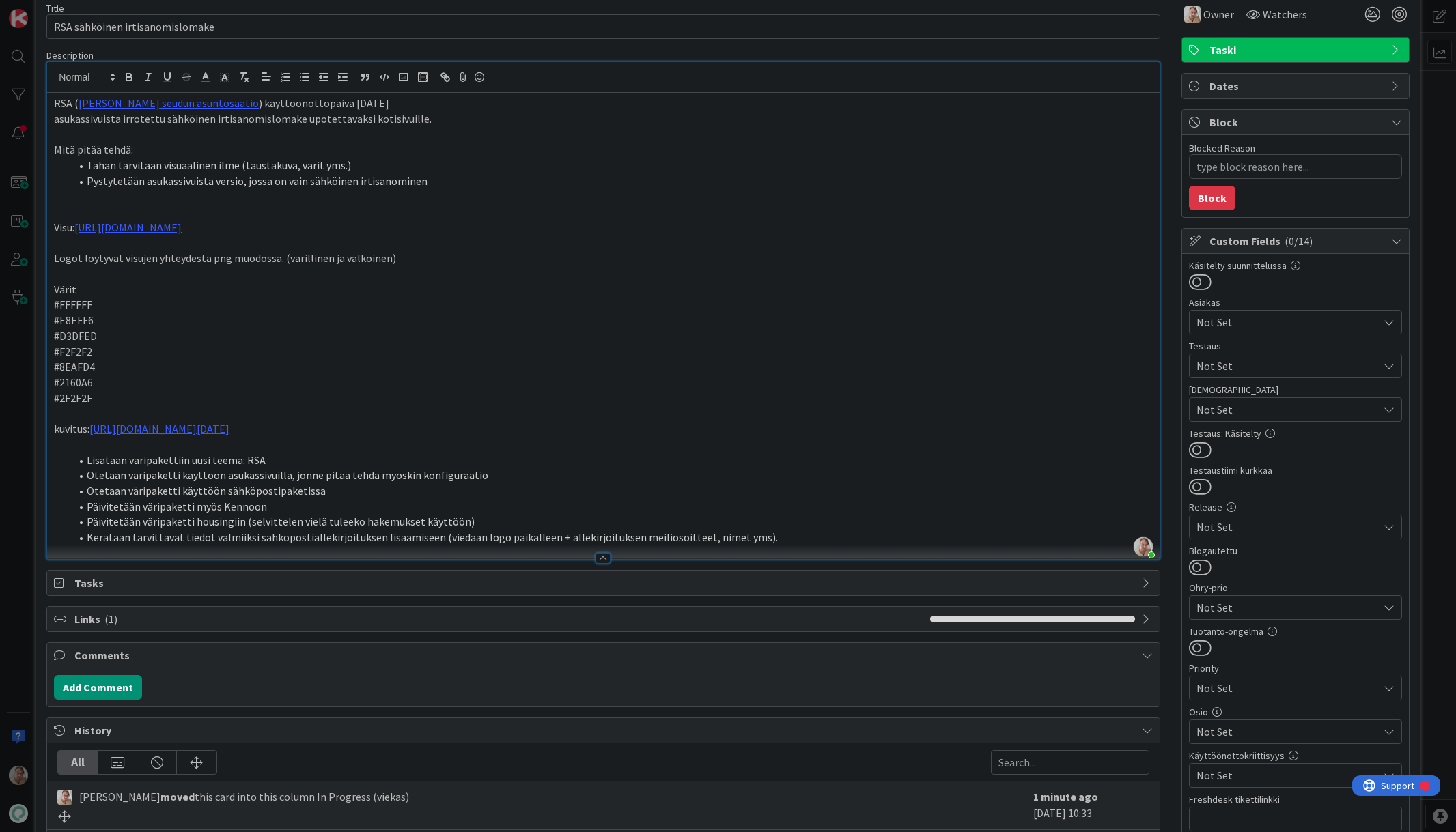
scroll to position [148, 0]
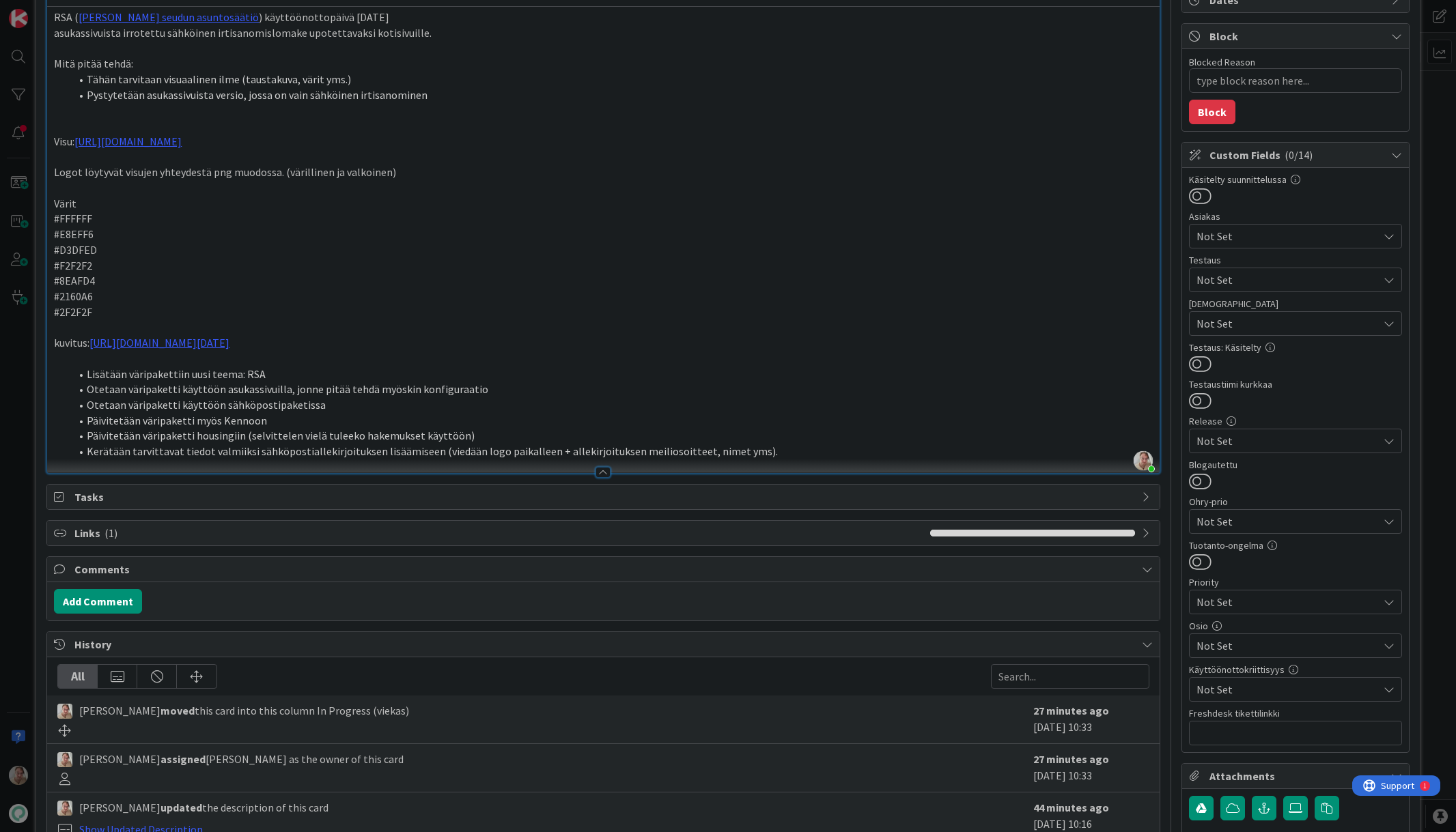
type textarea "x"
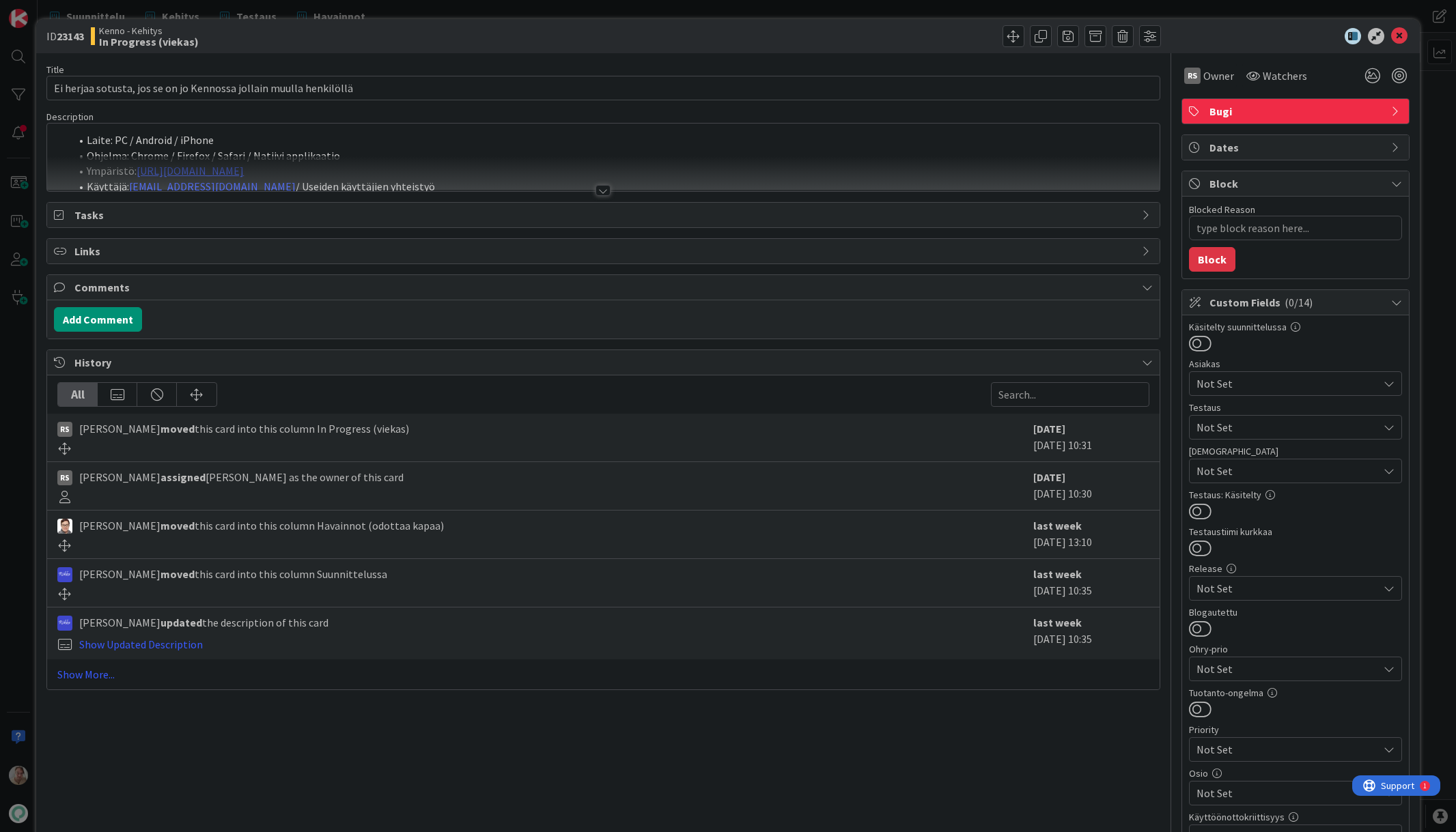
click at [507, 152] on li "Ohjelma: Chrome / Firefox / Safari / Natiivi applikaatio" at bounding box center [611, 156] width 1082 height 16
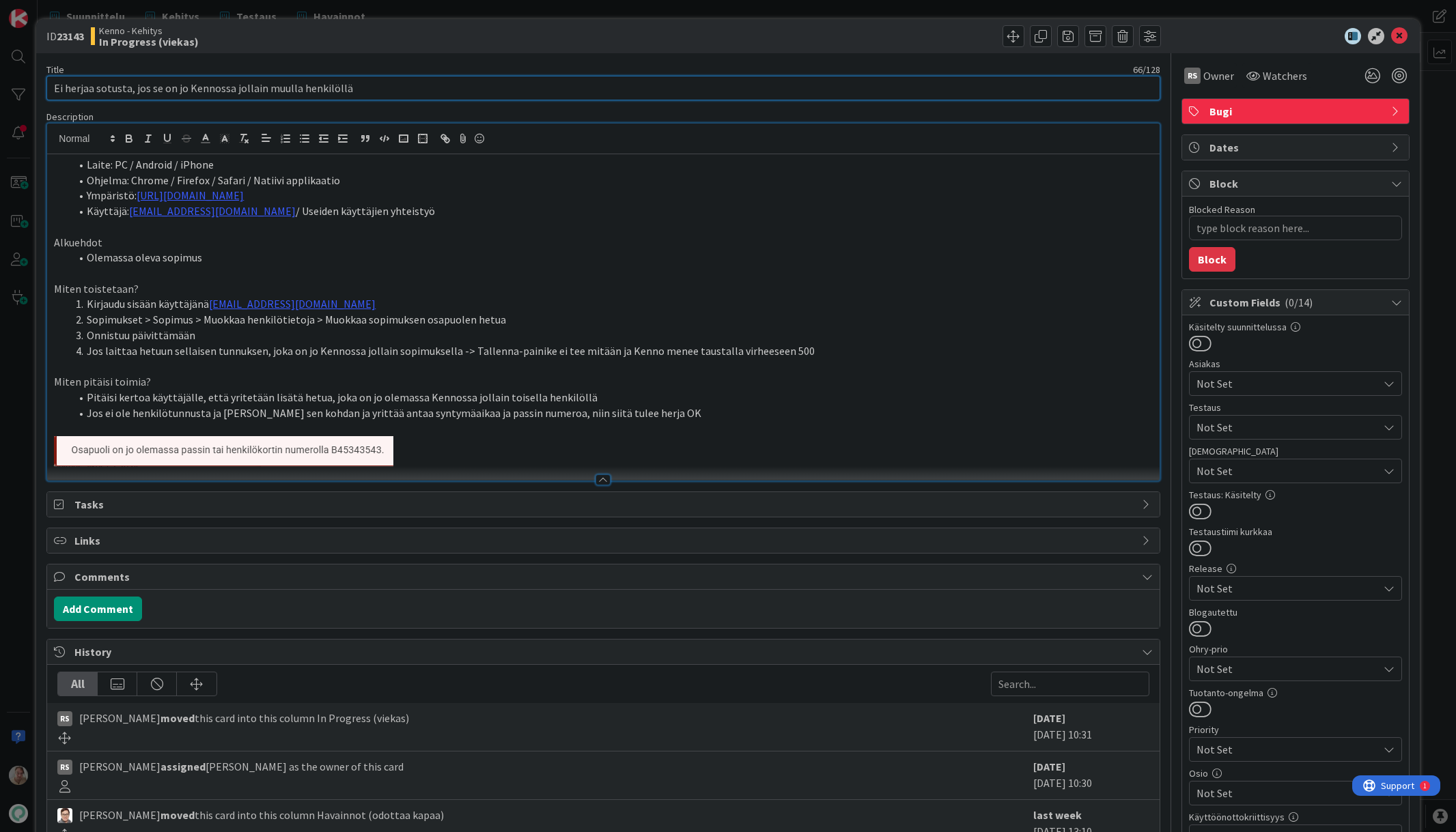
drag, startPoint x: 364, startPoint y: 81, endPoint x: 121, endPoint y: 97, distance: 243.5
click at [121, 97] on input "Ei herjaa sotusta, jos se on jo Kennossa jollain muulla henkilöllä" at bounding box center [603, 88] width 1113 height 25
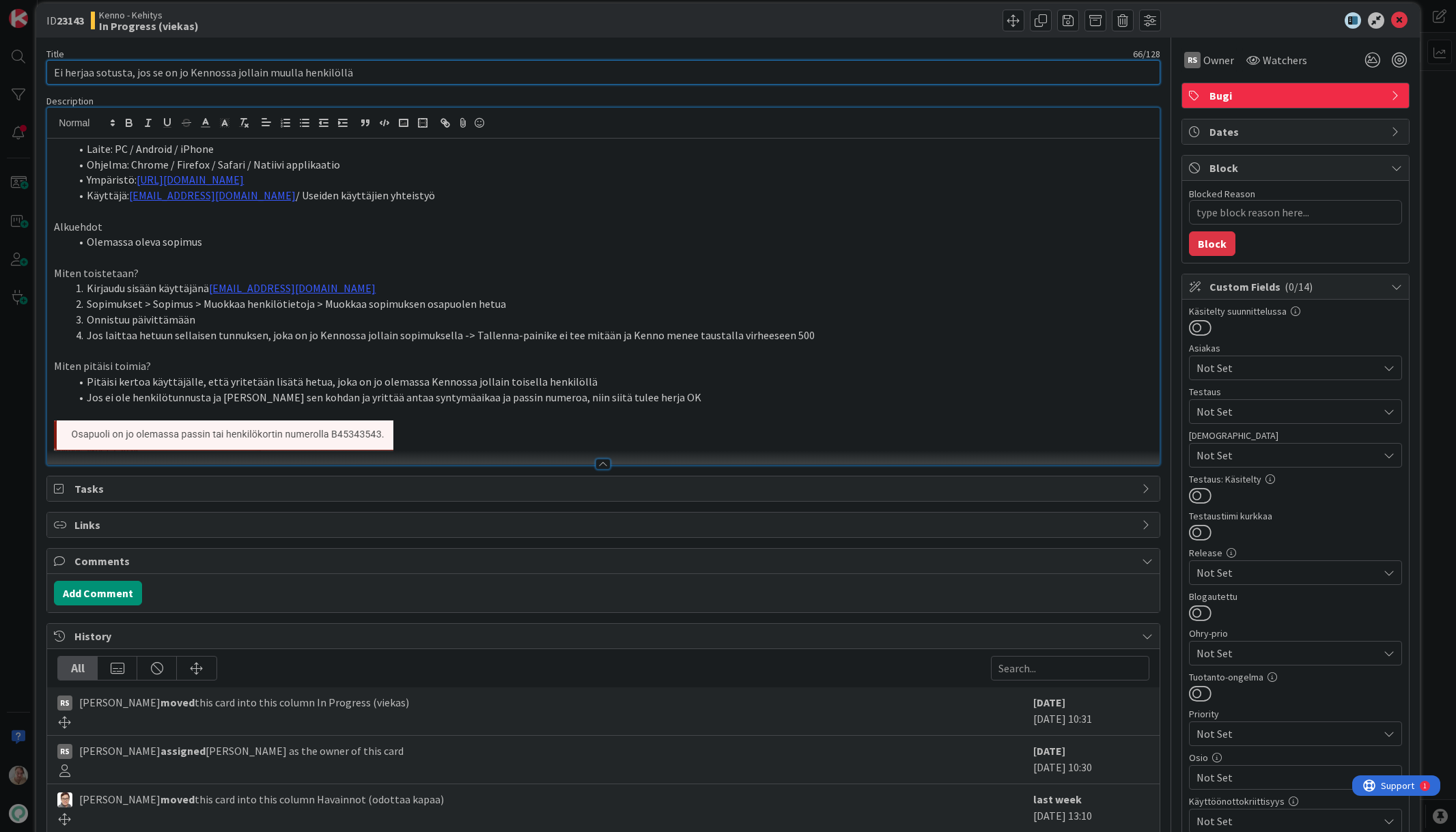
scroll to position [24, 0]
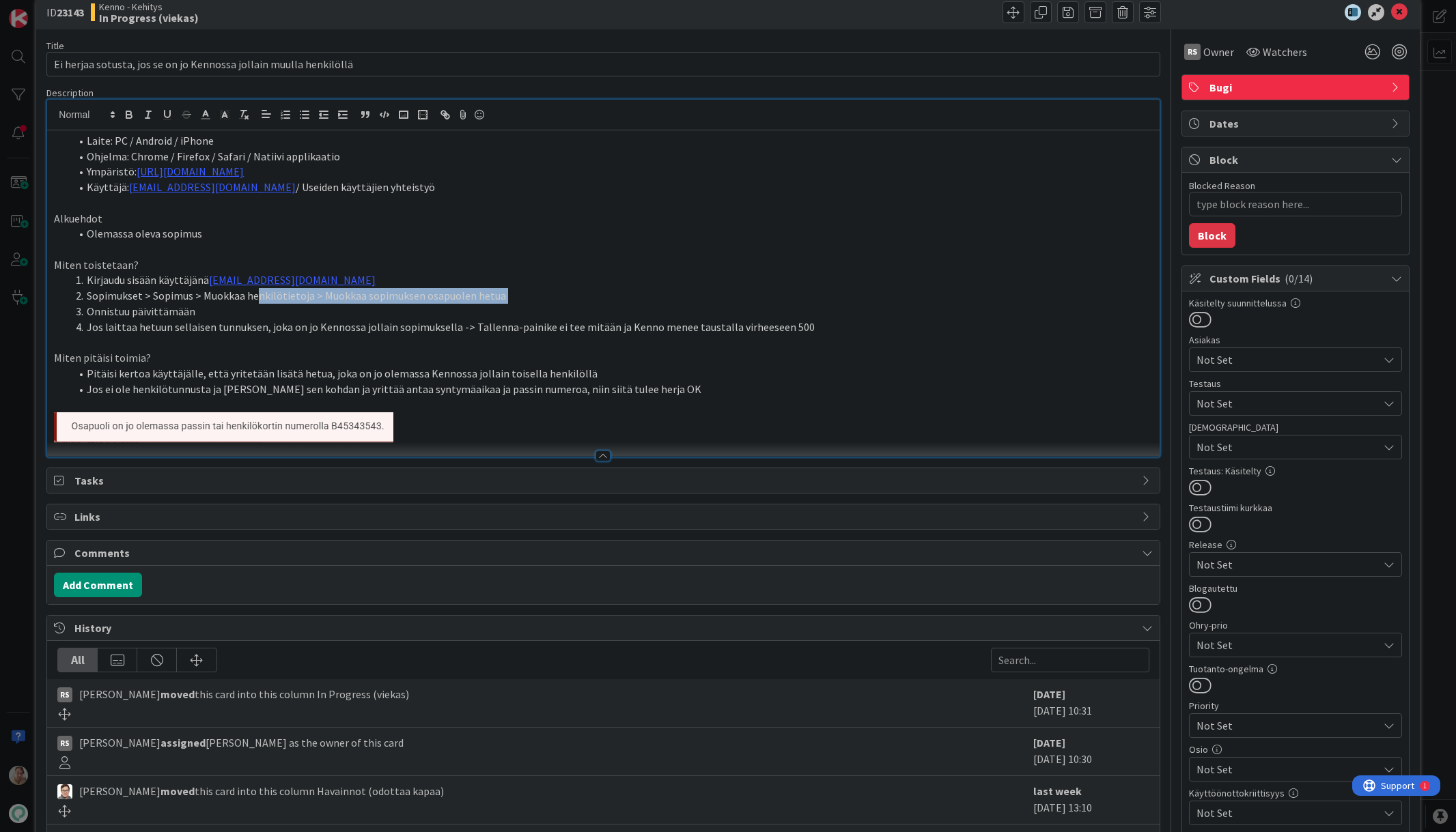
drag, startPoint x: 514, startPoint y: 303, endPoint x: 258, endPoint y: 300, distance: 256.0
click at [258, 300] on ol "Kirjaudu sisään käyttäjänä kenno.admin@pandia.fi Sopimukset > Sopimus > Muokkaa…" at bounding box center [603, 304] width 1098 height 62
click at [505, 299] on li "Sopimukset > Sopimus > Muokkaa henkilötietoja > Muokkaa sopimuksen osapuolen he…" at bounding box center [611, 295] width 1082 height 16
drag, startPoint x: 519, startPoint y: 298, endPoint x: 72, endPoint y: 298, distance: 447.0
click at [72, 298] on li "Sopimukset > Sopimus > Muokkaa henkilötietoja > Muokkaa sopimuksen osapuolen he…" at bounding box center [611, 295] width 1082 height 16
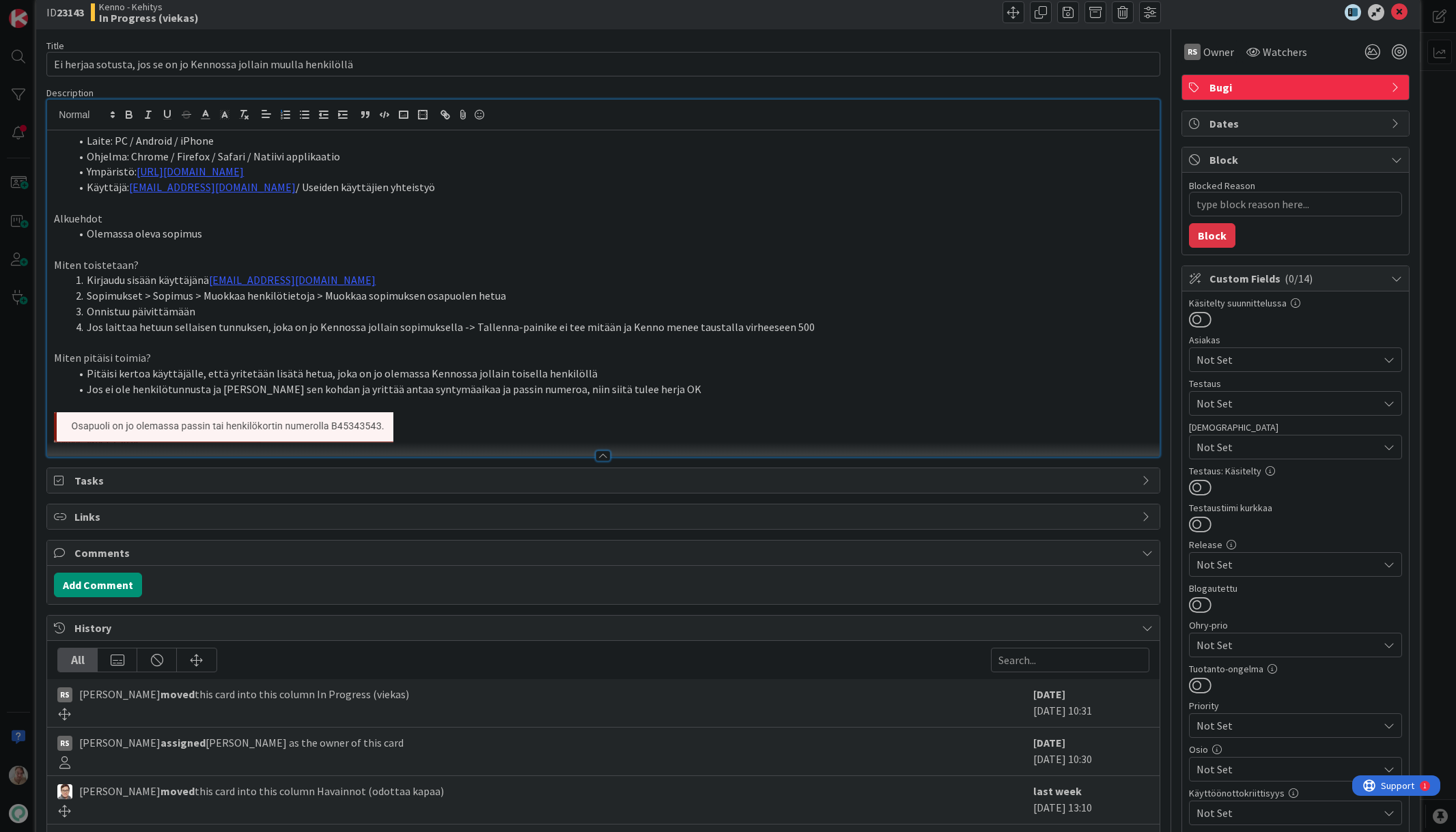
click at [806, 352] on p "Miten pitäisi toimia?" at bounding box center [603, 358] width 1098 height 16
type textarea "x"
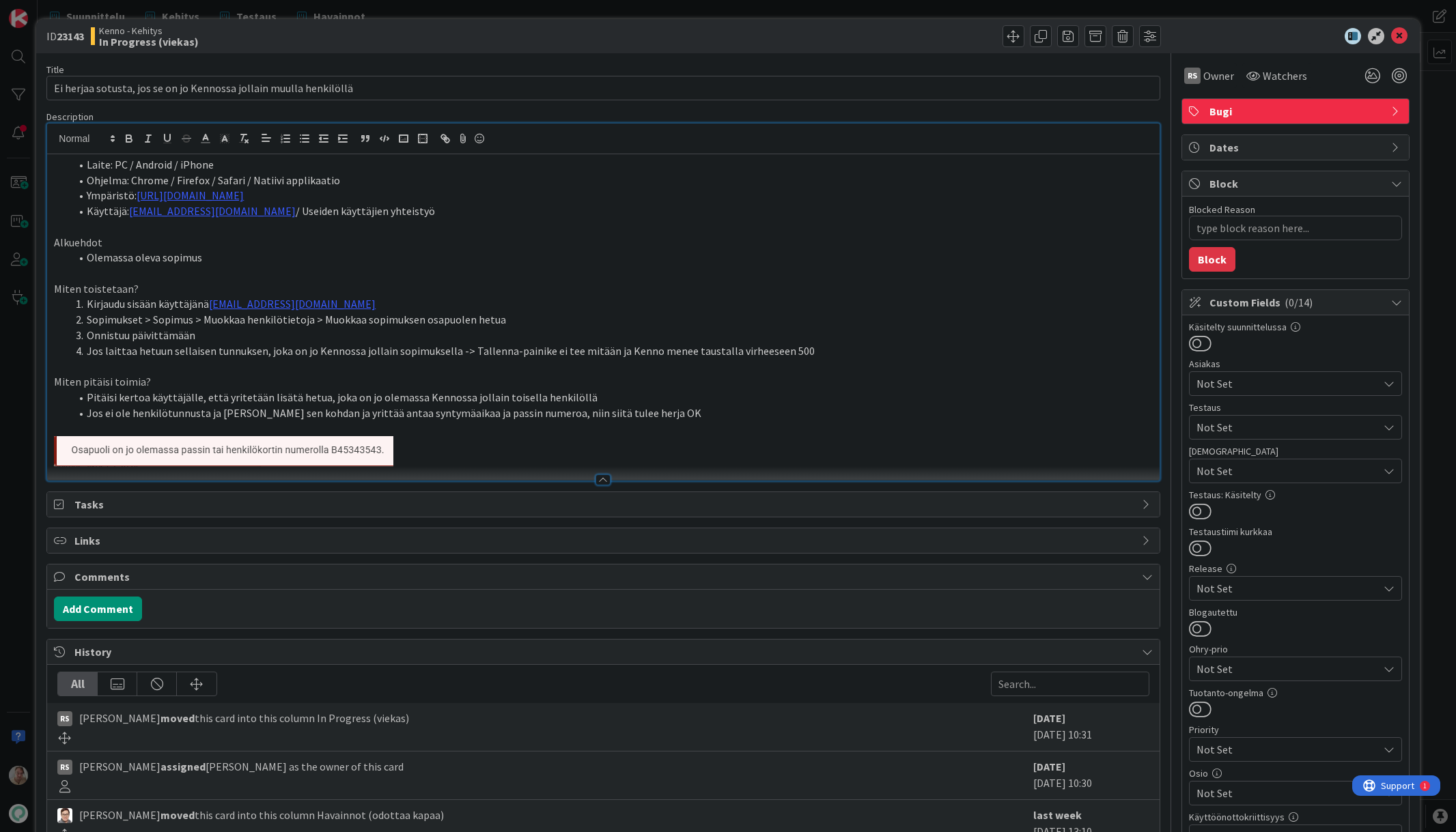
scroll to position [24, 0]
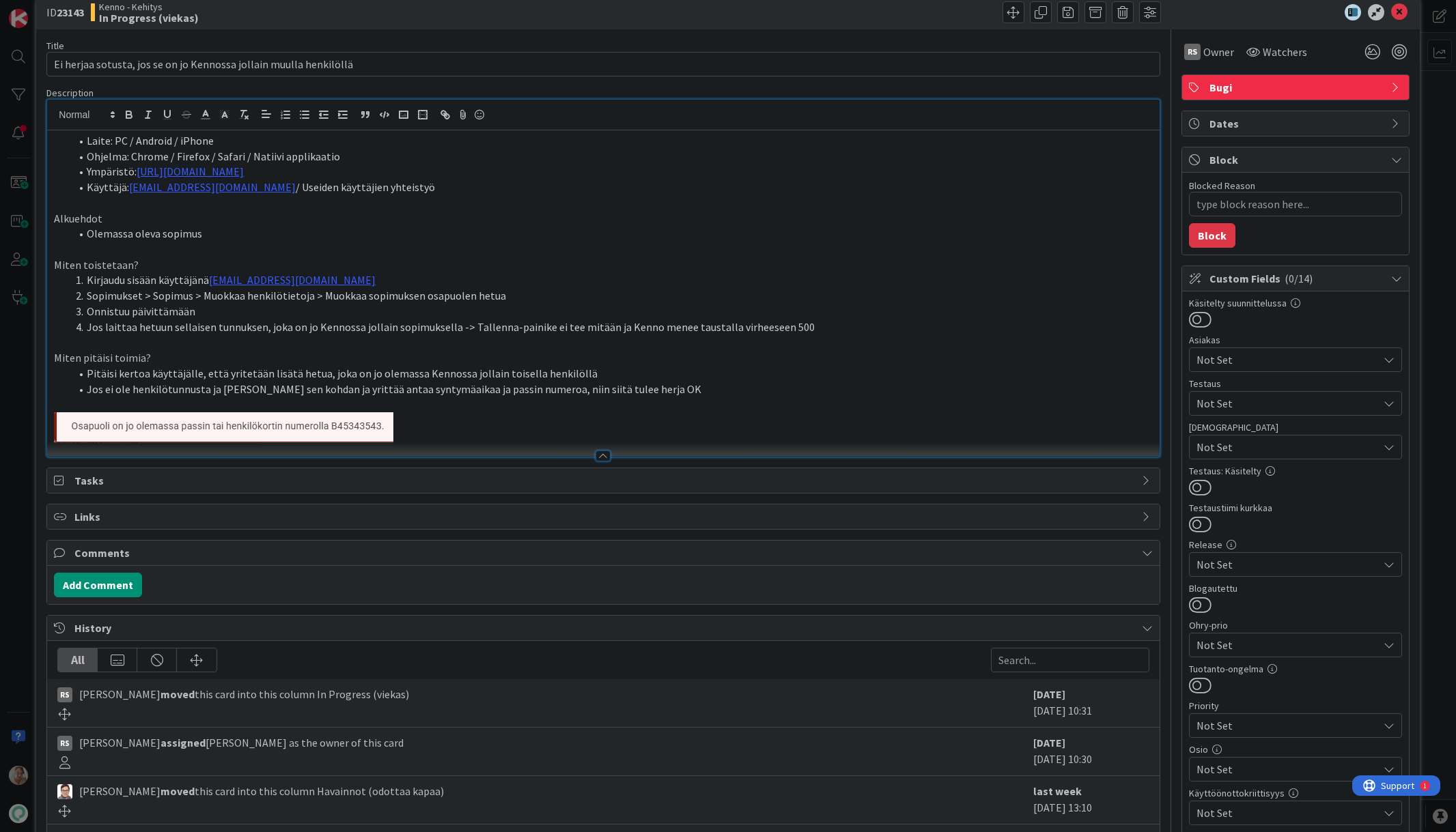
type textarea "x"
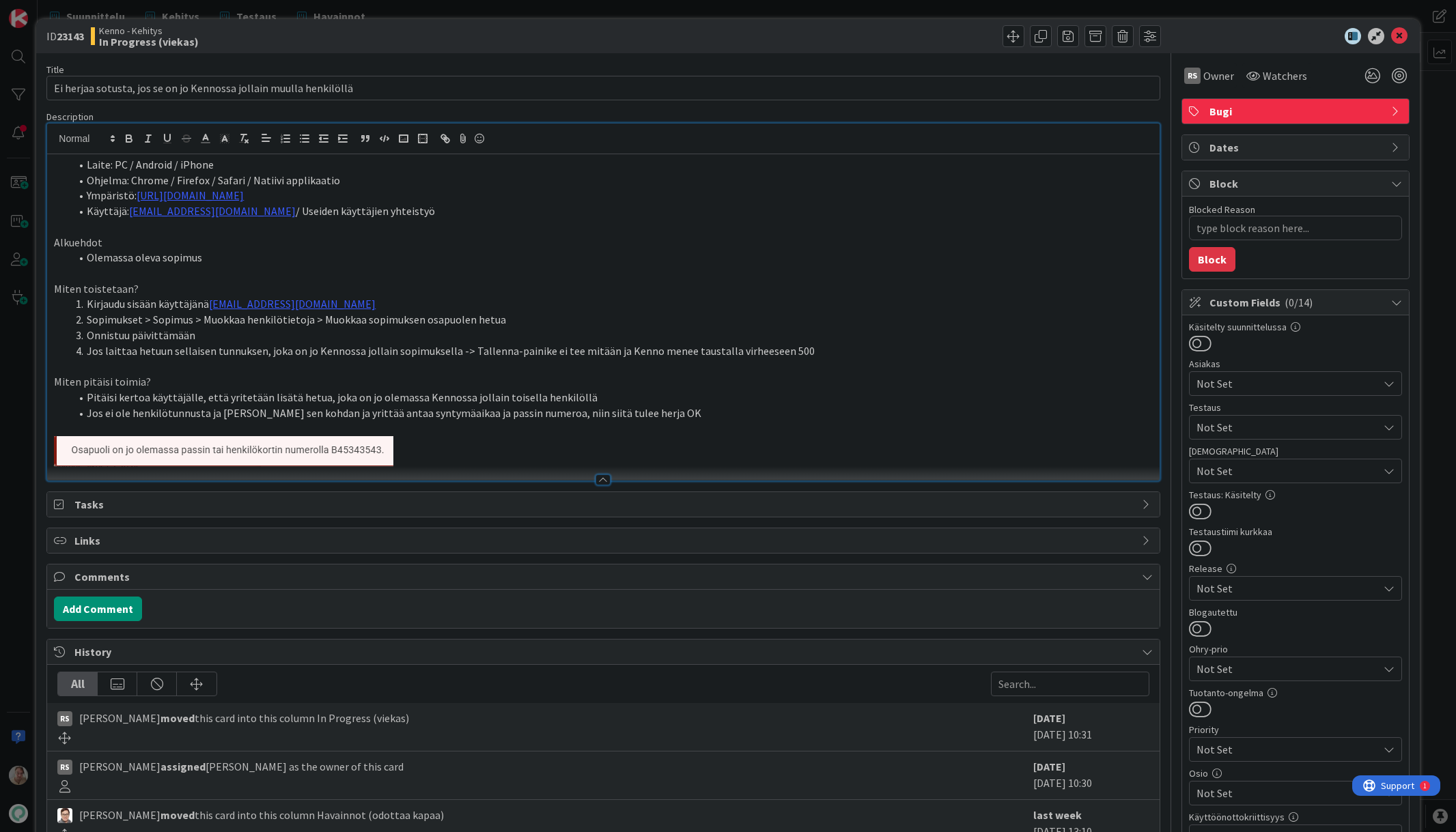
scroll to position [24, 0]
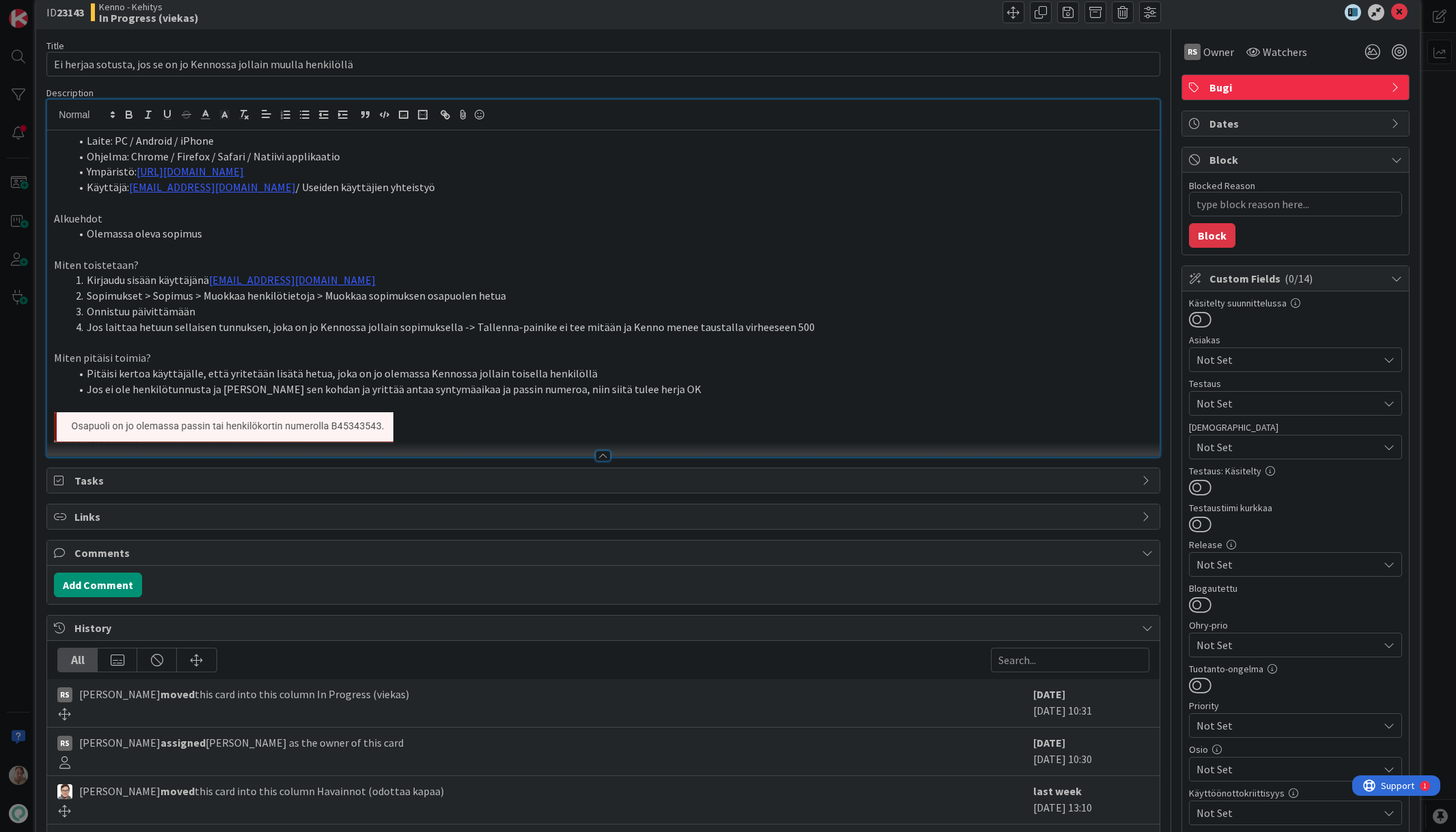
type textarea "x"
